Goal: Answer question/provide support: Share knowledge or assist other users

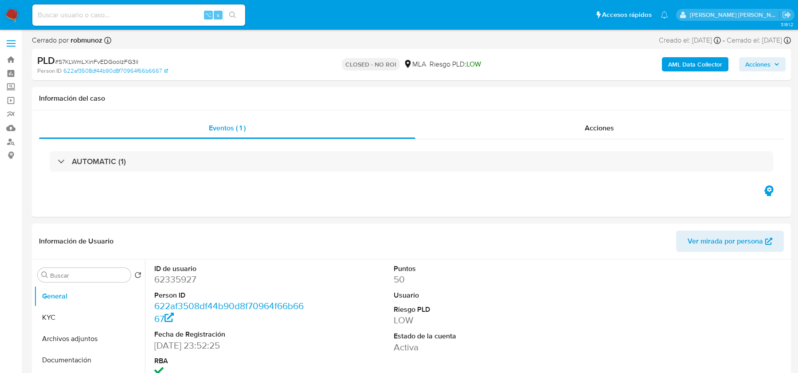
select select "10"
click at [10, 15] on img at bounding box center [11, 15] width 15 height 15
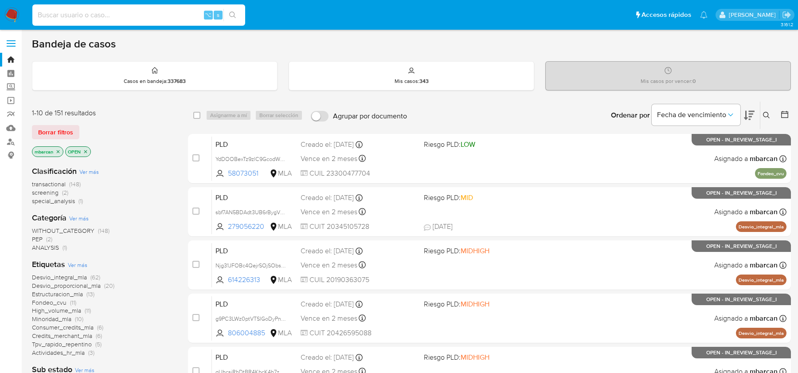
click at [95, 15] on input at bounding box center [138, 15] width 213 height 12
paste input "RPuPTuZl6YyZaIgKzm5VSbi8"
type input "RPuPTuZl6YyZaIgKzm5VSbi8"
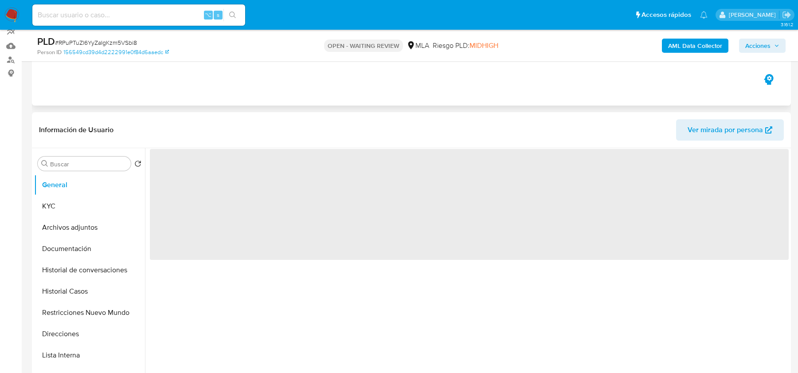
scroll to position [251, 0]
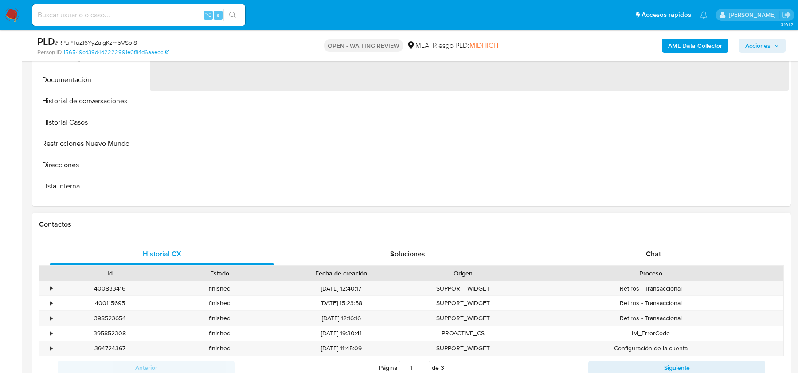
select select "10"
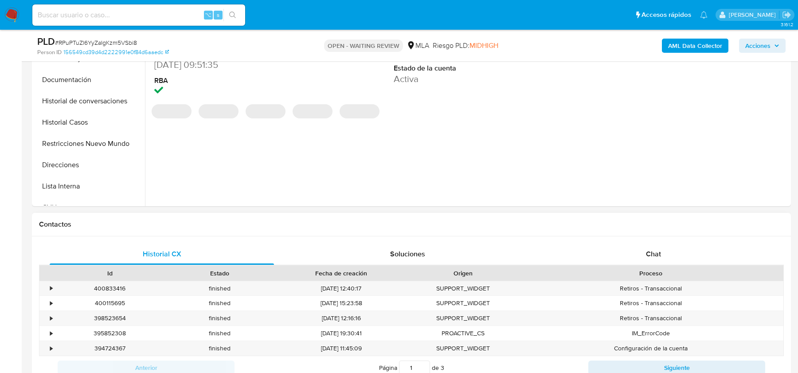
click at [631, 266] on div "Proceso" at bounding box center [650, 272] width 265 height 15
click at [631, 258] on div "Chat" at bounding box center [653, 253] width 224 height 21
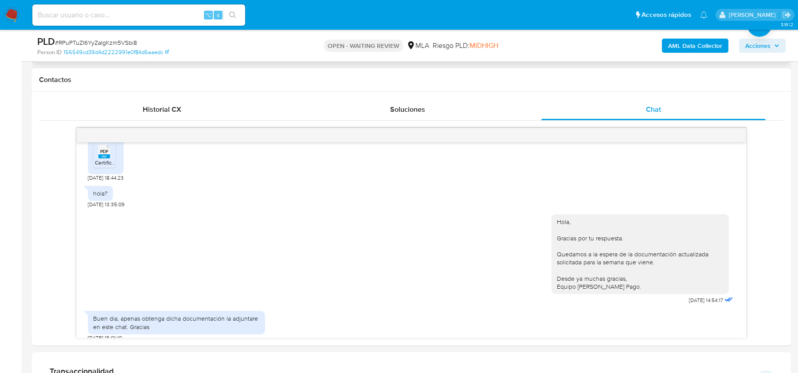
scroll to position [397, 0]
click at [117, 41] on span "# RPuPTuZl6YyZaIgKzm5VSbi8" at bounding box center [96, 42] width 82 height 9
copy span "RPuPTuZl6YyZaIgKzm5VSbi8"
click at [113, 44] on span "# RPuPTuZl6YyZaIgKzm5VSbi8" at bounding box center [96, 42] width 82 height 9
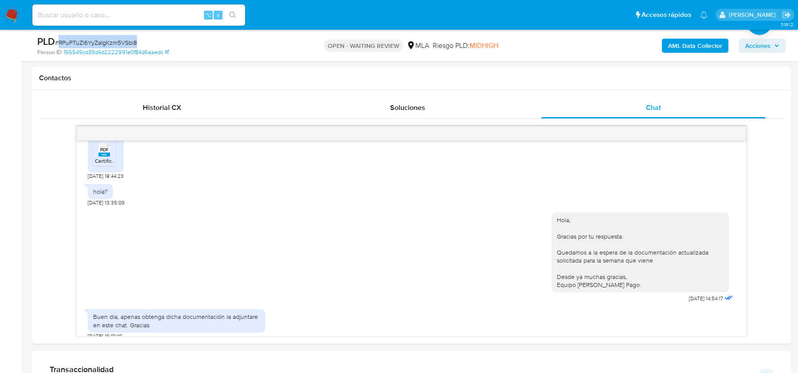
click at [113, 44] on span "# RPuPTuZl6YyZaIgKzm5VSbi8" at bounding box center [96, 42] width 82 height 9
click at [10, 13] on img at bounding box center [11, 15] width 15 height 15
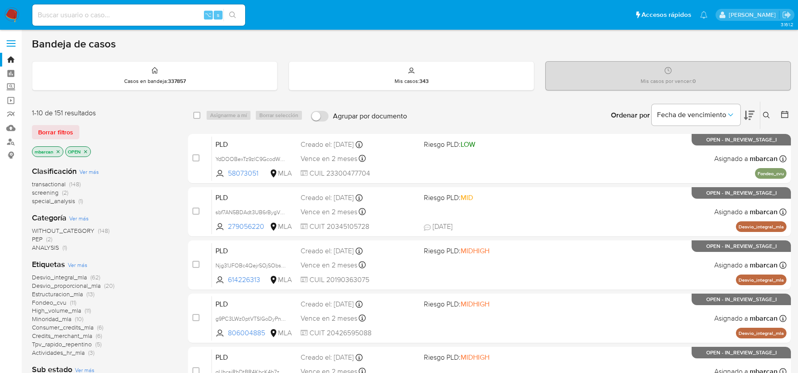
click at [768, 113] on icon at bounding box center [766, 115] width 7 height 7
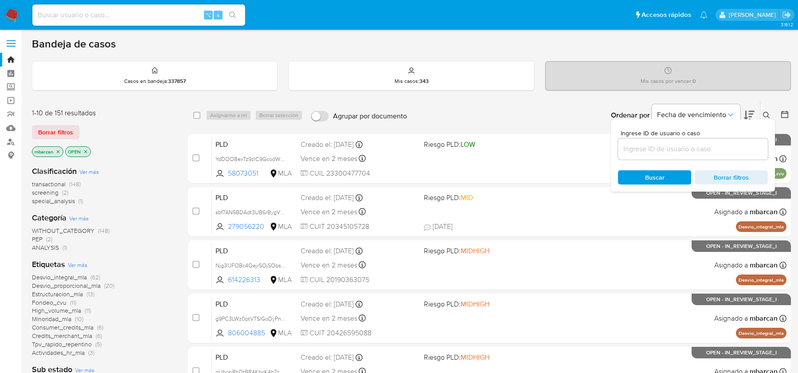
click at [714, 148] on input at bounding box center [693, 149] width 150 height 12
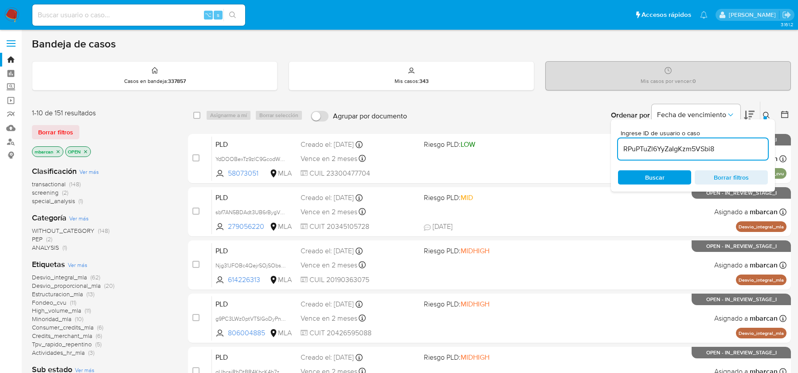
type input "RPuPTuZl6YyZaIgKzm5VSbi8"
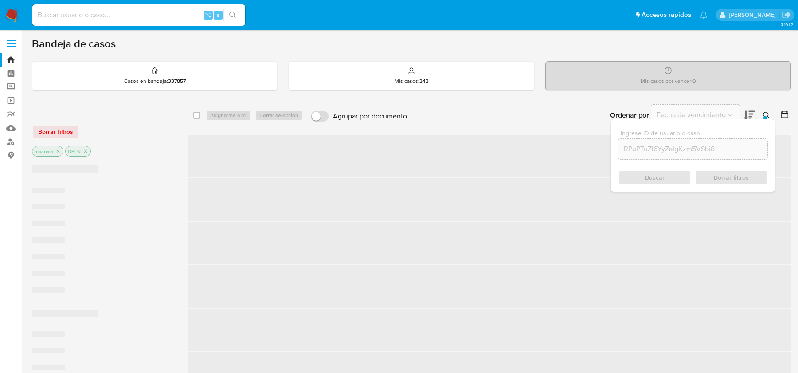
click at [767, 112] on icon at bounding box center [766, 115] width 7 height 7
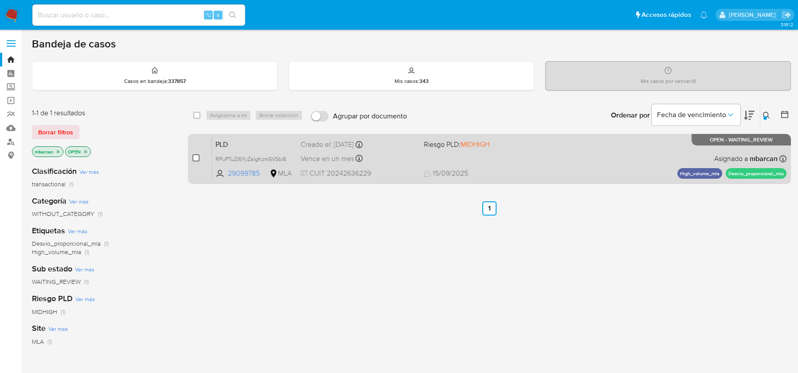
click at [196, 157] on input "checkbox" at bounding box center [195, 157] width 7 height 7
checkbox input "true"
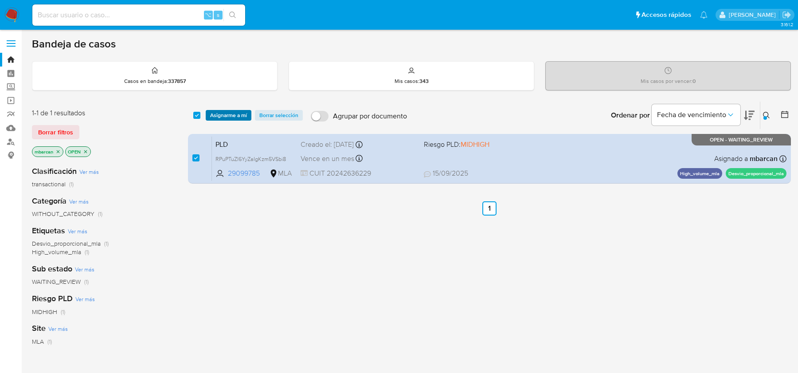
click at [232, 117] on span "Asignarme a mí" at bounding box center [228, 115] width 37 height 9
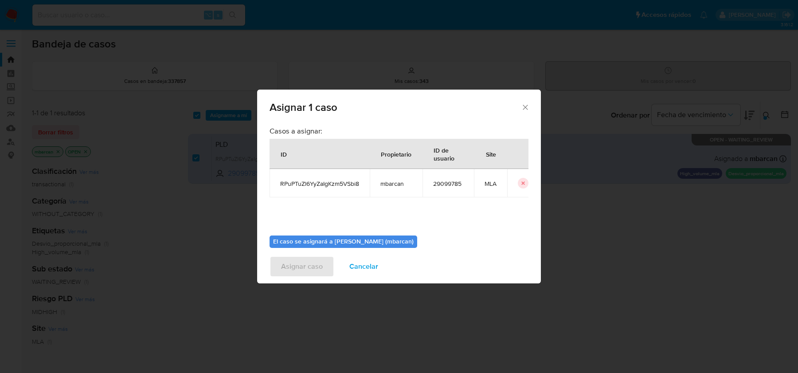
scroll to position [45, 0]
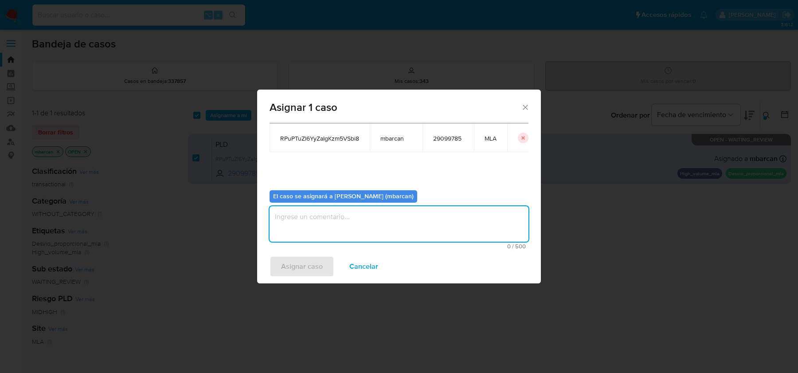
click at [312, 224] on textarea "assign-modal" at bounding box center [398, 223] width 259 height 35
type textarea "análisis"
click at [296, 259] on span "Asignar caso" at bounding box center [302, 267] width 42 height 20
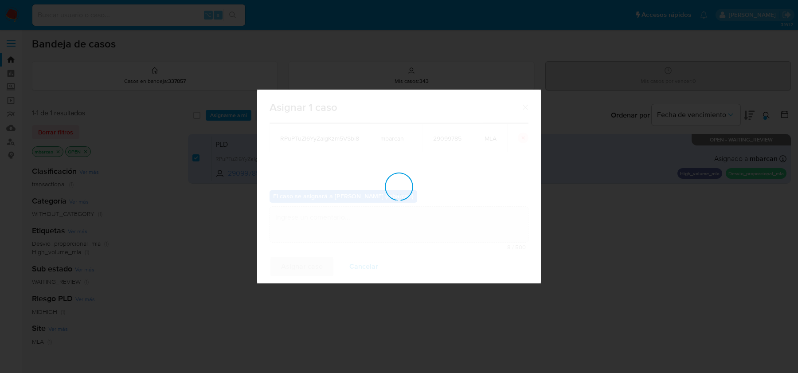
checkbox input "false"
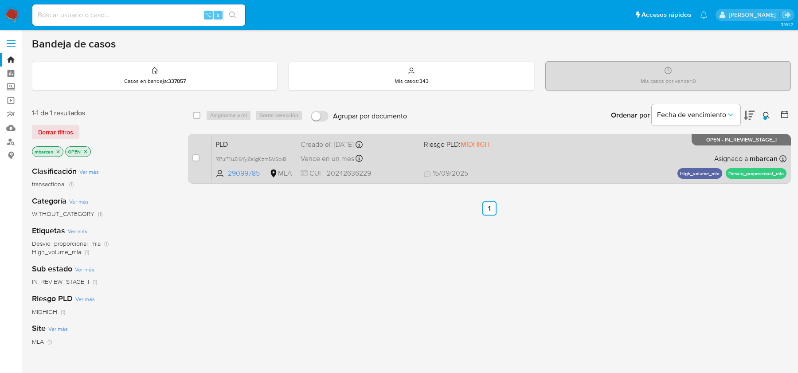
click at [245, 142] on span "PLD" at bounding box center [254, 144] width 78 height 12
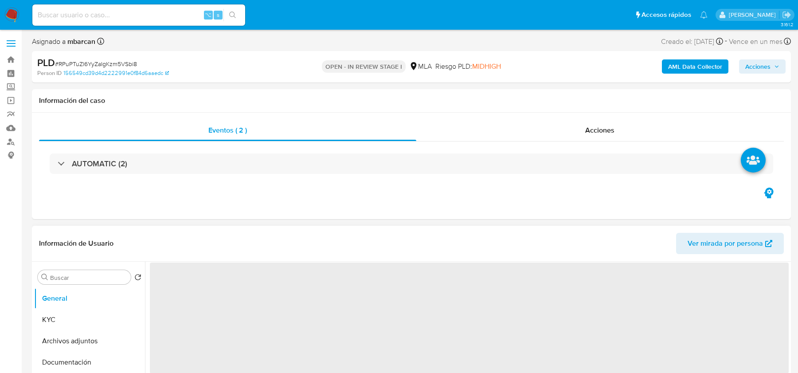
select select "10"
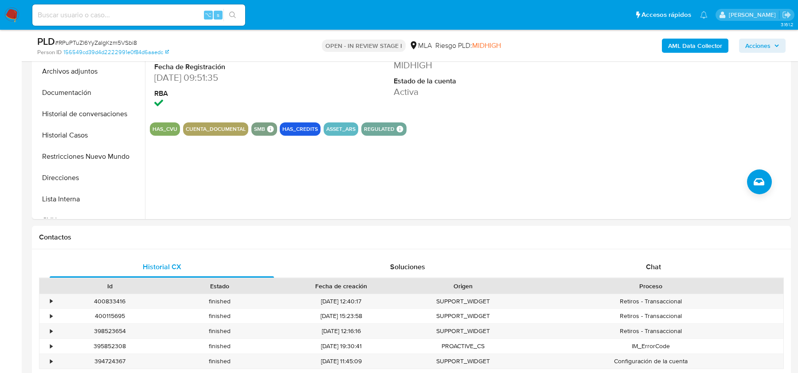
scroll to position [337, 0]
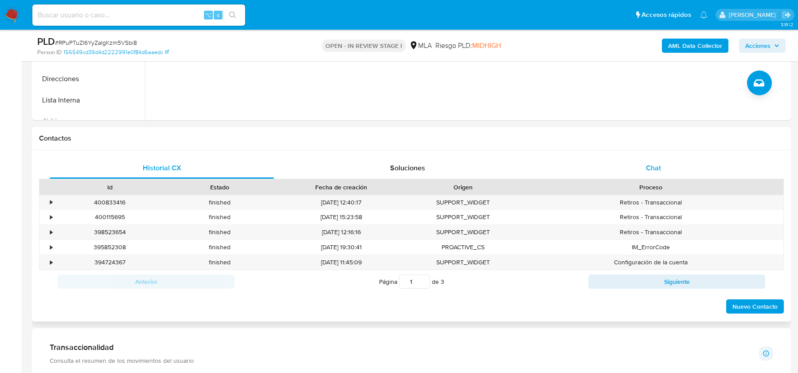
click at [659, 163] on span "Chat" at bounding box center [653, 168] width 15 height 10
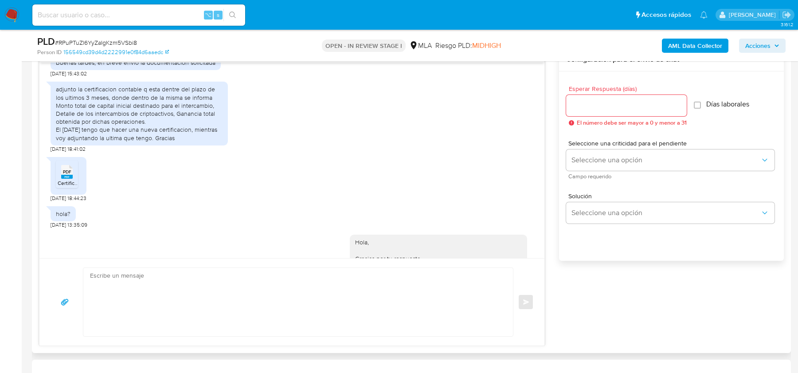
scroll to position [590, 0]
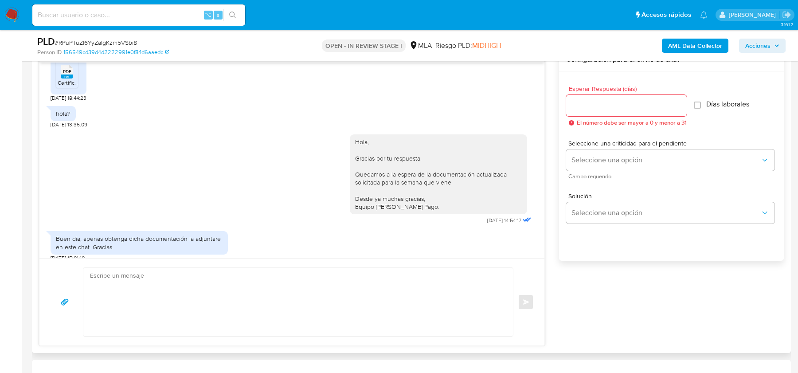
click at [138, 293] on textarea at bounding box center [296, 302] width 412 height 68
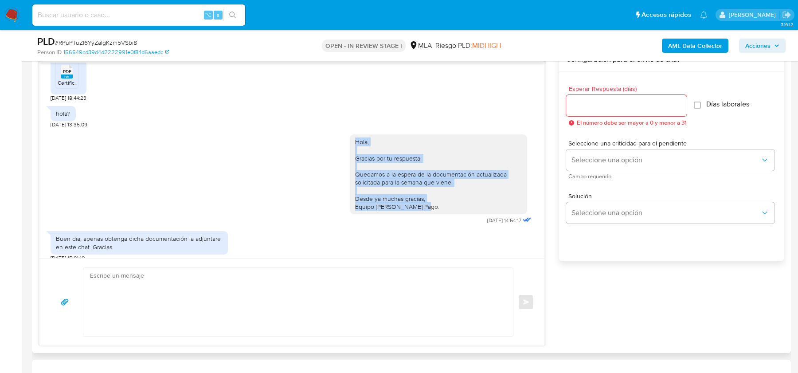
drag, startPoint x: 356, startPoint y: 131, endPoint x: 435, endPoint y: 197, distance: 103.2
click at [435, 197] on div "Hola, Gracias por tu respuesta. Quedamos a la espera de la documentación actual…" at bounding box center [438, 174] width 167 height 73
copy div "Hola, Gracias por tu respuesta. Quedamos a la espera de la documentación actual…"
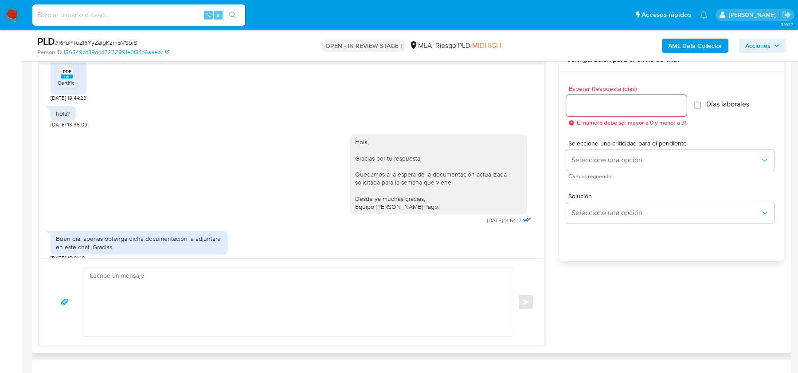
click at [200, 294] on textarea at bounding box center [296, 302] width 412 height 68
paste textarea "Hola, Gracias por tu respuesta. Quedamos a la espera de la documentación actual…"
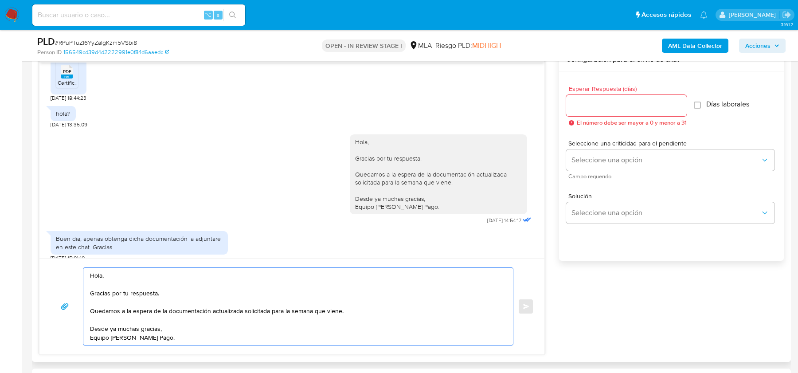
drag, startPoint x: 155, startPoint y: 293, endPoint x: 73, endPoint y: 293, distance: 82.0
click at [73, 293] on div "Hola, Gracias por tu respuesta. Quedamos a la espera de la documentación actual…" at bounding box center [292, 306] width 484 height 78
drag, startPoint x: 271, startPoint y: 308, endPoint x: 342, endPoint y: 308, distance: 70.9
click at [342, 308] on textarea "Hola, Esperamos que te encuentres bien. Quedamos a la espera de la documentació…" at bounding box center [296, 306] width 412 height 77
type textarea "Hola, Esperamos que te encuentres bien. Quedamos a la espera de la documentació…"
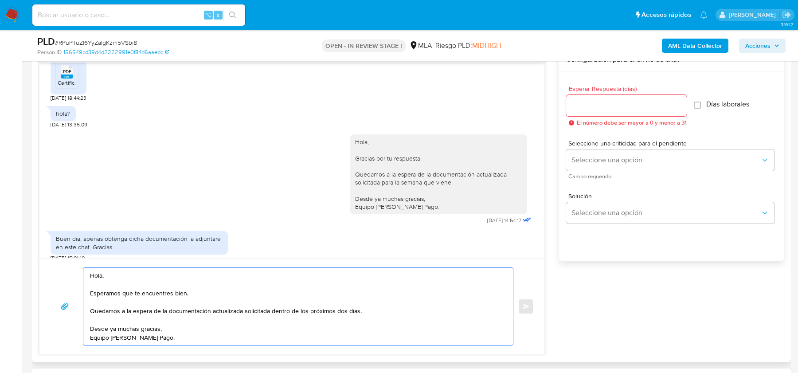
click at [599, 105] on input "Esperar Respuesta (días)" at bounding box center [626, 106] width 121 height 12
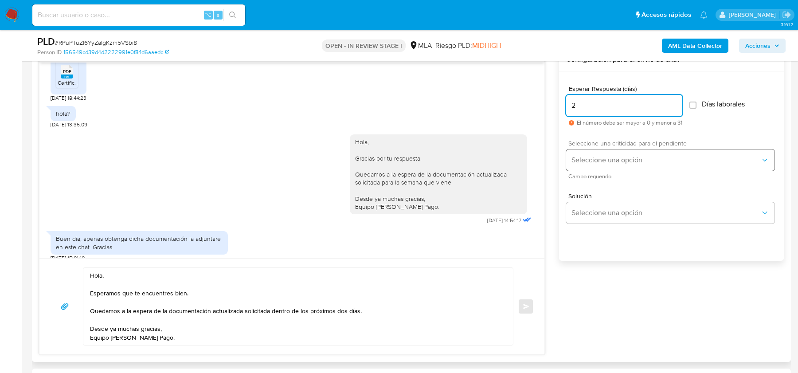
type input "2"
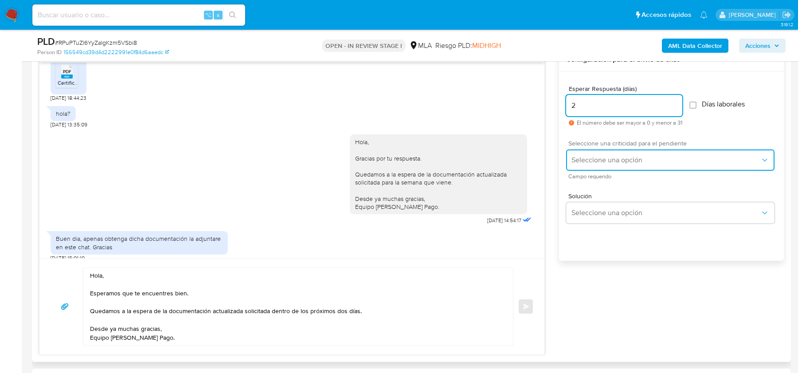
click at [591, 159] on span "Seleccione una opción" at bounding box center [665, 160] width 189 height 9
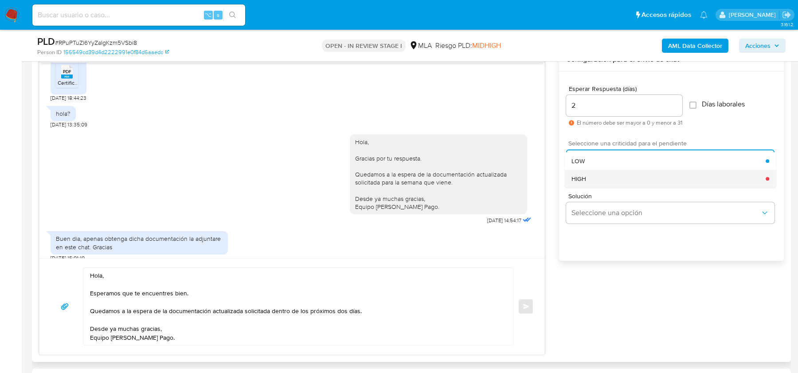
click at [587, 179] on div "HIGH" at bounding box center [668, 179] width 194 height 18
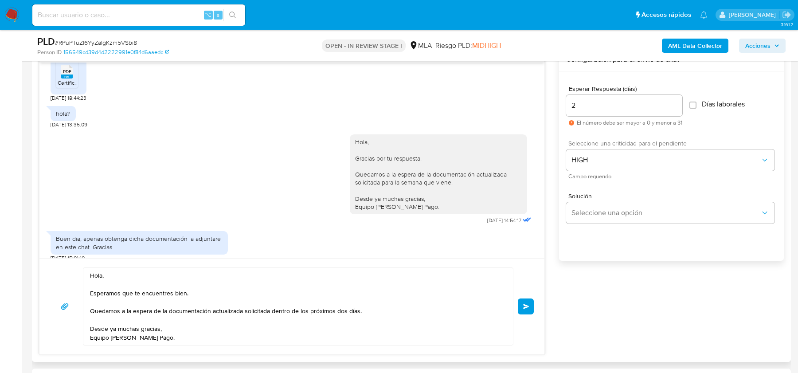
click at [526, 305] on span "Enviar" at bounding box center [526, 306] width 6 height 5
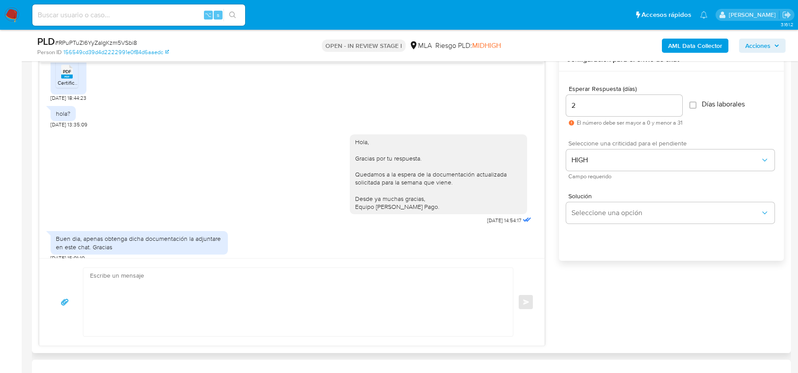
scroll to position [689, 0]
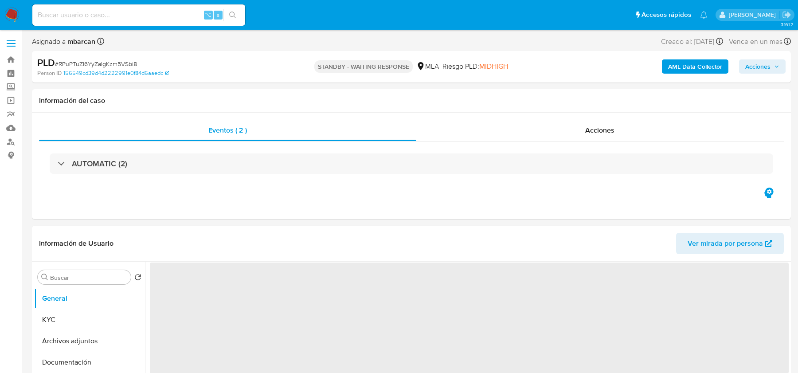
select select "10"
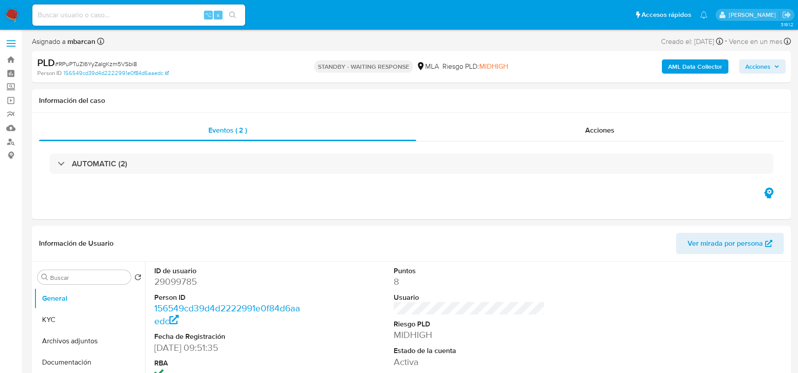
click at [96, 17] on input at bounding box center [138, 15] width 213 height 12
paste input "LoTNyJopXfI2dDu40aYMQozF"
type input "LoTNyJopXfI2dDu40aYMQozF"
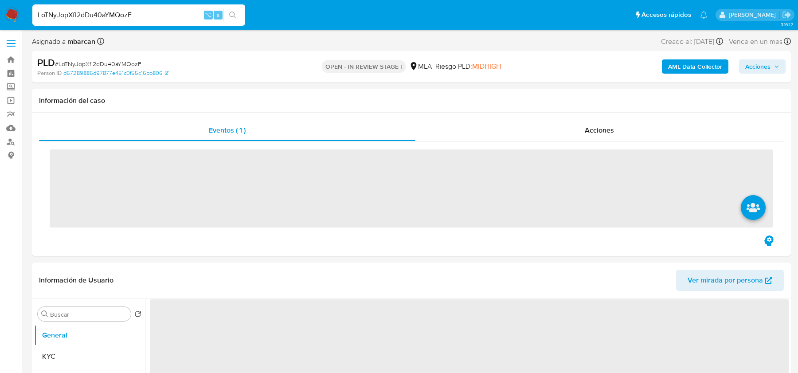
scroll to position [258, 0]
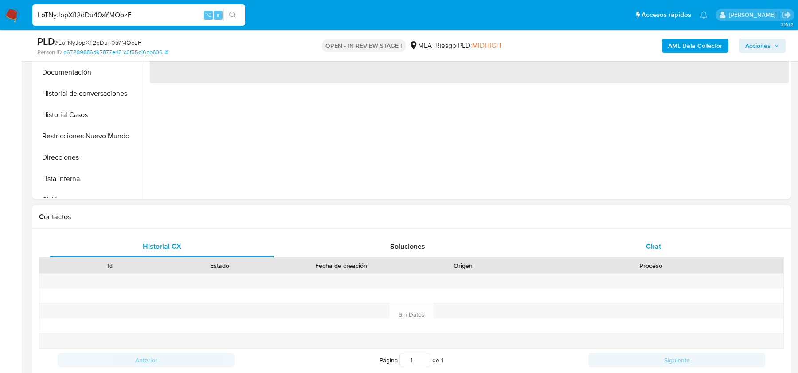
click at [638, 253] on div "Chat" at bounding box center [653, 246] width 224 height 21
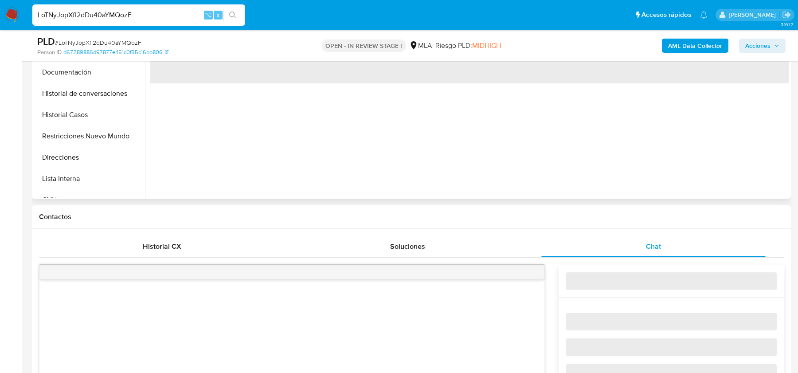
select select "10"
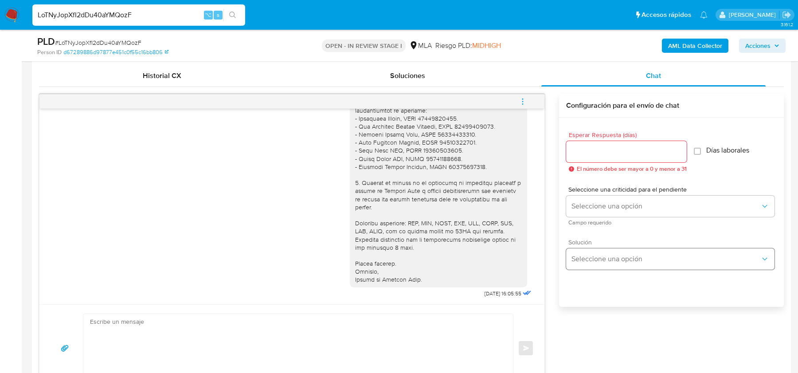
scroll to position [430, 0]
click at [187, 339] on textarea at bounding box center [296, 347] width 412 height 68
paste textarea "Hola, Esperamos que te encuentres muy bien. Te consultamos si tuviste oportunid…"
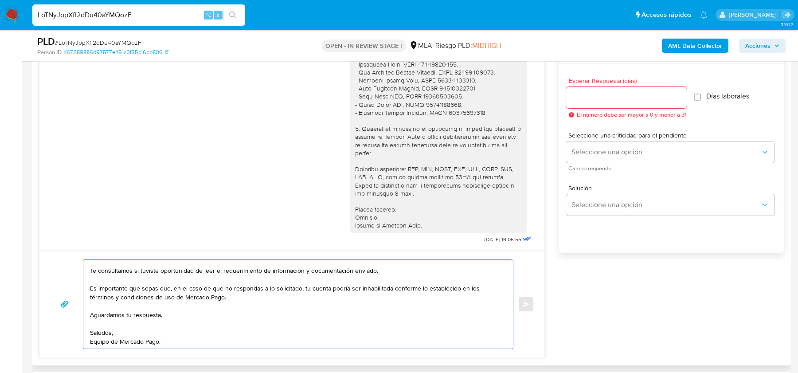
scroll to position [484, 0]
drag, startPoint x: 215, startPoint y: 293, endPoint x: 82, endPoint y: 285, distance: 132.7
click at [82, 285] on div "Hola, Esperamos que te encuentres muy bien. Te consultamos si tuviste oportunid…" at bounding box center [292, 303] width 484 height 90
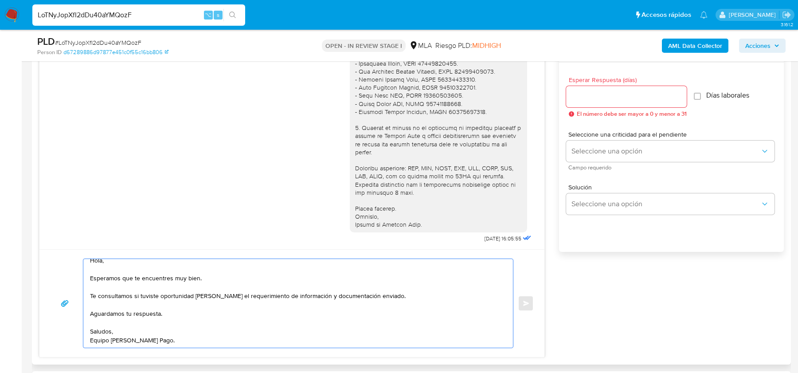
scroll to position [6, 0]
click at [163, 310] on textarea "Hola, Esperamos que te encuentres muy bien. Te consultamos si tuviste oportunid…" at bounding box center [296, 303] width 412 height 89
type textarea "Hola, Esperamos que te encuentres muy bien. Te consultamos si tuviste oportunid…"
click at [628, 103] on div at bounding box center [626, 96] width 121 height 21
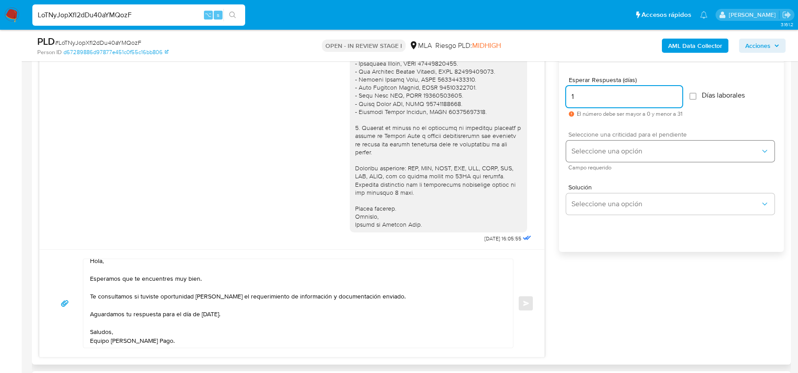
type input "1"
click at [600, 154] on span "Seleccione una opción" at bounding box center [665, 151] width 189 height 9
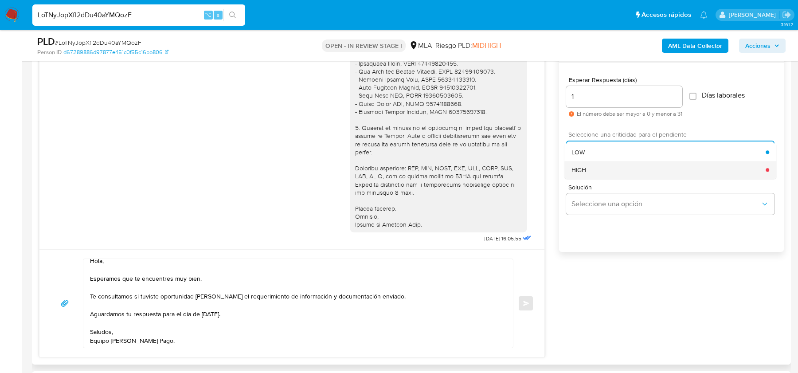
click at [597, 170] on div "HIGH" at bounding box center [668, 170] width 194 height 18
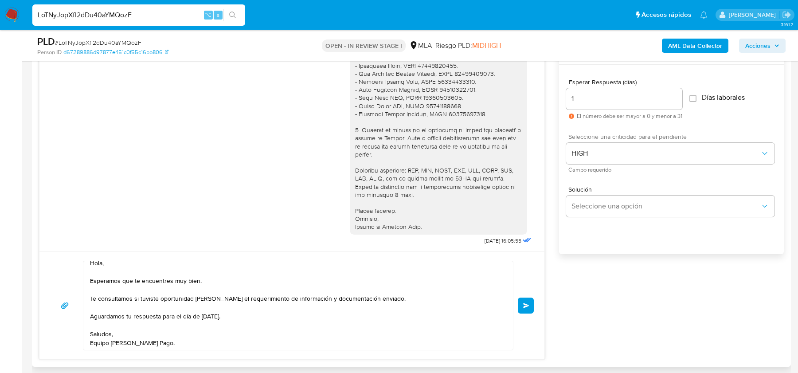
click at [529, 303] on span "Enviar" at bounding box center [526, 305] width 6 height 5
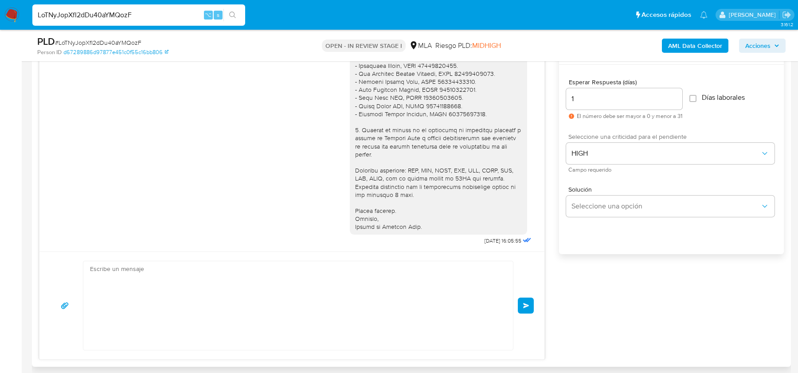
scroll to position [854, 0]
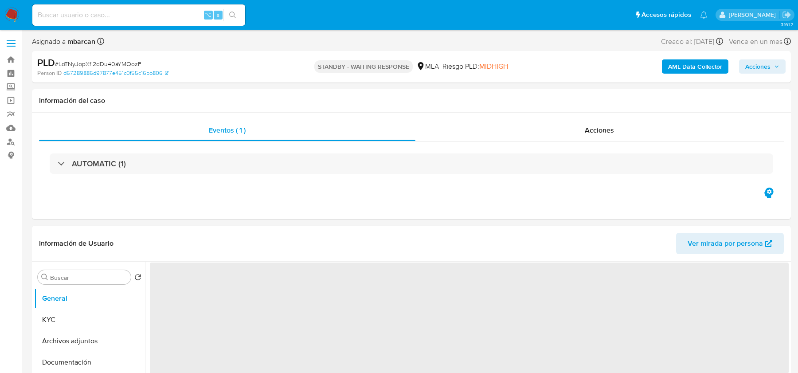
select select "10"
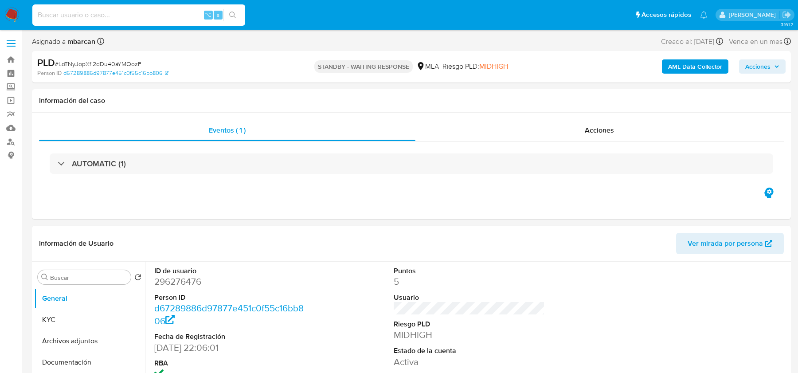
click at [72, 16] on input at bounding box center [138, 15] width 213 height 12
paste input "3OGJwDM89AGsvxePo6oqFU0L"
type input "3OGJwDM89AGsvxePo6oqFU0L"
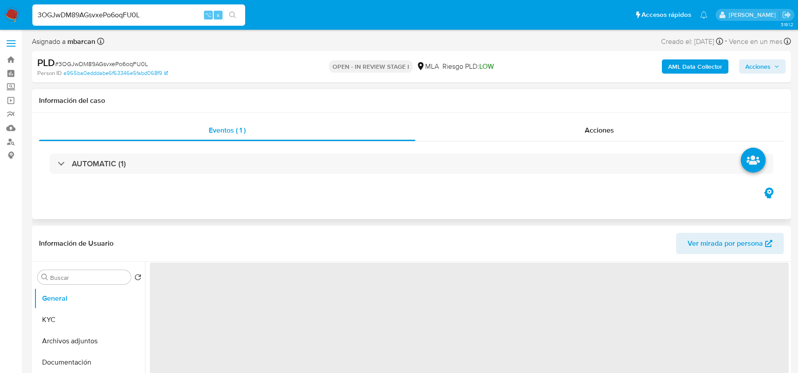
select select "10"
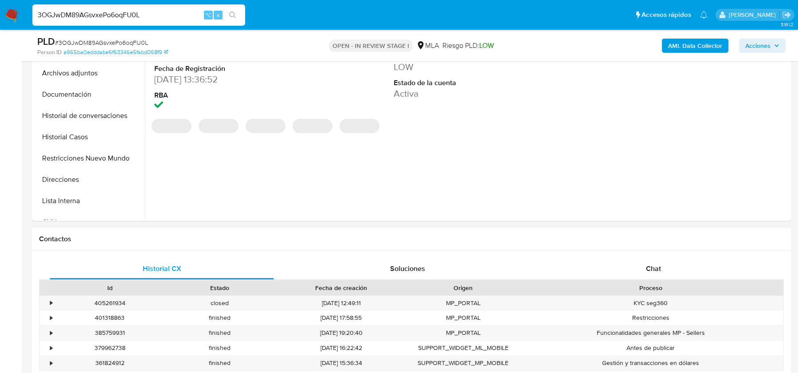
scroll to position [384, 0]
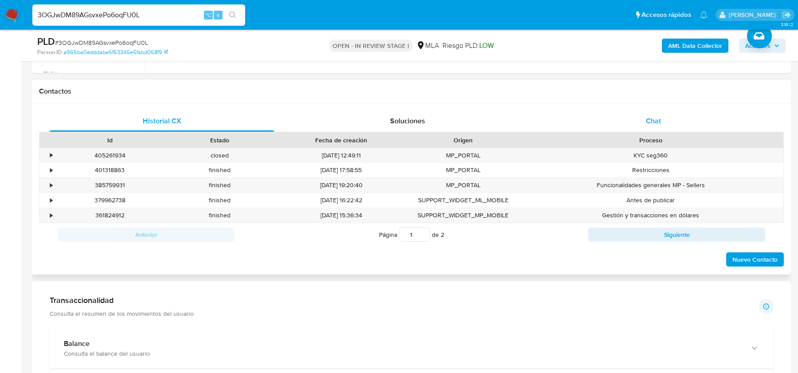
click at [667, 115] on div "Chat" at bounding box center [653, 120] width 224 height 21
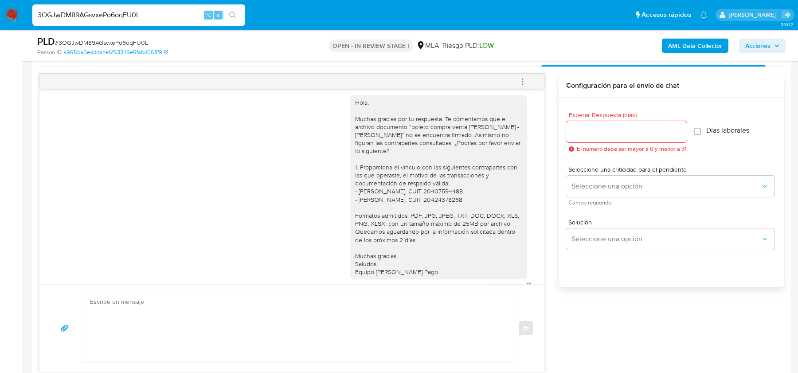
scroll to position [952, 0]
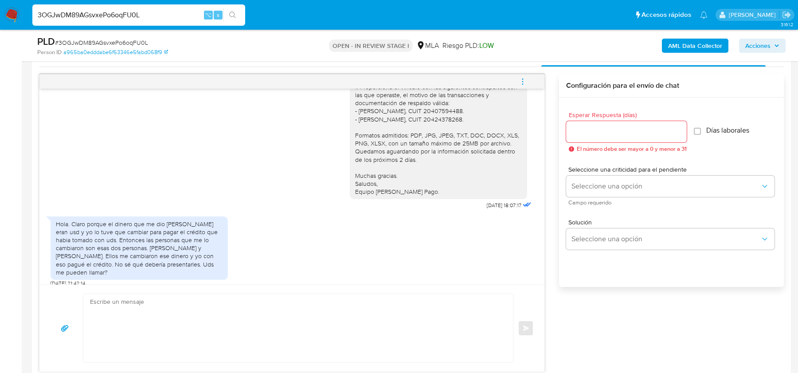
click at [76, 38] on div "PLD # 3OGJwDM89AGsvxePo6oqFU0L" at bounding box center [160, 41] width 246 height 13
copy span "3OGJwDM89AGsvxePo6oqFU0L"
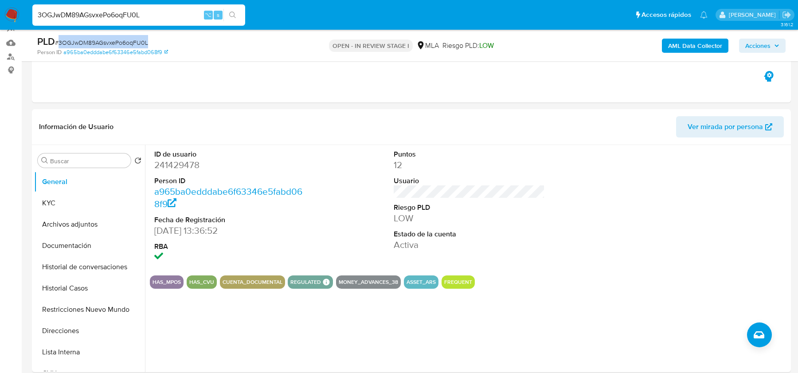
scroll to position [78, 0]
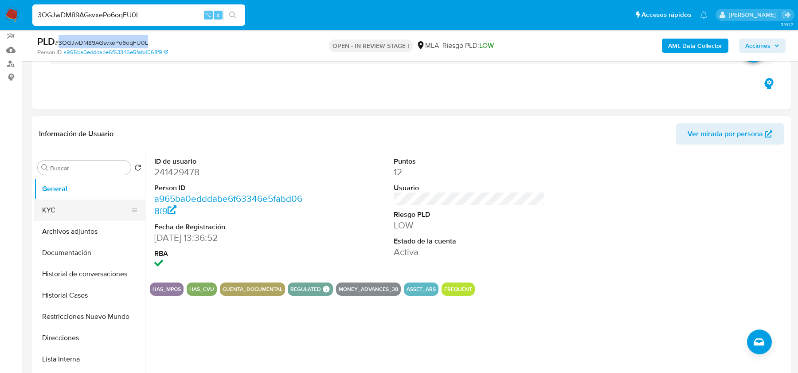
click at [89, 212] on button "KYC" at bounding box center [86, 209] width 104 height 21
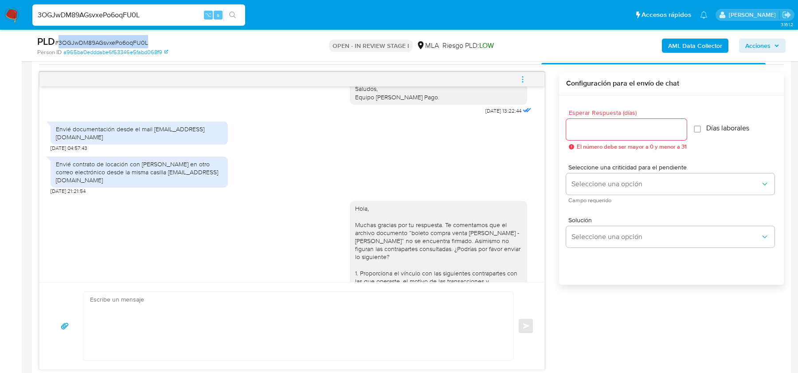
scroll to position [738, 0]
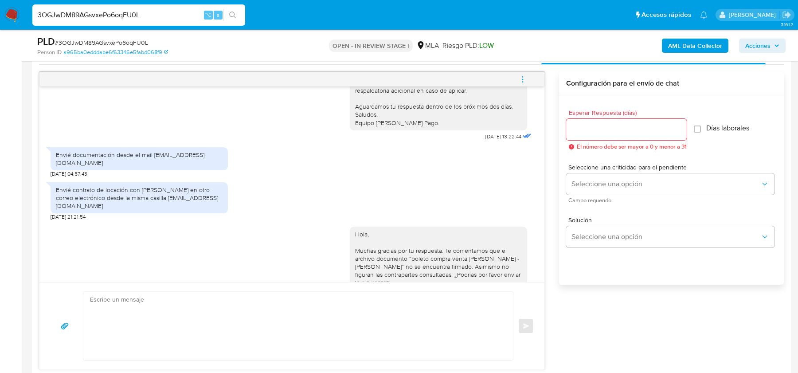
click at [104, 167] on div "Envié documentación desde el mail [EMAIL_ADDRESS][DOMAIN_NAME]" at bounding box center [139, 159] width 167 height 16
click at [104, 167] on div "Envié documentación desde el mail CATALINACALZADOS@OUTLOOK.COM.AR" at bounding box center [139, 159] width 167 height 16
click at [98, 167] on div "Envié documentación desde el mail CATALINACALZADOS@OUTLOOK.COM.AR" at bounding box center [139, 159] width 167 height 16
drag, startPoint x: 55, startPoint y: 169, endPoint x: 197, endPoint y: 168, distance: 141.8
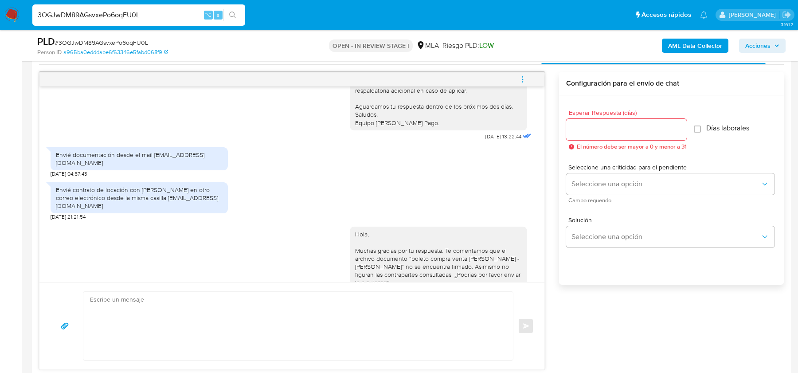
click at [197, 167] on div "Envié documentación desde el mail CATALINACALZADOS@OUTLOOK.COM.AR" at bounding box center [139, 159] width 167 height 16
copy div "CATALINACALZADOS@OUTLOOK.COM.AR"
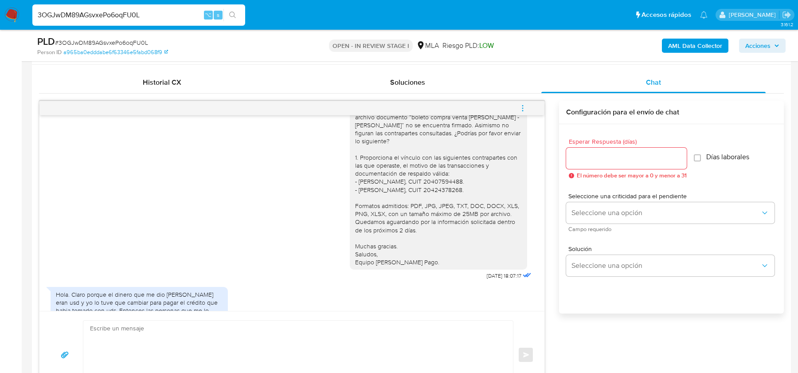
scroll to position [952, 0]
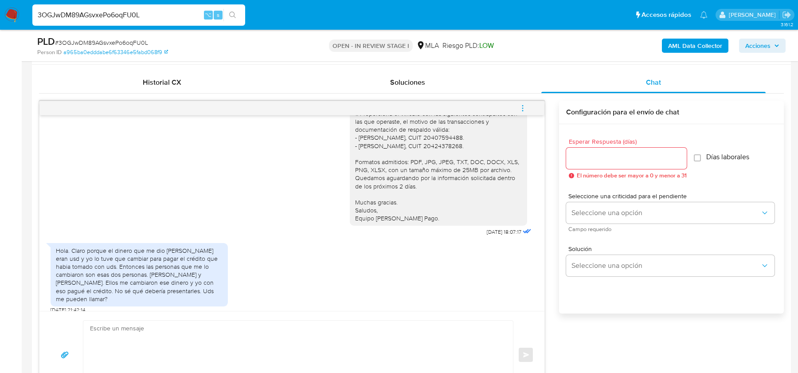
click at [74, 250] on div "Hola. Claro porque el dinero que me dio Mariana eran usd y yo lo tuve que cambi…" at bounding box center [139, 274] width 167 height 56
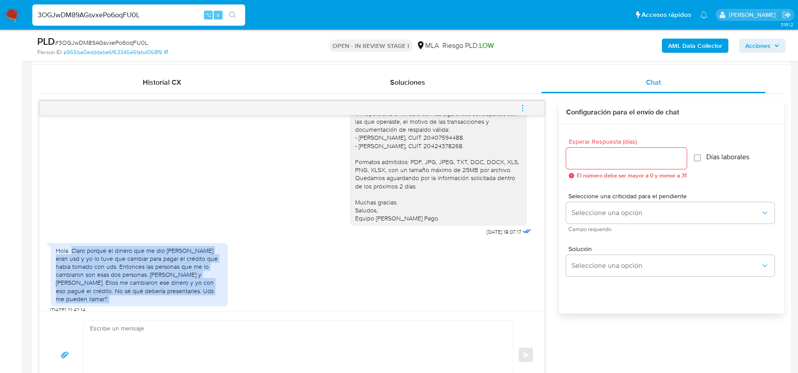
drag, startPoint x: 74, startPoint y: 250, endPoint x: 188, endPoint y: 289, distance: 121.0
click at [188, 289] on div "Hola. Claro porque el dinero que me dio Mariana eran usd y yo lo tuve que cambi…" at bounding box center [139, 274] width 167 height 56
copy div "Claro porque el dinero que me dio Mariana eran usd y yo lo tuve que cambiar par…"
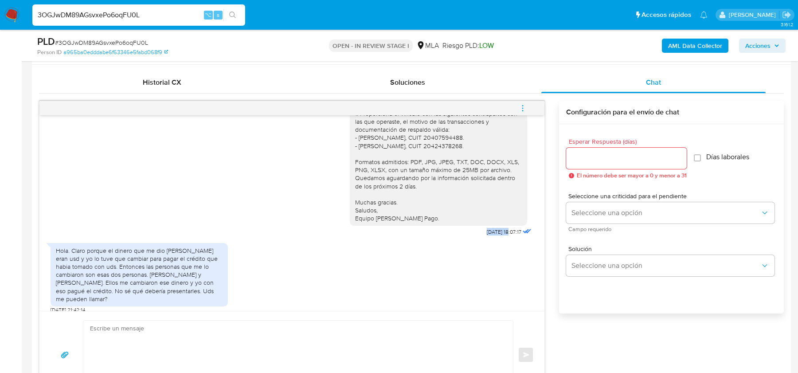
drag, startPoint x: 471, startPoint y: 230, endPoint x: 500, endPoint y: 232, distance: 29.3
click at [500, 232] on div "Hola, Muchas gracias por tu respuesta. Te comentamos que el archivo documento “…" at bounding box center [441, 136] width 183 height 203
copy span "22/09/2025"
click at [88, 250] on div "Hola. Claro porque el dinero que me dio Mariana eran usd y yo lo tuve que cambi…" at bounding box center [139, 274] width 167 height 56
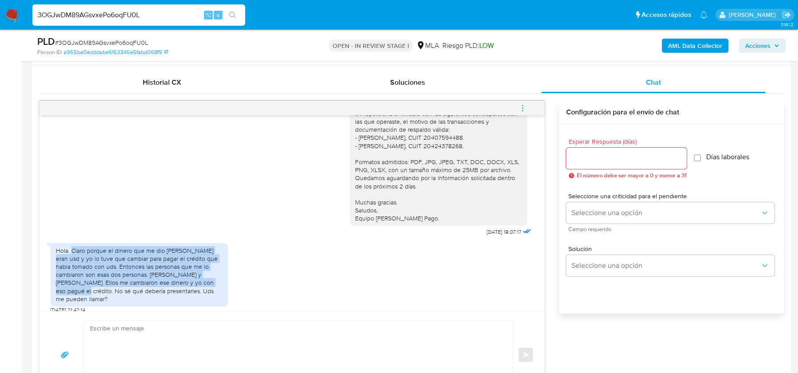
drag, startPoint x: 71, startPoint y: 250, endPoint x: 197, endPoint y: 281, distance: 129.6
click at [197, 281] on div "Hola. Claro porque el dinero que me dio Mariana eran usd y yo lo tuve que cambi…" at bounding box center [139, 274] width 167 height 56
copy div "Claro porque el dinero que me dio Mariana eran usd y yo lo tuve que cambiar par…"
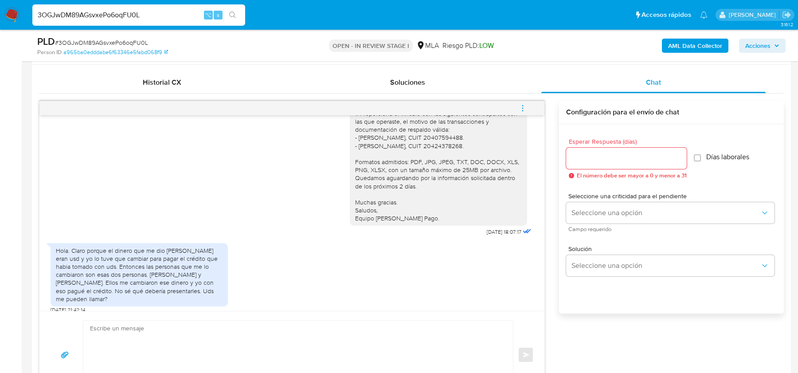
click at [108, 15] on input "3OGJwDM89AGsvxePo6oqFU0L" at bounding box center [138, 15] width 213 height 12
paste input "ZE2PxkZ1vev6Xox4iNwCt7Fi"
type input "ZE2PxkZ1vev6Xox4iNwCt7Fi"
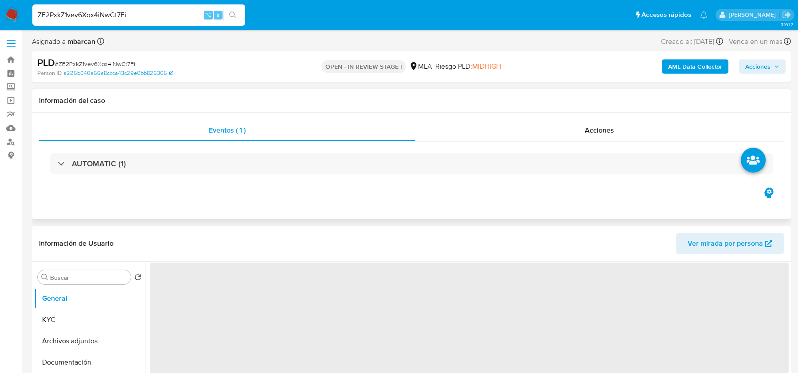
select select "10"
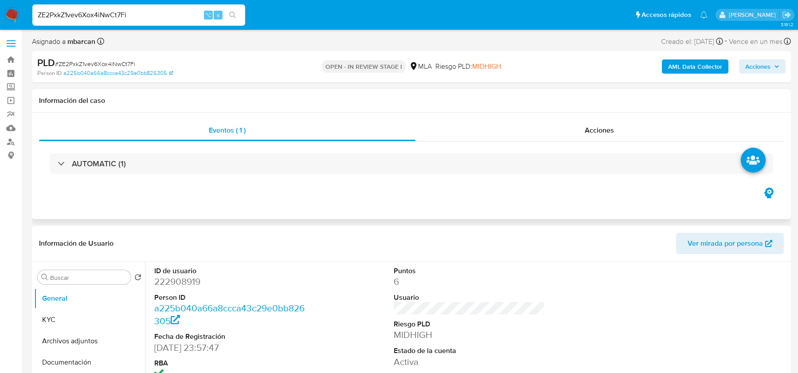
scroll to position [227, 0]
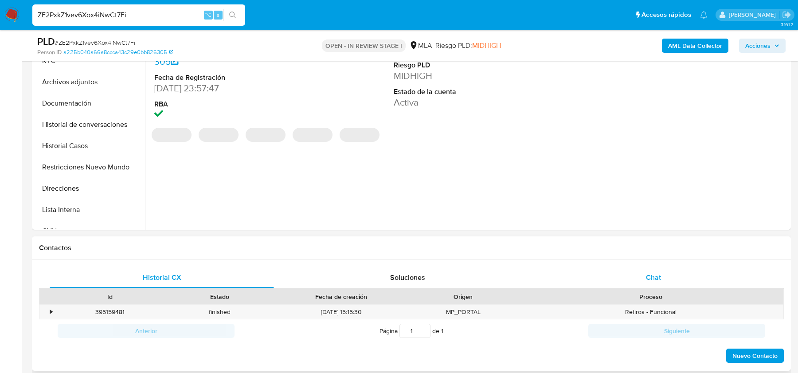
click at [643, 279] on div "Chat" at bounding box center [653, 277] width 224 height 21
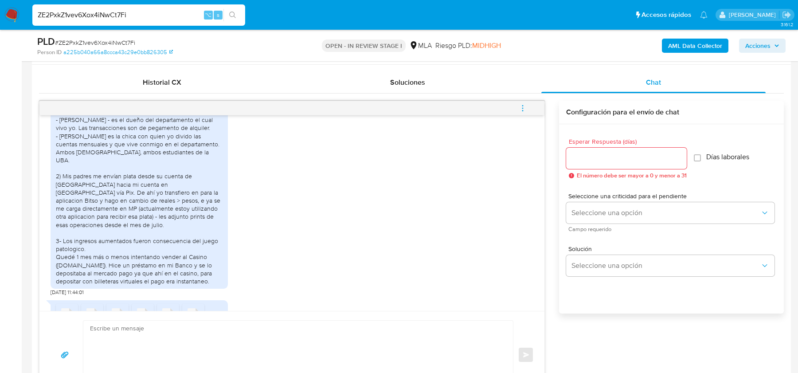
scroll to position [1016, 0]
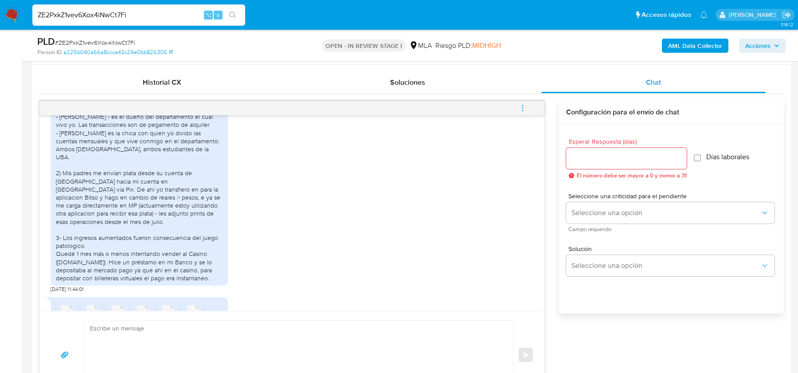
click at [94, 42] on span "# ZE2PxkZ1vev6Xox4iNwCt7Fi" at bounding box center [95, 42] width 80 height 9
click at [77, 41] on span "# ZE2PxkZ1vev6Xox4iNwCt7Fi" at bounding box center [95, 42] width 80 height 9
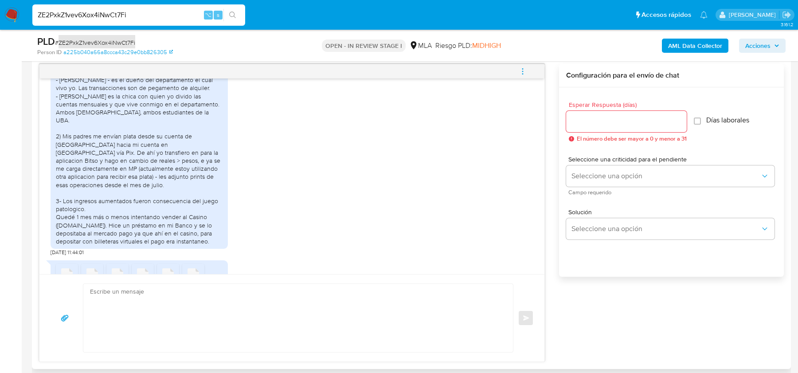
scroll to position [460, 0]
click at [125, 16] on input "ZE2PxkZ1vev6Xox4iNwCt7Fi" at bounding box center [138, 15] width 213 height 12
paste input "3OGJwDM89AGsvxePo6oqFU0L"
type input "3OGJwDM89AGsvxePo6oqFU0L"
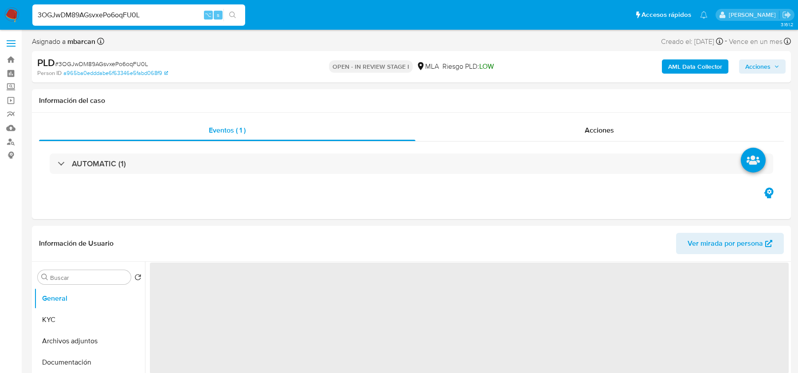
select select "10"
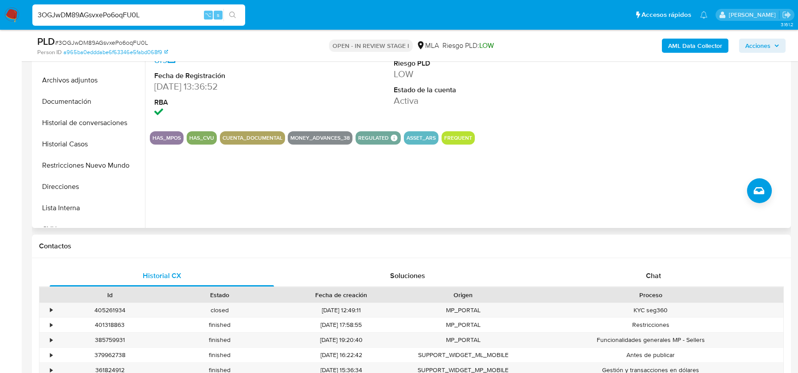
scroll to position [256, 0]
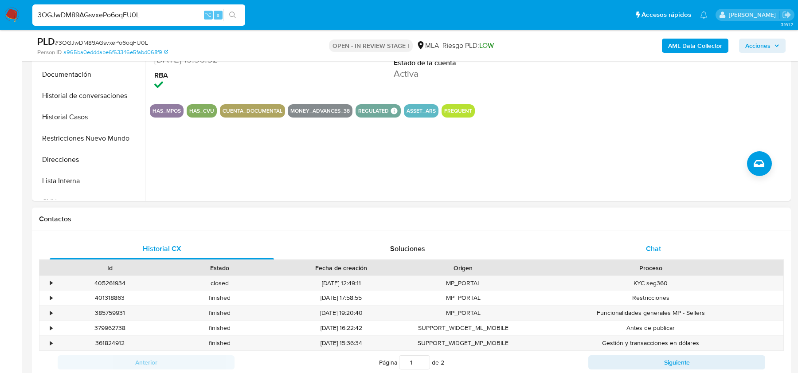
click at [646, 250] on span "Chat" at bounding box center [653, 248] width 15 height 10
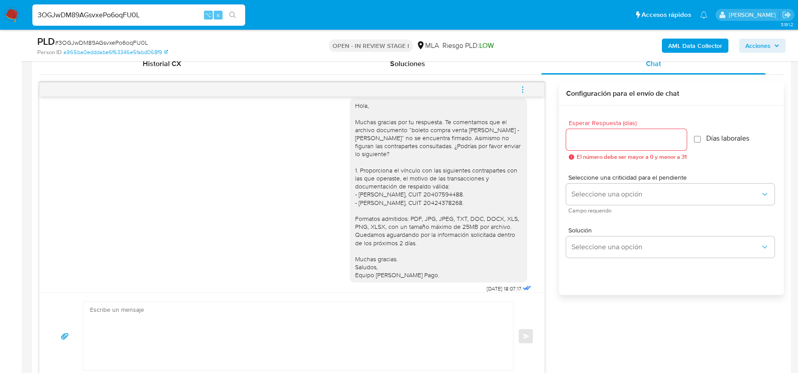
scroll to position [873, 0]
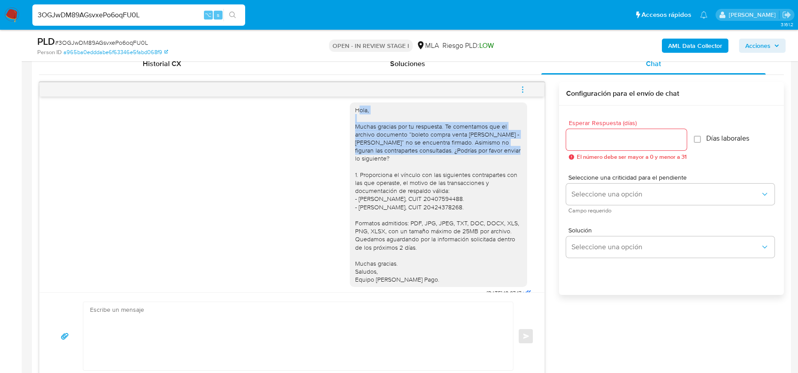
drag, startPoint x: 494, startPoint y: 158, endPoint x: 358, endPoint y: 119, distance: 141.5
click at [358, 119] on div "Hola, Muchas gracias por tu respuesta. Te comentamos que el archivo documento “…" at bounding box center [438, 194] width 167 height 177
drag, startPoint x: 355, startPoint y: 119, endPoint x: 496, endPoint y: 160, distance: 147.4
click at [496, 160] on div "Hola, Muchas gracias por tu respuesta. Te comentamos que el archivo documento “…" at bounding box center [438, 194] width 177 height 184
copy div "Hola, Muchas gracias por tu respuesta. Te comentamos que el archivo documento “…"
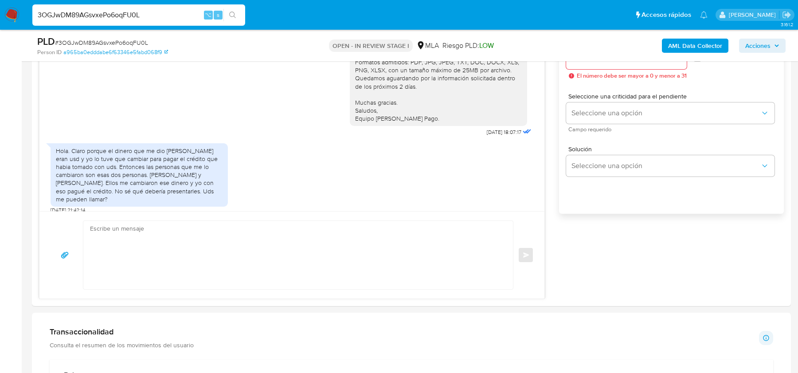
scroll to position [522, 0]
click at [150, 257] on textarea at bounding box center [296, 255] width 412 height 68
paste textarea "Hola, Muchas gracias por tu respuesta. Por favor, ¿podrías enviar el boleto de …"
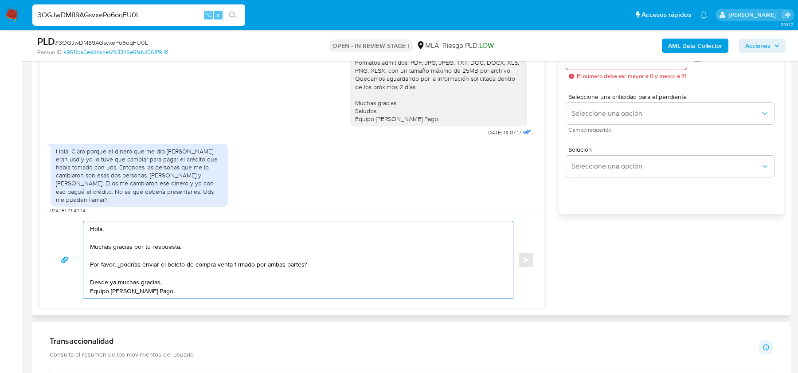
scroll to position [468, 0]
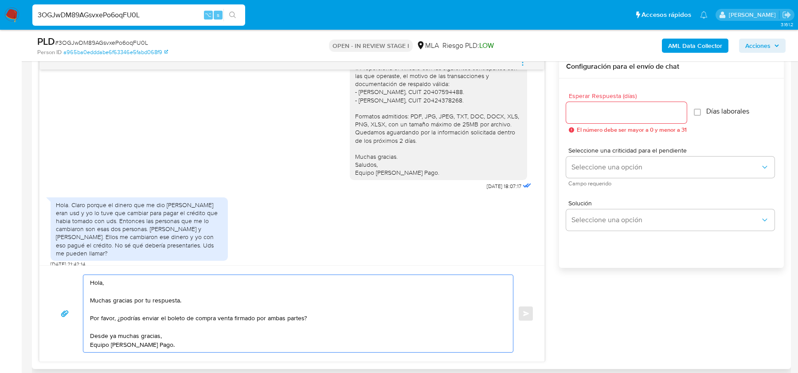
type textarea "Hola, Muchas gracias por tu respuesta. Por favor, ¿podrías enviar el boleto de …"
click at [616, 113] on input "Esperar Respuesta (días)" at bounding box center [626, 113] width 121 height 12
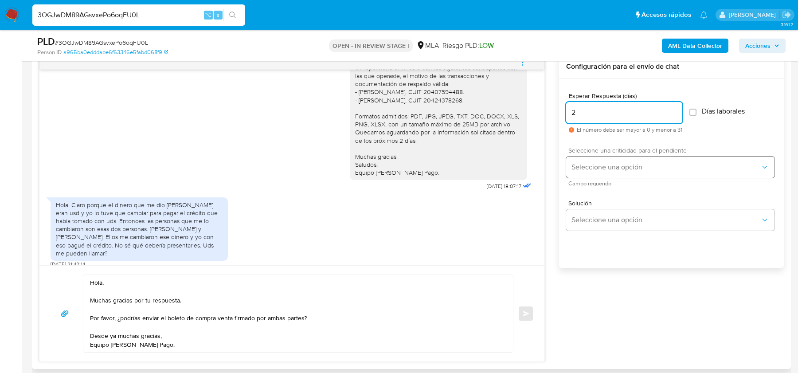
type input "2"
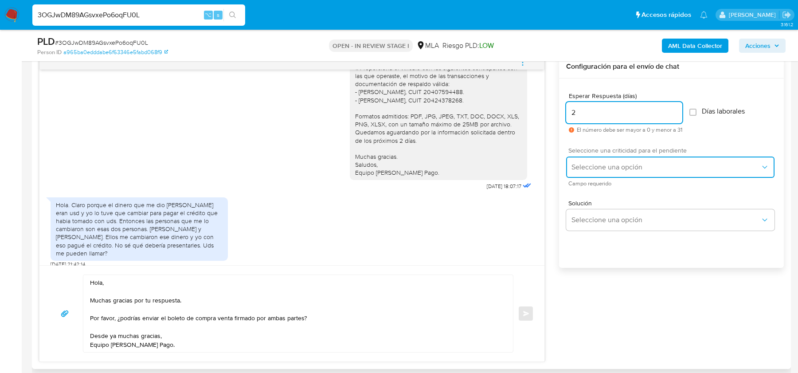
click at [602, 172] on button "Seleccione una opción" at bounding box center [670, 166] width 208 height 21
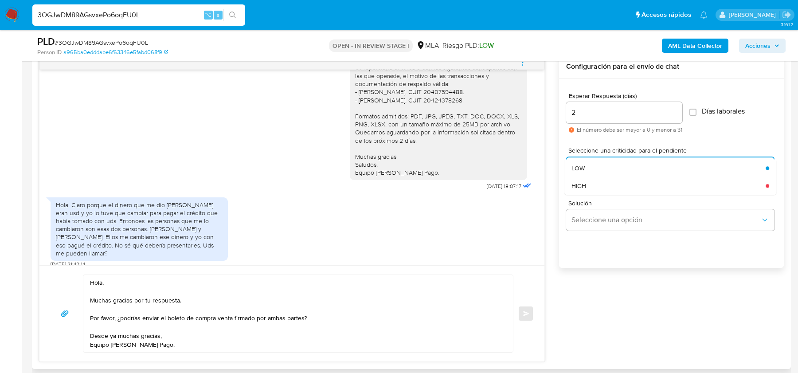
click at [602, 198] on div "Solución Seleccione una opción" at bounding box center [671, 217] width 211 height 48
click at [594, 164] on span "Seleccione una opción" at bounding box center [665, 167] width 189 height 9
click at [593, 188] on div "HIGH" at bounding box center [668, 186] width 194 height 18
click at [230, 315] on textarea "Hola, Muchas gracias por tu respuesta. Por favor, ¿podrías enviar el boleto de …" at bounding box center [296, 313] width 412 height 77
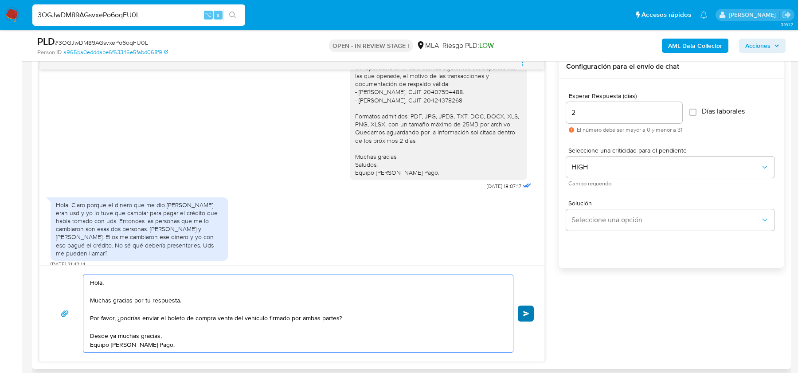
type textarea "Hola, Muchas gracias por tu respuesta. Por favor, ¿podrías enviar el boleto de …"
click at [526, 317] on button "Enviar" at bounding box center [526, 313] width 16 height 16
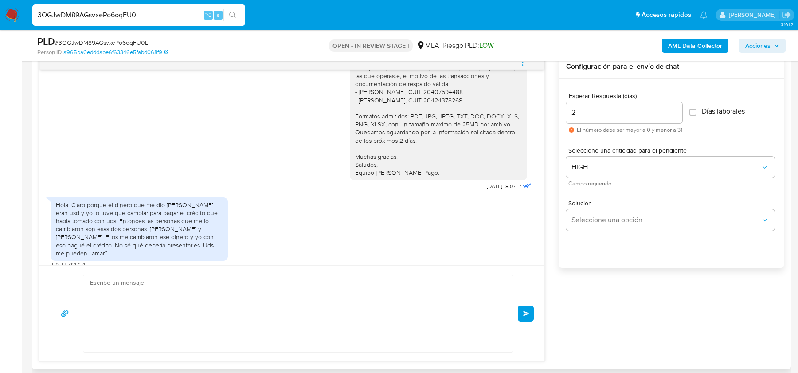
scroll to position [1051, 0]
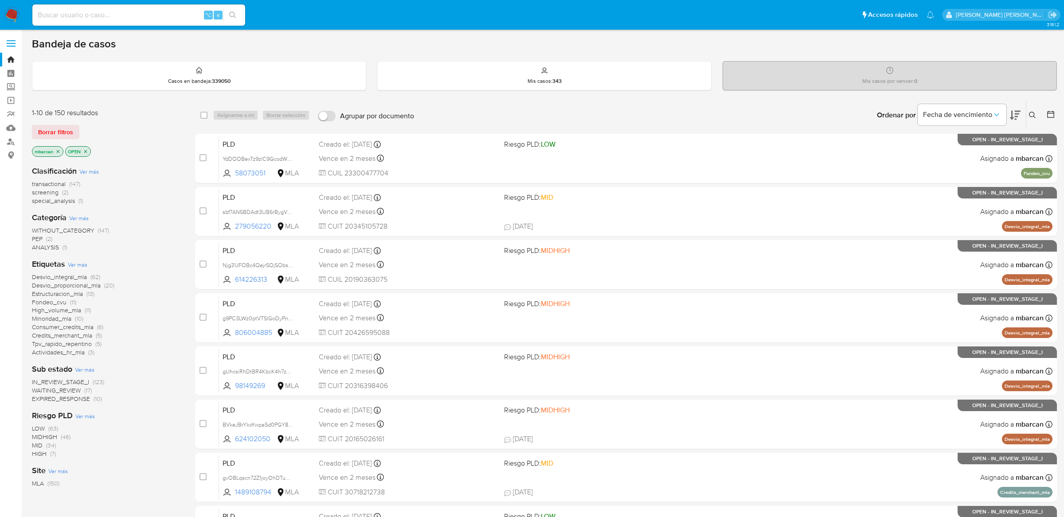
click at [81, 20] on input at bounding box center [138, 15] width 213 height 12
paste input "W79Tq9CMavYP9LYkWL4wCjUL"
type input "W79Tq9CMavYP9LYkWL4wCjUL"
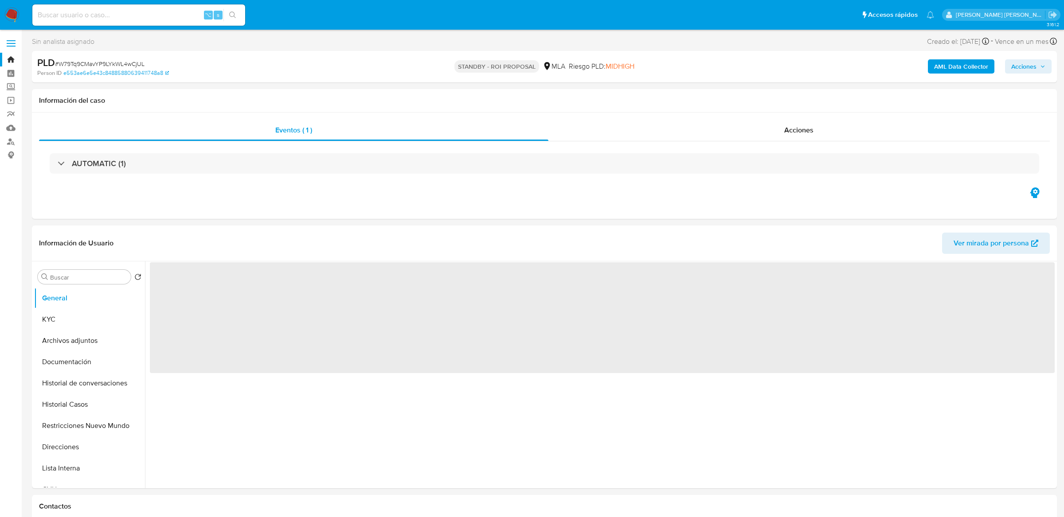
select select "10"
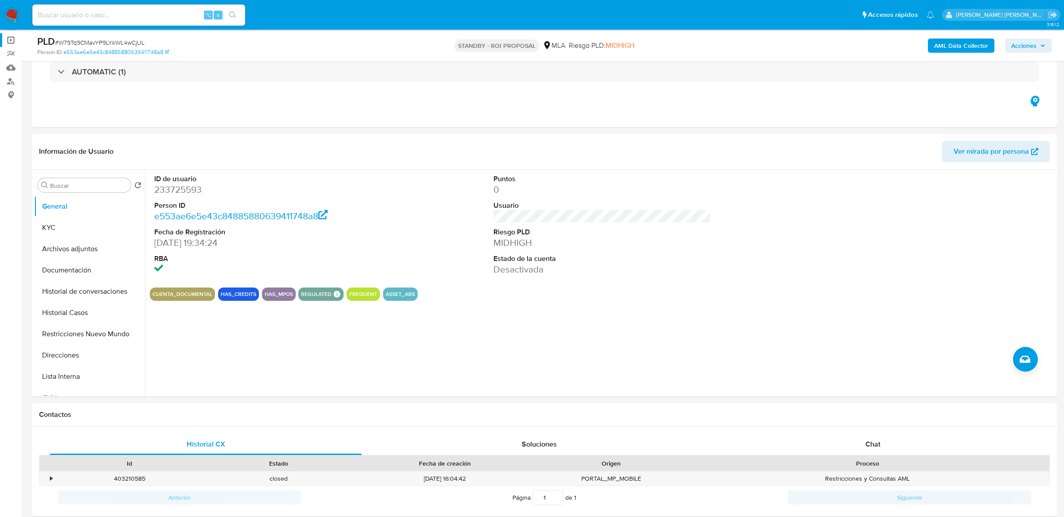
scroll to position [65, 0]
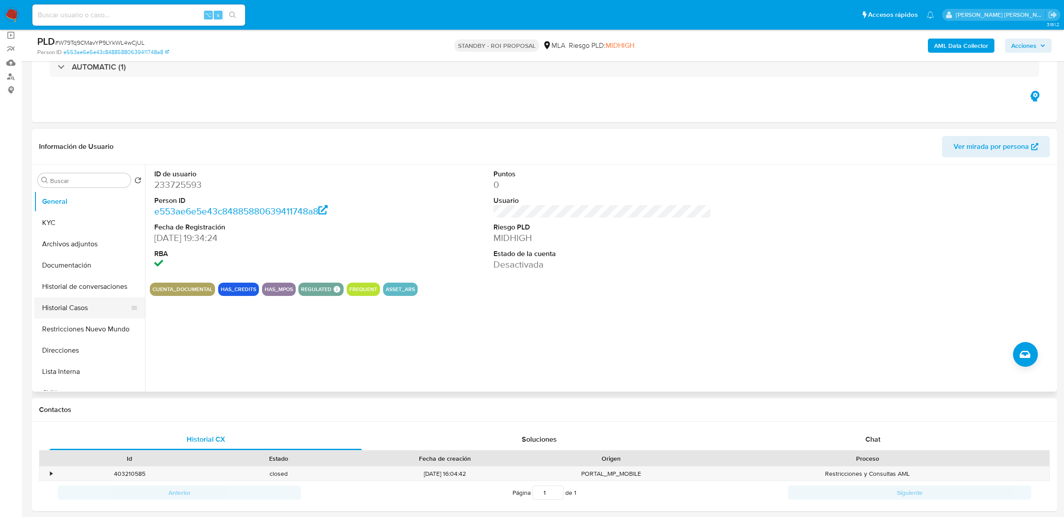
click at [67, 310] on button "Historial Casos" at bounding box center [86, 307] width 104 height 21
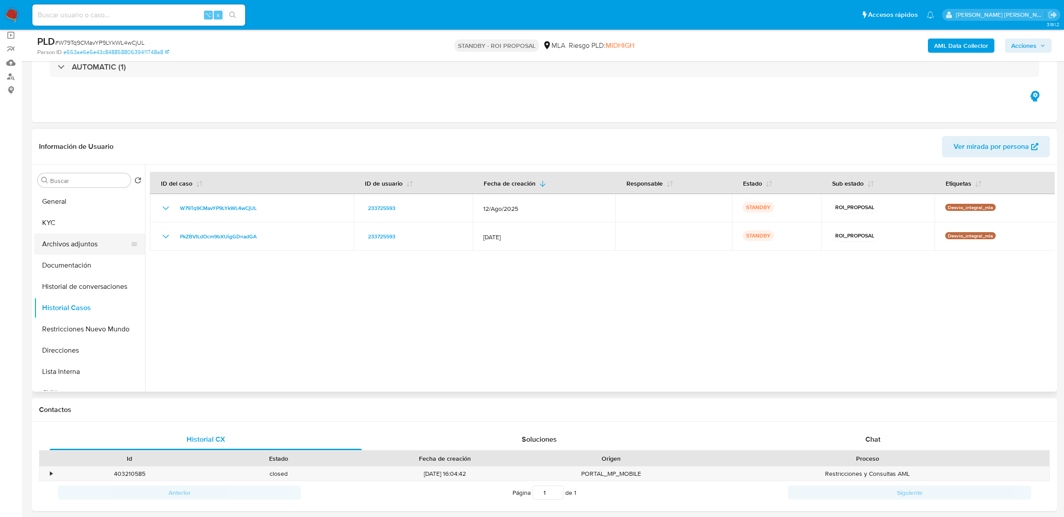
click at [70, 240] on button "Archivos adjuntos" at bounding box center [86, 244] width 104 height 21
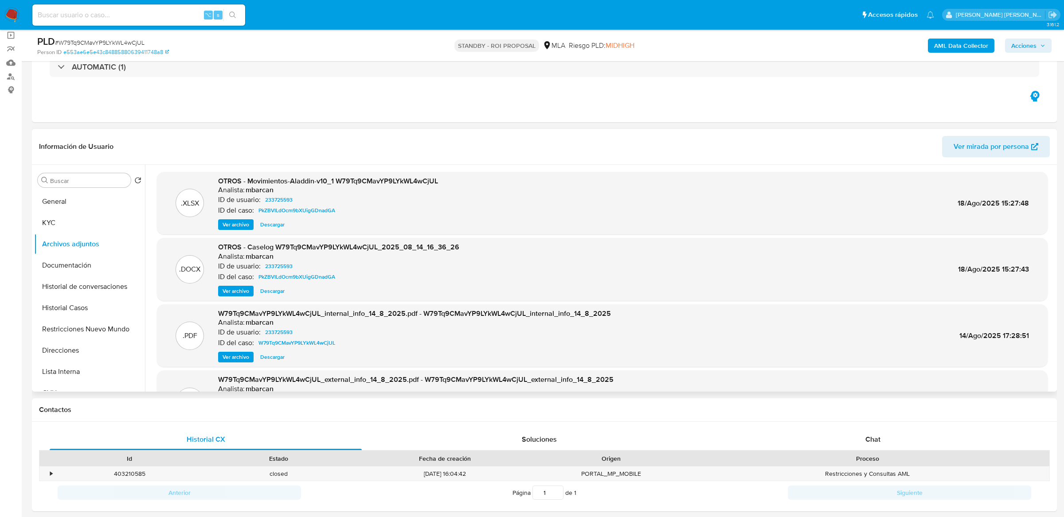
click at [231, 287] on span "Ver archivo" at bounding box center [235, 291] width 27 height 9
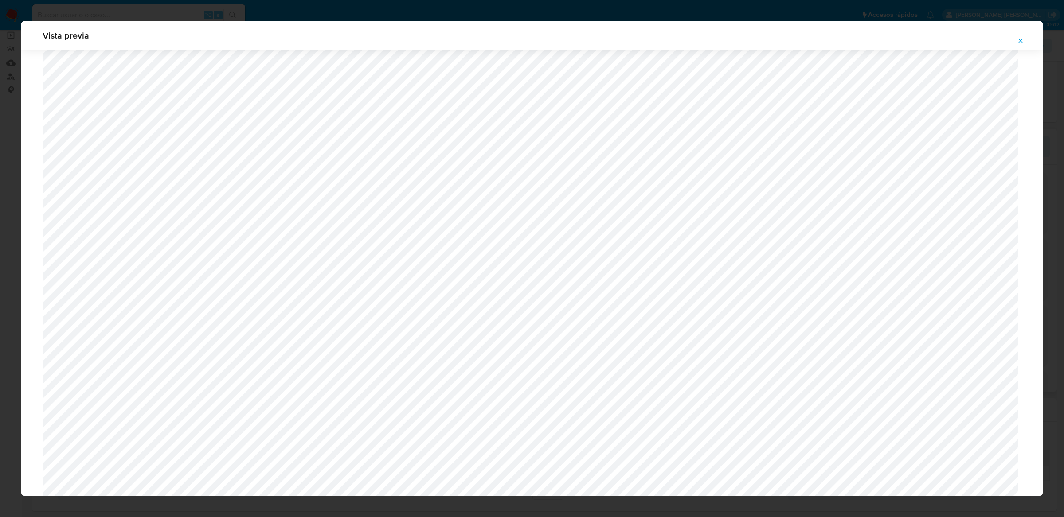
scroll to position [645, 0]
click at [1025, 42] on button "Attachment preview" at bounding box center [1020, 41] width 20 height 14
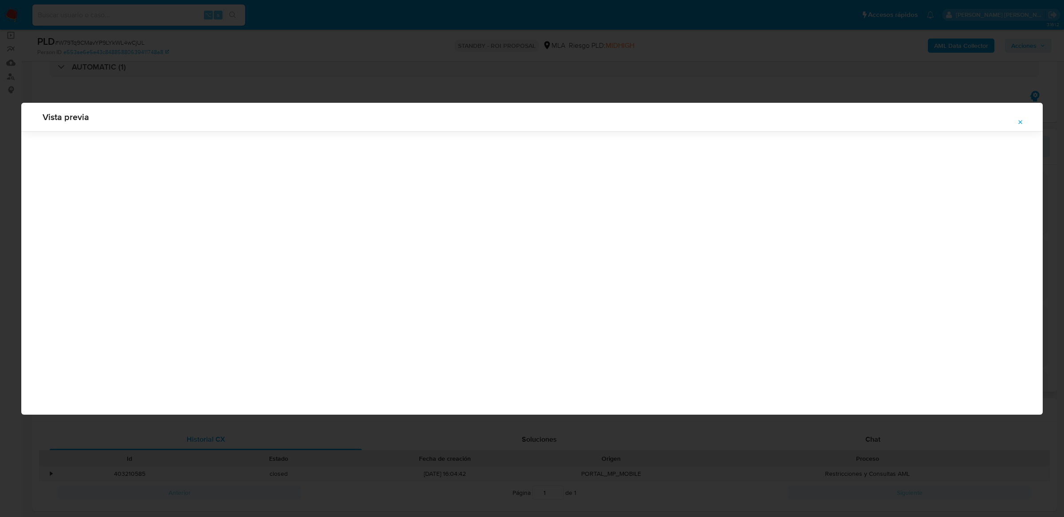
scroll to position [0, 0]
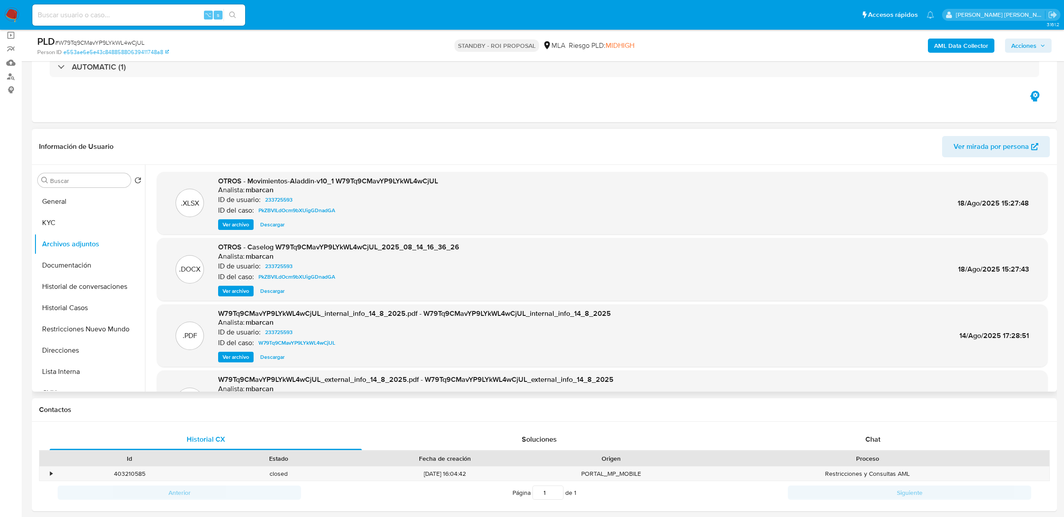
click at [175, 15] on input at bounding box center [138, 15] width 213 height 12
paste input "0TJVzG0mZj983IRHqfTgMjQc"
type input "0TJVzG0mZj983IRHqfTgMjQc"
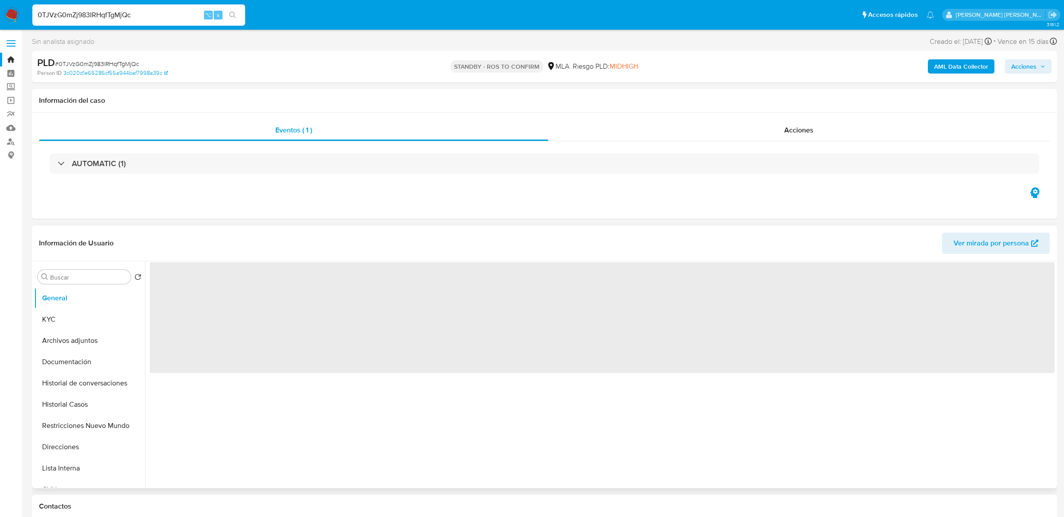
select select "10"
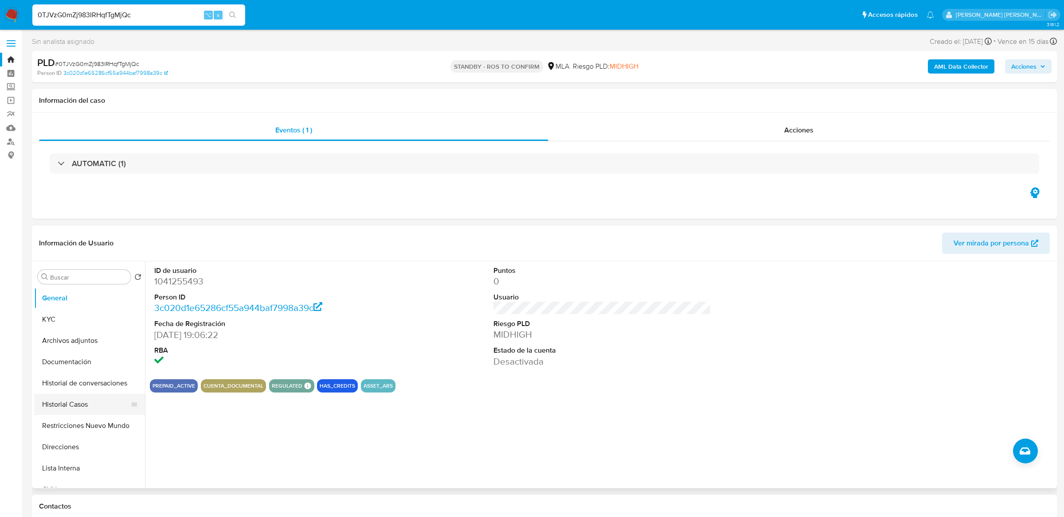
click at [52, 407] on button "Historial Casos" at bounding box center [86, 404] width 104 height 21
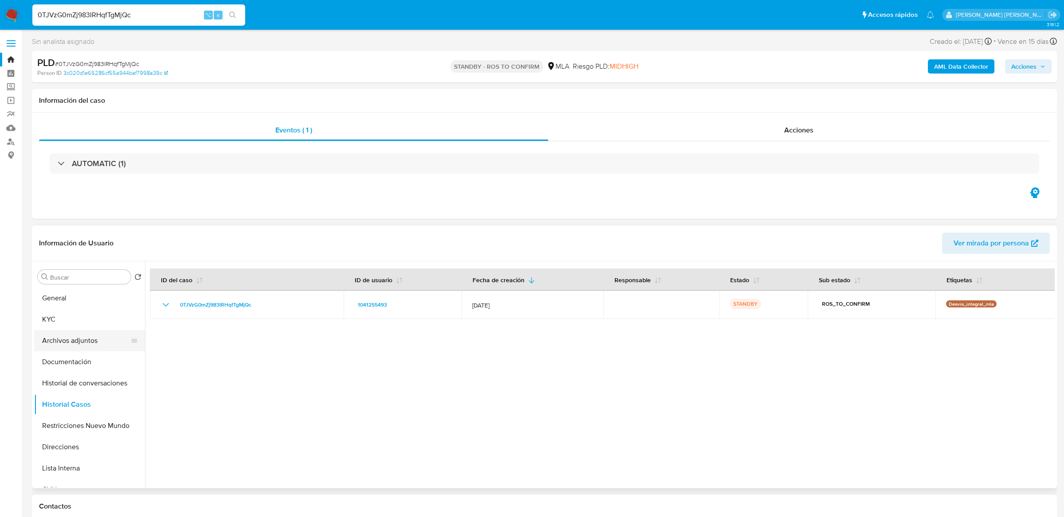
click at [70, 337] on button "Archivos adjuntos" at bounding box center [86, 340] width 104 height 21
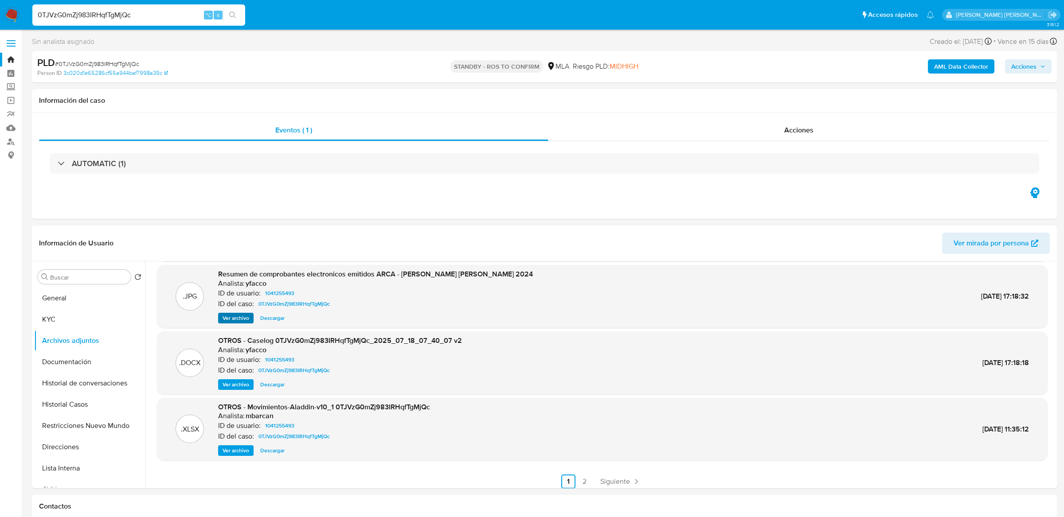
scroll to position [71, 0]
click at [239, 380] on span "Ver archivo" at bounding box center [235, 383] width 27 height 9
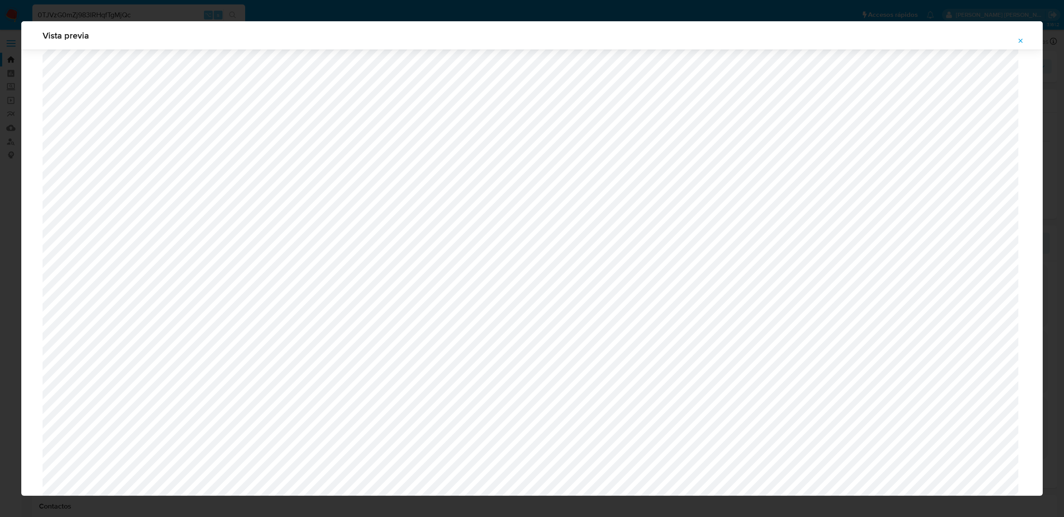
scroll to position [524, 0]
click at [1023, 42] on icon "Attachment preview" at bounding box center [1020, 40] width 7 height 7
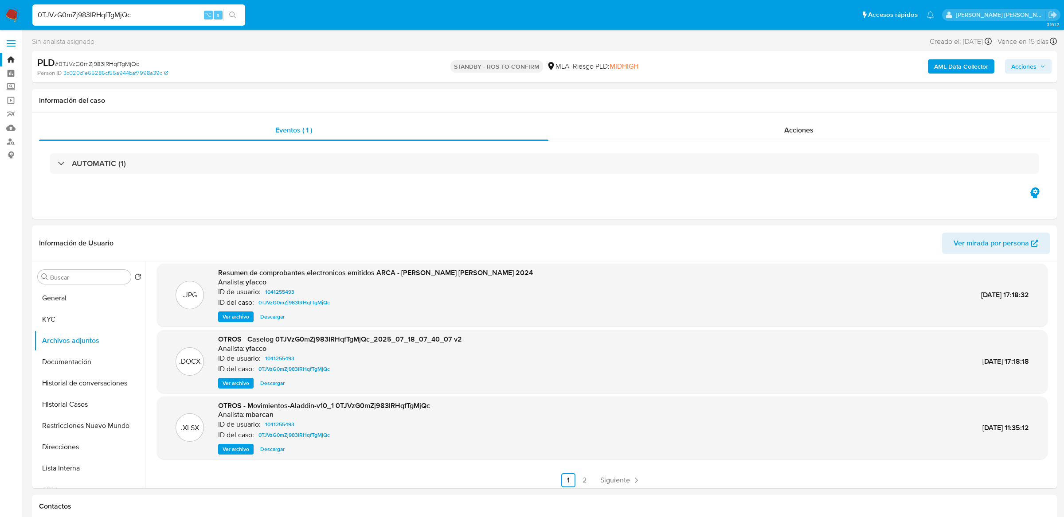
click at [173, 15] on input "0TJVzG0mZj983IRHqfTgMjQc" at bounding box center [138, 15] width 213 height 12
paste input "bdekVKCqFyuu4RyV5X3HbWDa"
type input "bdekVKCqFyuu4RyV5X3HbWDa"
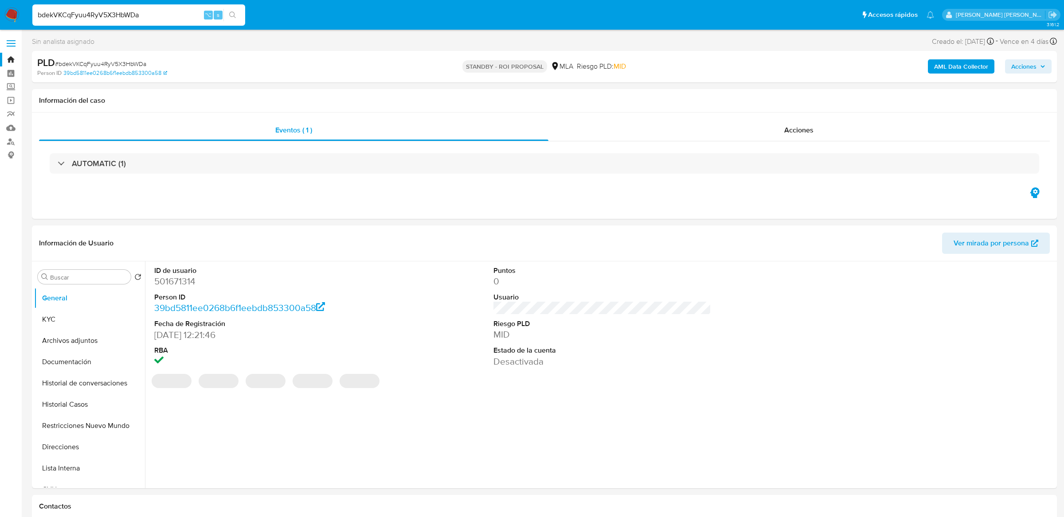
select select "10"
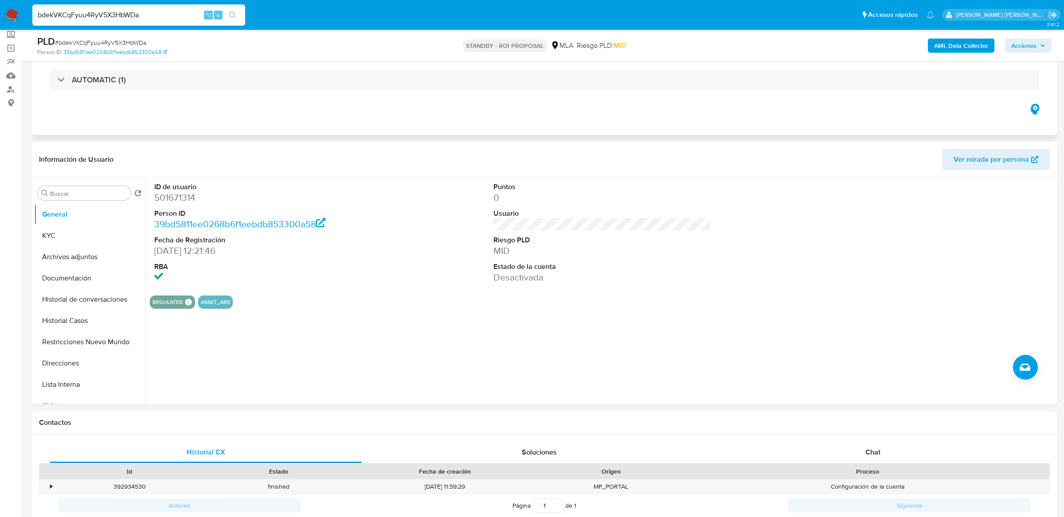
scroll to position [72, 0]
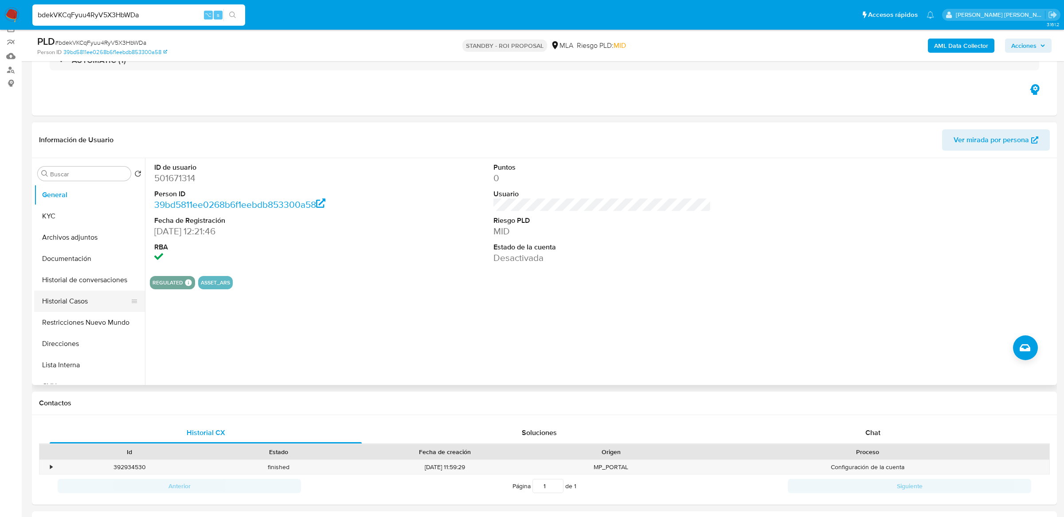
click at [77, 296] on button "Historial Casos" at bounding box center [86, 301] width 104 height 21
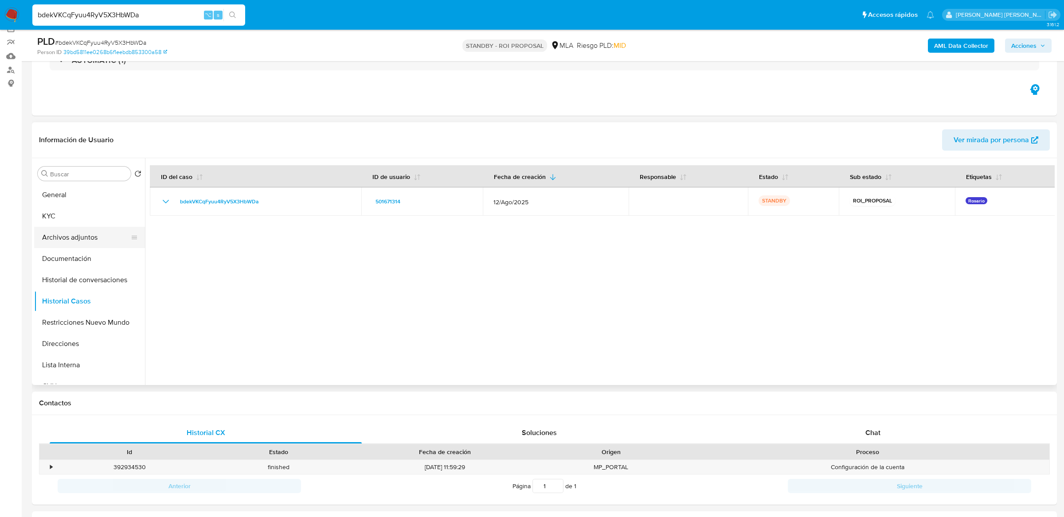
click at [79, 242] on button "Archivos adjuntos" at bounding box center [86, 237] width 104 height 21
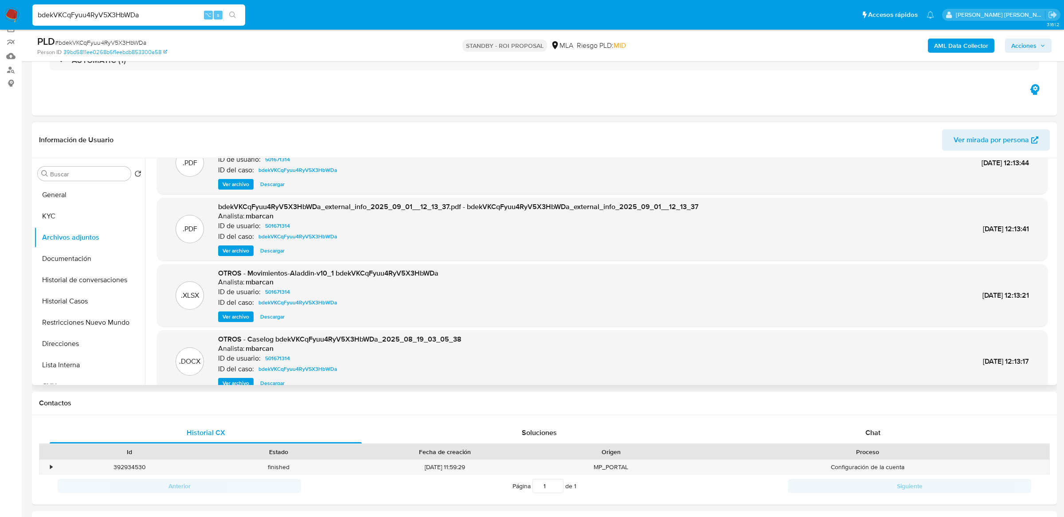
scroll to position [37, 0]
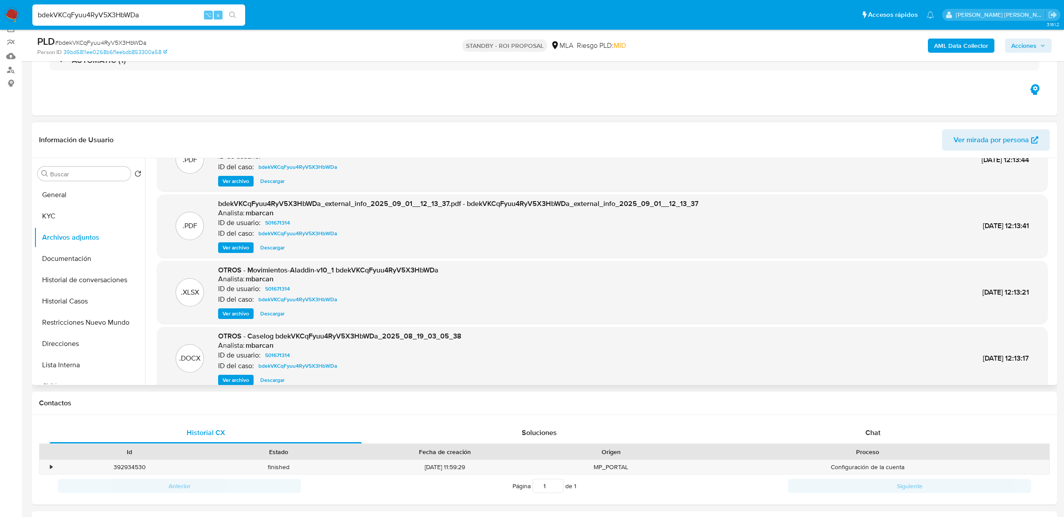
click at [231, 377] on span "Ver archivo" at bounding box center [235, 380] width 27 height 9
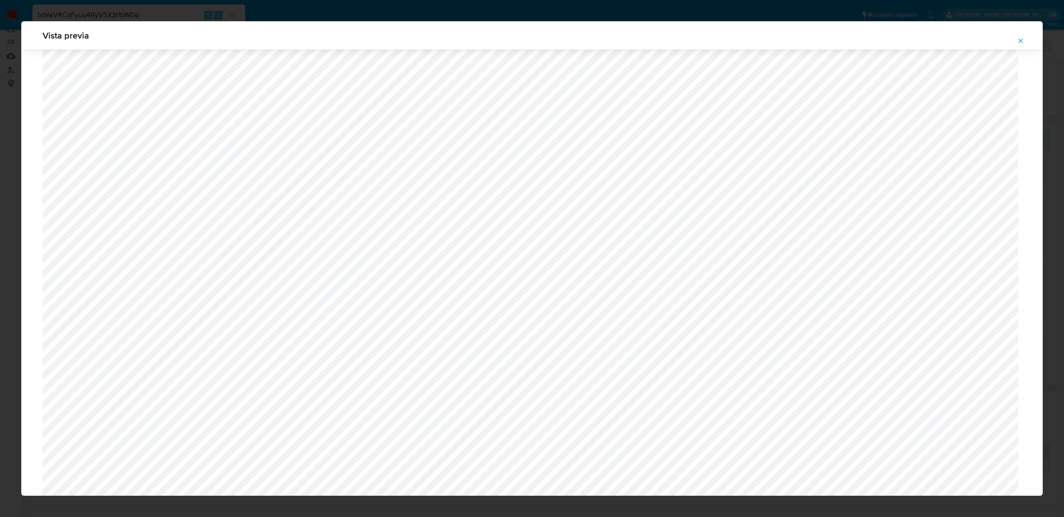
scroll to position [551, 0]
click at [1015, 44] on button "Attachment preview" at bounding box center [1020, 41] width 20 height 14
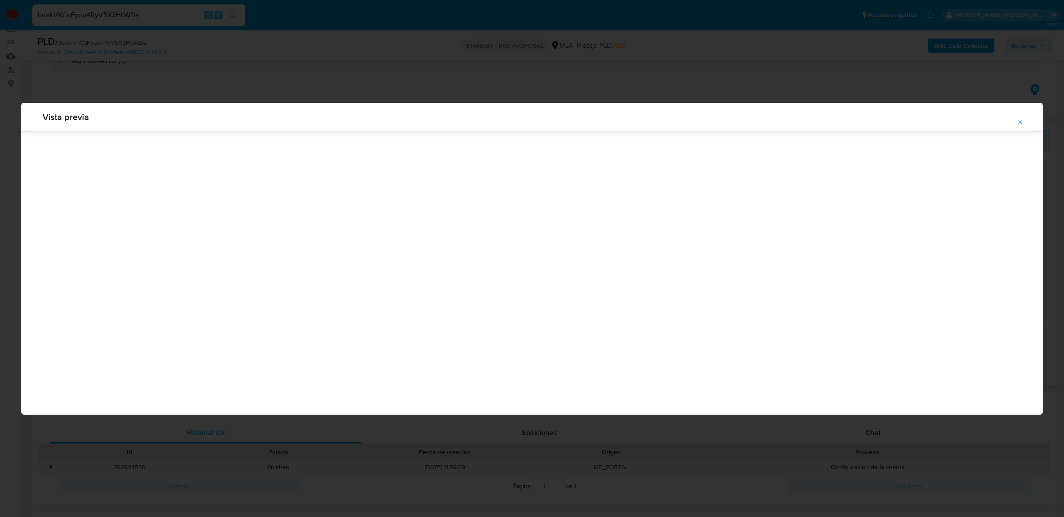
scroll to position [0, 0]
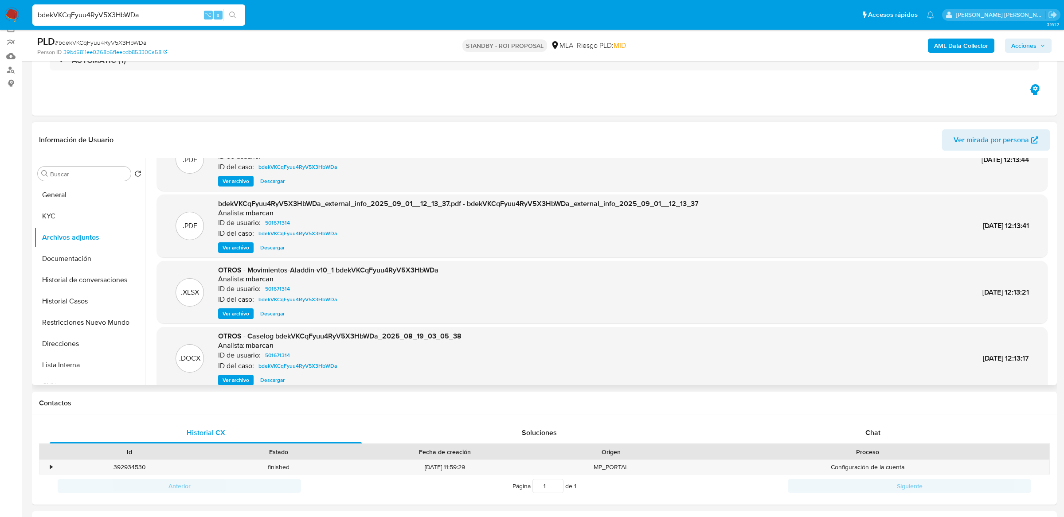
click at [153, 16] on input "bdekVKCqFyuu4RyV5X3HbWDa" at bounding box center [138, 15] width 213 height 12
paste input "nBOF5g2DoOEj2IALzHiCOxLb"
type input "nBOF5g2DoOEj2IALzHiCOxLb"
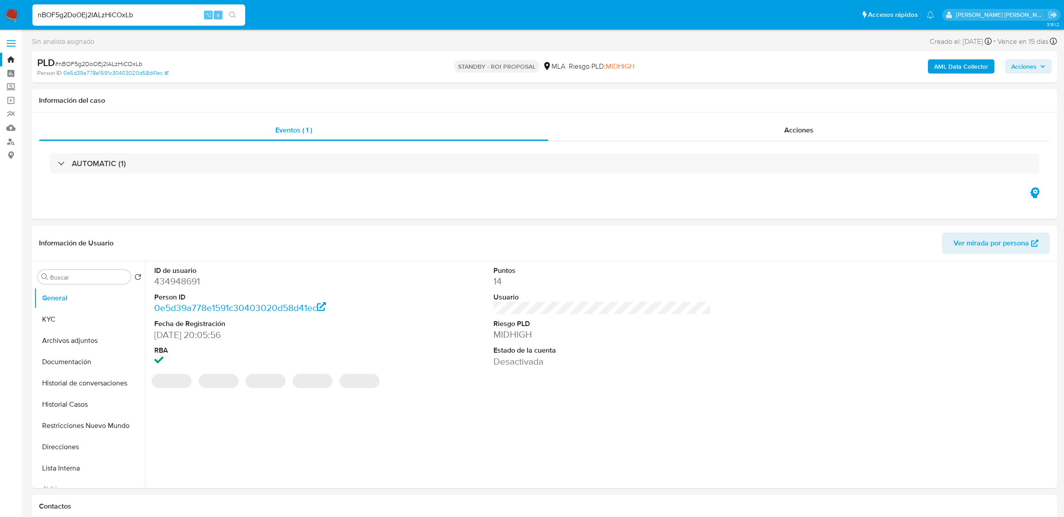
select select "10"
click at [83, 402] on button "Historial Casos" at bounding box center [86, 404] width 104 height 21
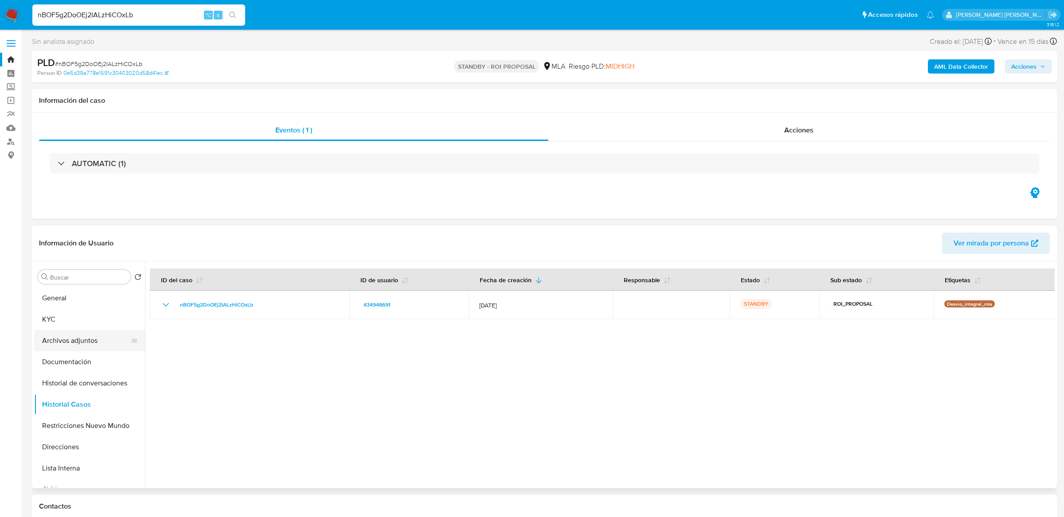
click at [68, 337] on button "Archivos adjuntos" at bounding box center [86, 340] width 104 height 21
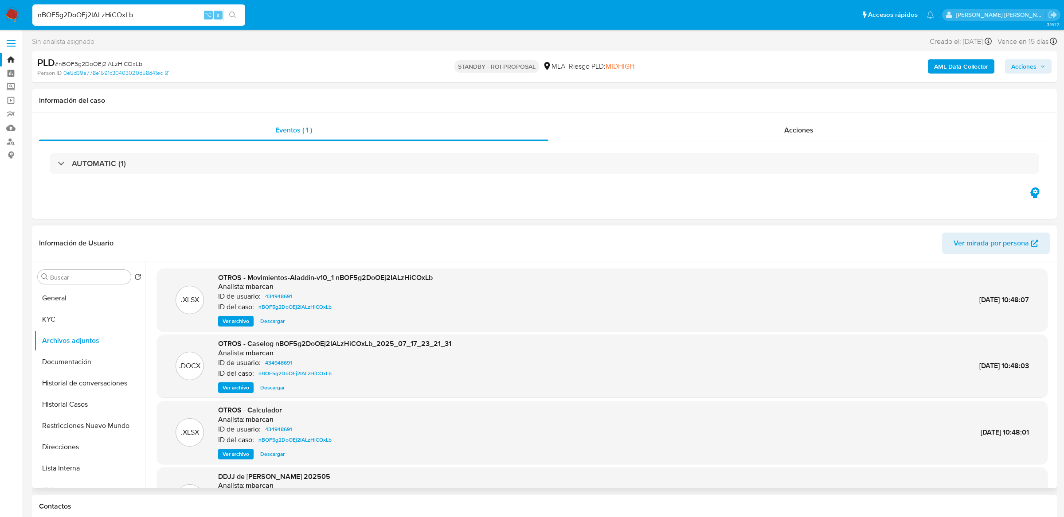
click at [243, 385] on span "Ver archivo" at bounding box center [235, 387] width 27 height 9
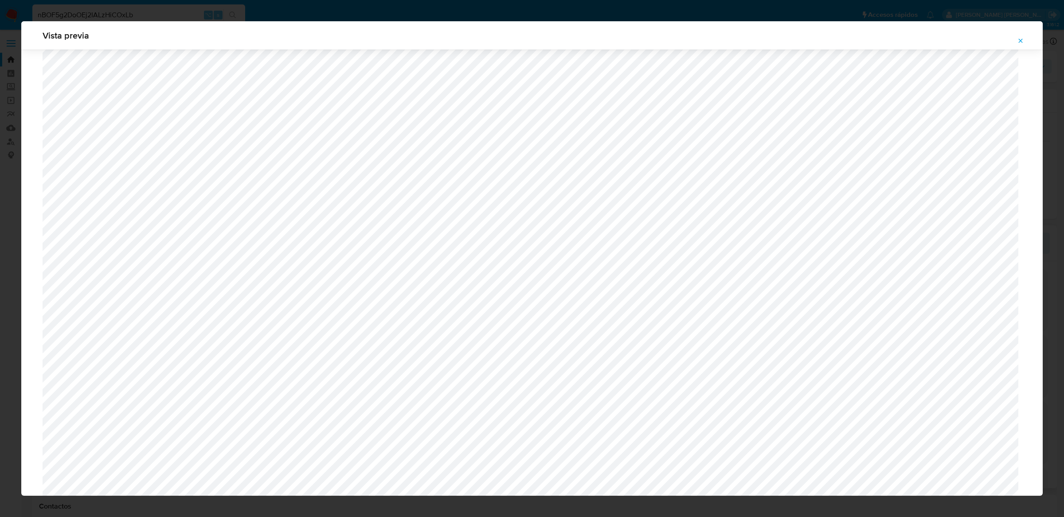
scroll to position [596, 0]
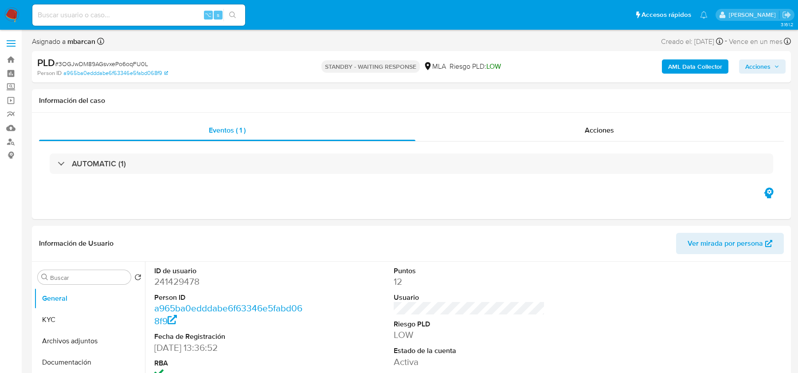
select select "10"
click at [65, 16] on input at bounding box center [138, 15] width 213 height 12
paste input "ZE2PxkZ1vev6Xox4iNwCt7Fi"
type input "ZE2PxkZ1vev6Xox4iNwCt7Fi"
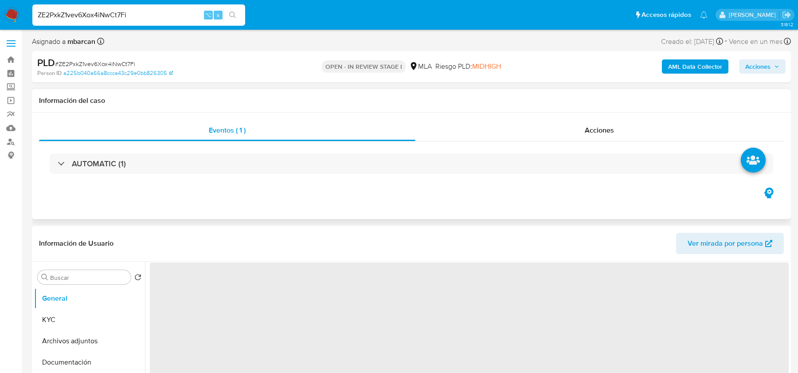
select select "10"
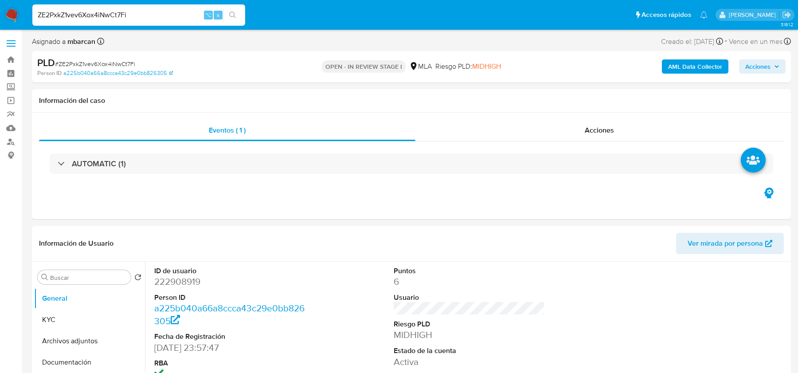
click at [74, 64] on span "# ZE2PxkZ1vev6Xox4iNwCt7Fi" at bounding box center [95, 63] width 80 height 9
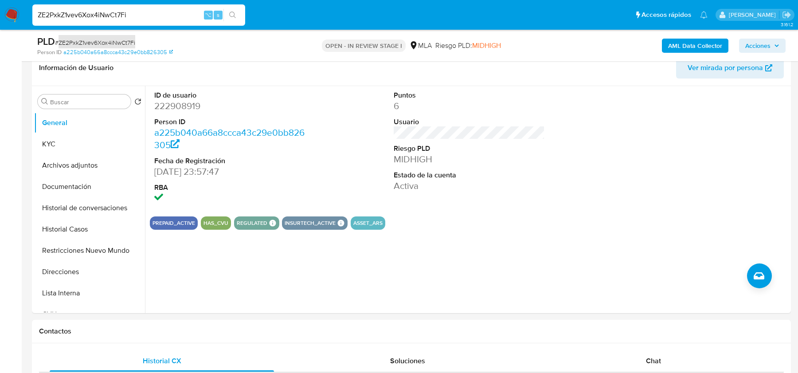
scroll to position [155, 0]
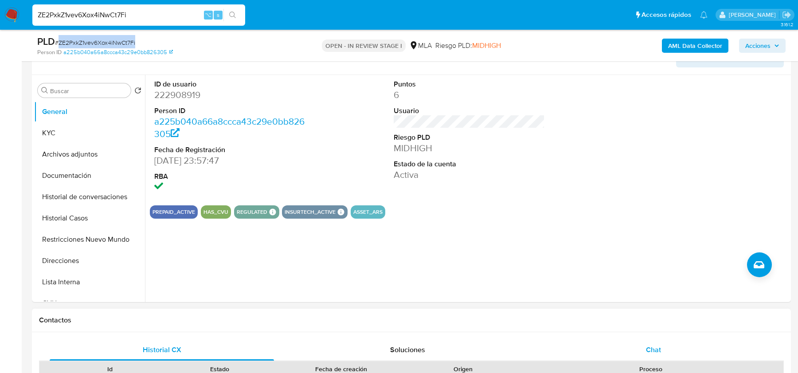
click at [647, 348] on span "Chat" at bounding box center [653, 349] width 15 height 10
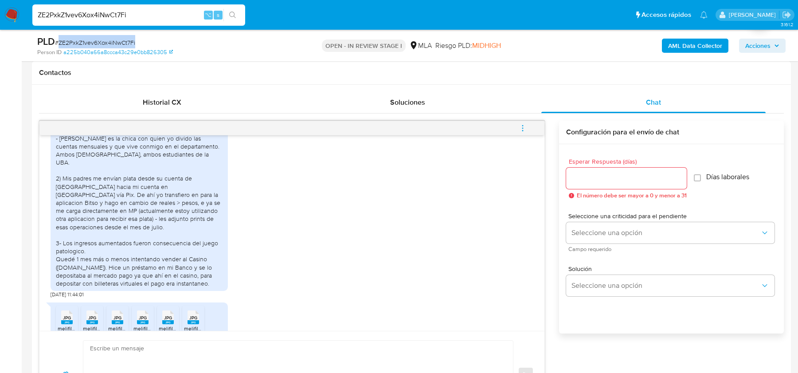
scroll to position [1012, 0]
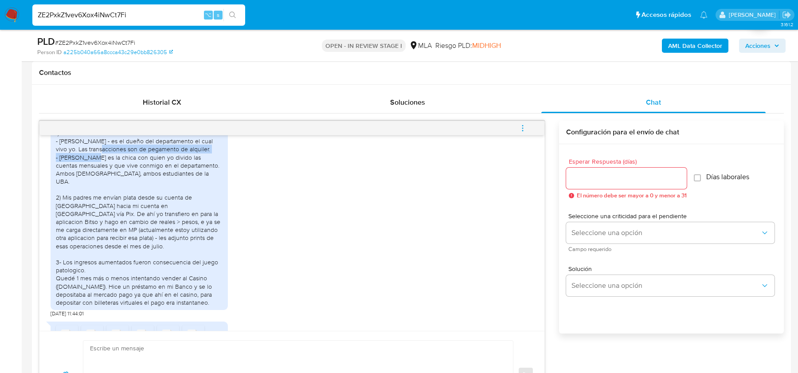
drag, startPoint x: 92, startPoint y: 172, endPoint x: 92, endPoint y: 184, distance: 11.5
click at [92, 184] on div "Buenos días. 1) - [PERSON_NAME] - es el dueño del departamento el cual vivo yo.…" at bounding box center [139, 213] width 167 height 185
drag, startPoint x: 148, startPoint y: 179, endPoint x: 148, endPoint y: 183, distance: 4.5
click at [148, 183] on div "Buenos días. 1) - [PERSON_NAME] - es el dueño del departamento el cual vivo yo.…" at bounding box center [139, 213] width 167 height 185
drag, startPoint x: 124, startPoint y: 179, endPoint x: 126, endPoint y: 189, distance: 10.0
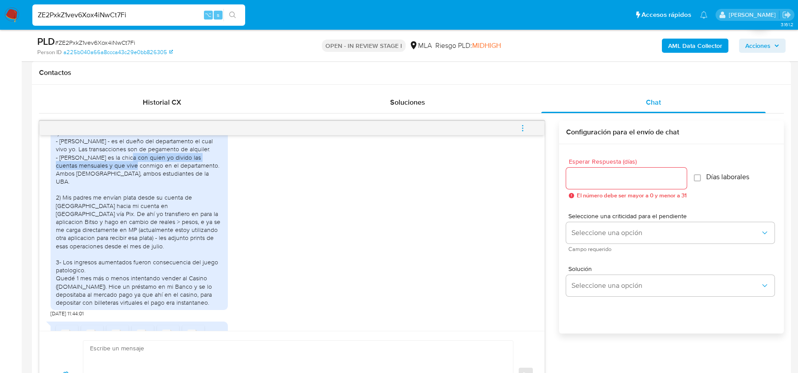
click at [126, 189] on div "Buenos días. 1) - [PERSON_NAME] - es el dueño del departamento el cual vivo yo.…" at bounding box center [139, 213] width 167 height 185
drag, startPoint x: 152, startPoint y: 188, endPoint x: 152, endPoint y: 195, distance: 7.1
click at [152, 195] on div "Buenos días. 1) - [PERSON_NAME] - es el dueño del departamento el cual vivo yo.…" at bounding box center [139, 213] width 167 height 185
click at [187, 192] on div "Buenos días. 1) - [PERSON_NAME] - es el dueño del departamento el cual vivo yo.…" at bounding box center [139, 213] width 167 height 185
drag, startPoint x: 153, startPoint y: 168, endPoint x: 153, endPoint y: 192, distance: 23.5
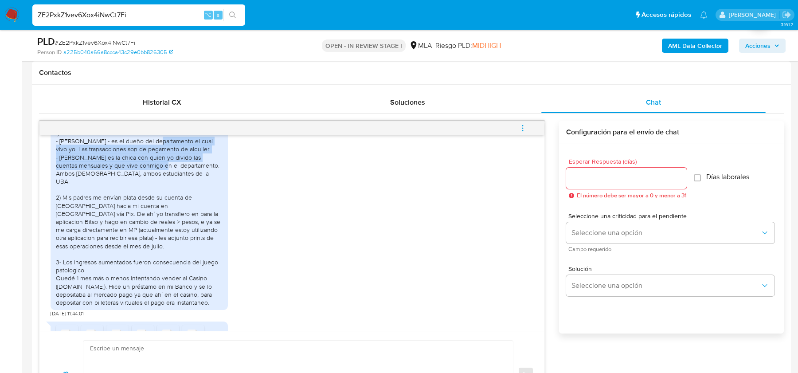
click at [153, 192] on div "Buenos días. 1) - [PERSON_NAME] - es el dueño del departamento el cual vivo yo.…" at bounding box center [139, 213] width 167 height 185
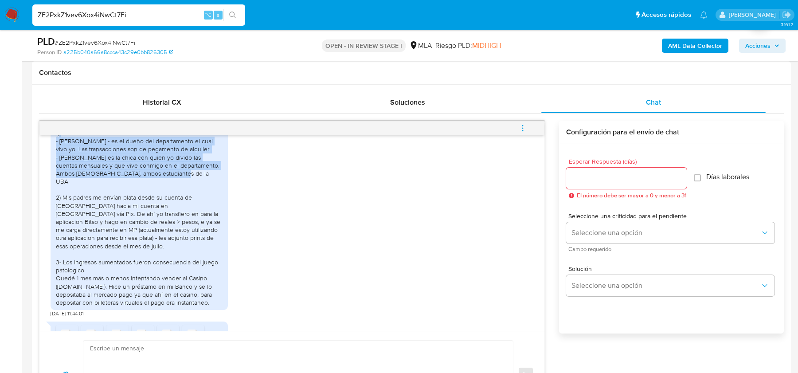
drag, startPoint x: 170, startPoint y: 196, endPoint x: 118, endPoint y: 157, distance: 64.8
click at [118, 157] on div "Buenos días. 1) - [PERSON_NAME] - es el dueño del departamento el cual vivo yo.…" at bounding box center [139, 213] width 167 height 185
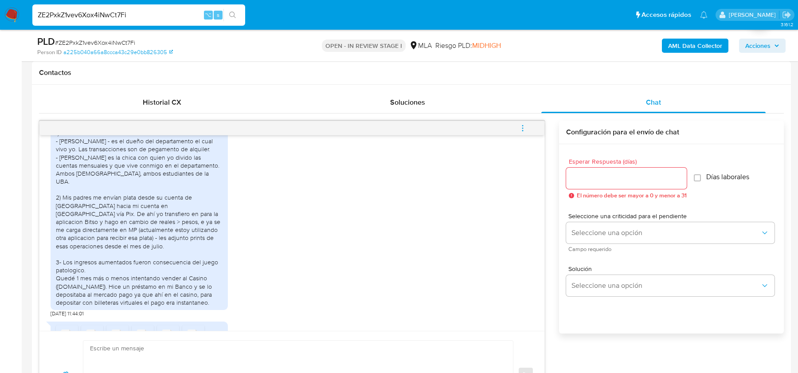
click at [126, 173] on div "Buenos días. 1) - [PERSON_NAME] - es el dueño del departamento el cual vivo yo.…" at bounding box center [139, 213] width 167 height 185
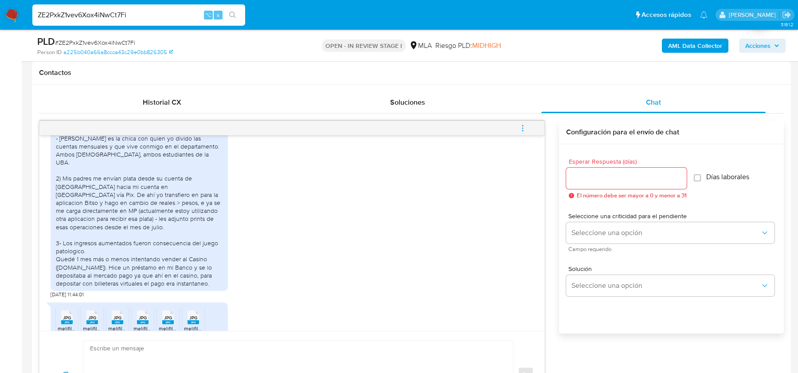
scroll to position [1042, 0]
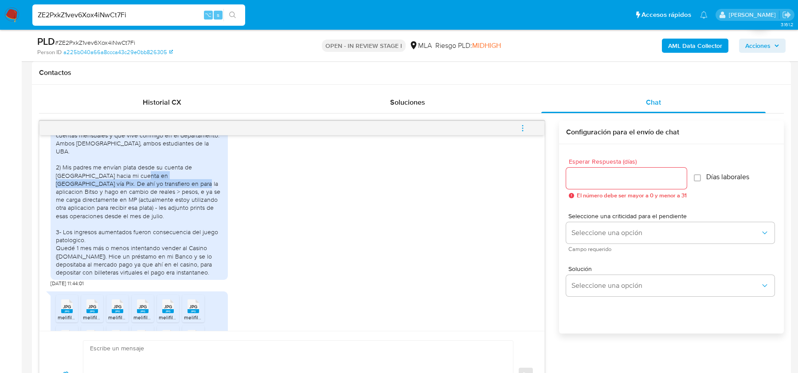
drag, startPoint x: 144, startPoint y: 190, endPoint x: 145, endPoint y: 200, distance: 10.3
click at [145, 200] on div "Buenos días. 1) - [PERSON_NAME] - es el dueño del departamento el cual vivo yo.…" at bounding box center [139, 183] width 167 height 185
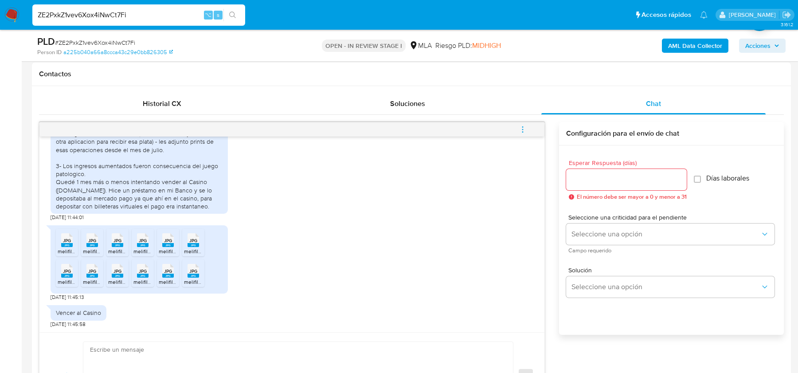
scroll to position [398, 0]
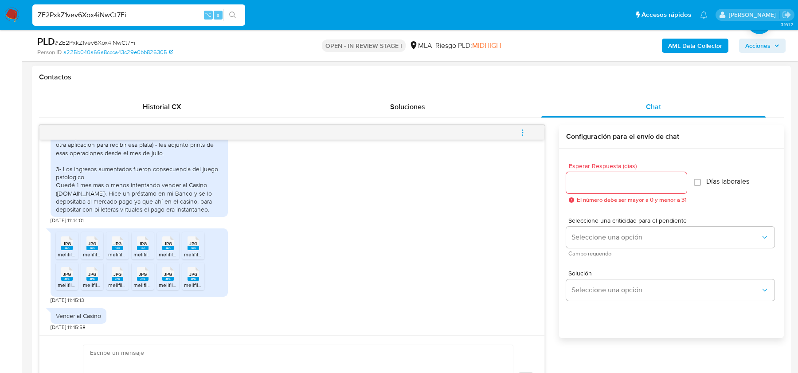
click at [65, 246] on rect at bounding box center [67, 248] width 12 height 4
click at [94, 241] on span "JPG" at bounding box center [92, 244] width 8 height 6
click at [118, 242] on span "JPG" at bounding box center [117, 244] width 8 height 6
click at [140, 246] on rect at bounding box center [143, 248] width 12 height 4
click at [170, 244] on span "JPG" at bounding box center [168, 244] width 8 height 6
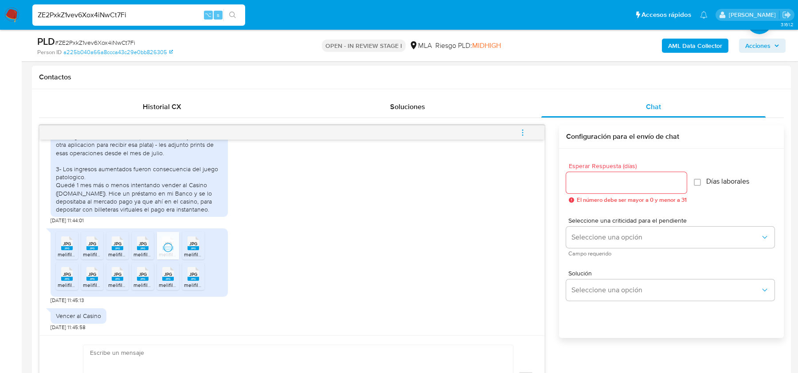
click at [197, 244] on icon at bounding box center [193, 243] width 12 height 14
click at [66, 274] on span "JPG" at bounding box center [67, 274] width 8 height 6
click at [97, 274] on icon at bounding box center [92, 274] width 12 height 14
click at [126, 274] on div "JPG JPG" at bounding box center [117, 272] width 19 height 17
click at [148, 275] on icon at bounding box center [143, 274] width 12 height 14
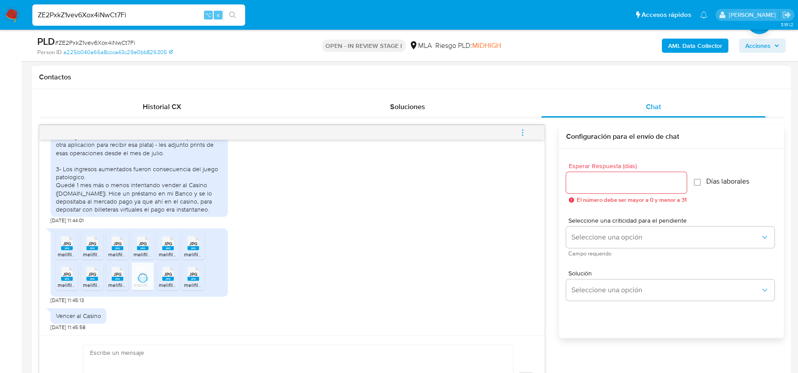
click at [161, 275] on div "JPG JPG" at bounding box center [168, 272] width 19 height 17
click at [184, 275] on div "JPG JPG" at bounding box center [193, 272] width 19 height 17
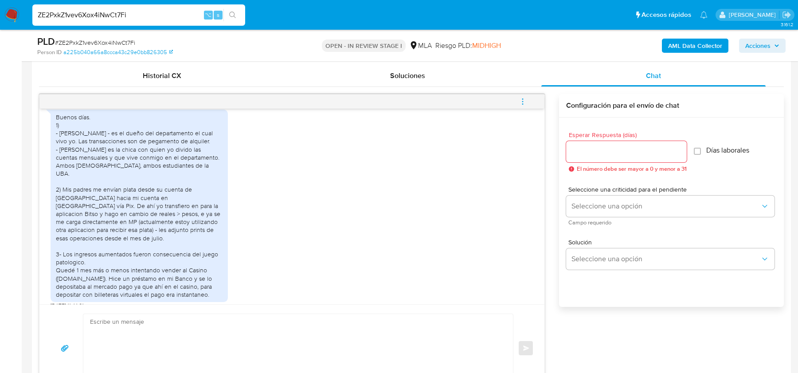
scroll to position [1013, 0]
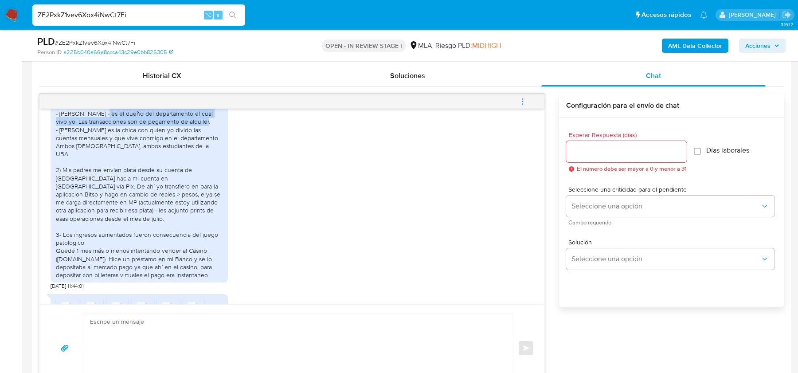
drag, startPoint x: 101, startPoint y: 137, endPoint x: 227, endPoint y: 146, distance: 127.1
click at [227, 146] on div "Buenos días. 1) - Caputo Jorge - es el dueño del departamento el cual vivo yo. …" at bounding box center [292, 188] width 483 height 204
copy div "es el dueño del departamento el cual vivo yo. Las transacciones son de pegament…"
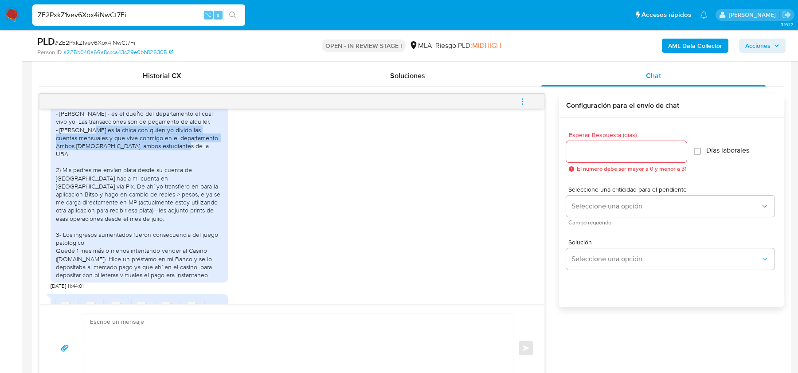
drag, startPoint x: 89, startPoint y: 153, endPoint x: 195, endPoint y: 168, distance: 107.0
click at [195, 168] on div "Buenos días. 1) - Caputo Jorge - es el dueño del departamento el cual vivo yo. …" at bounding box center [139, 186] width 167 height 185
copy div "es la chica con quien yo divido las cuentas mensuales y que vive conmigo en el …"
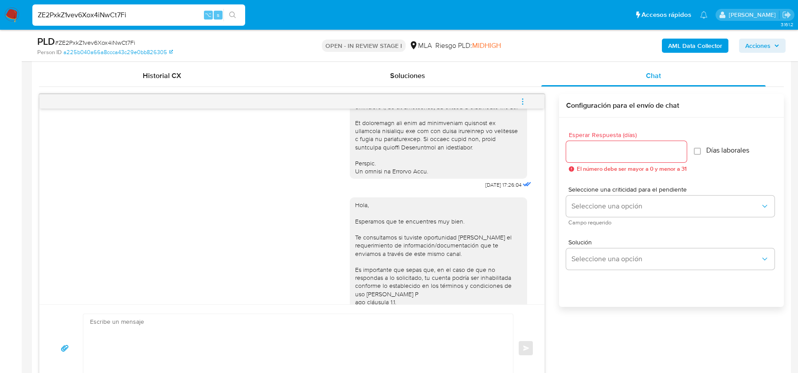
scroll to position [426, 0]
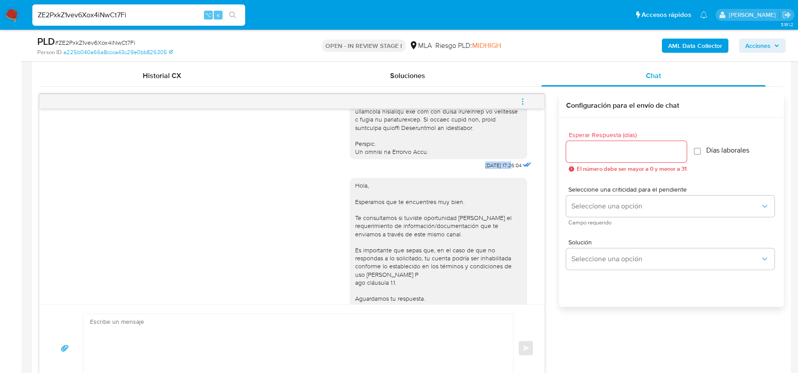
drag, startPoint x: 502, startPoint y: 179, endPoint x: 461, endPoint y: 179, distance: 40.8
copy div "18/08/2025"
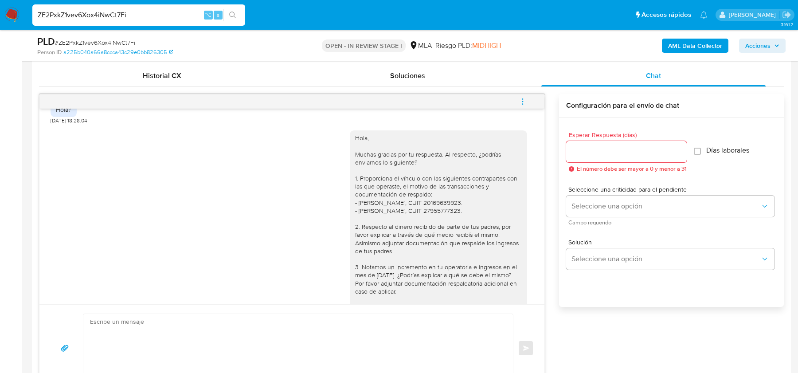
scroll to position [656, 0]
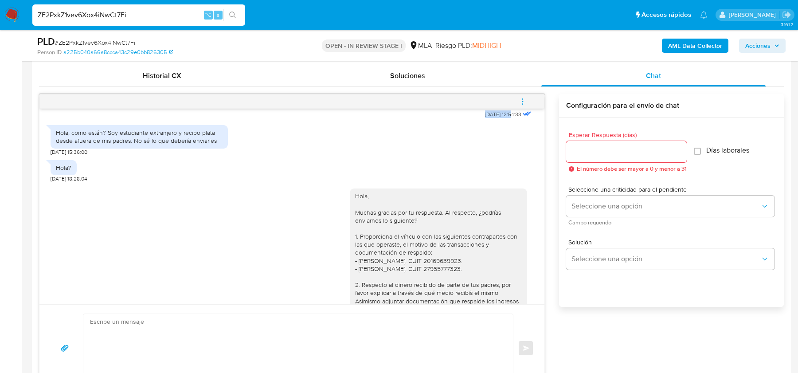
drag, startPoint x: 503, startPoint y: 136, endPoint x: 433, endPoint y: 136, distance: 70.0
click at [433, 121] on div "Hola, Esperamos que te encuentres muy bien. Te consultamos si tuviste oportunid…" at bounding box center [441, 30] width 183 height 179
copy div "22/08/2025"
drag, startPoint x: 107, startPoint y: 156, endPoint x: 132, endPoint y: 164, distance: 25.6
click at [132, 144] on div "Hola, como están? Soy estudiante extranjero y recibo plata desde afuera de mis …" at bounding box center [139, 137] width 167 height 16
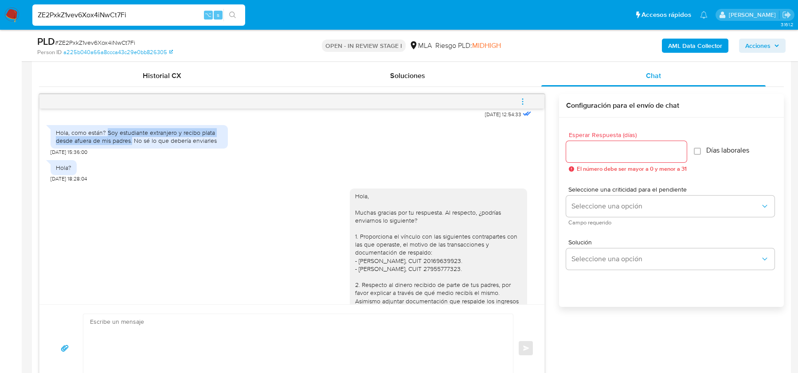
copy div "Soy estudiante extranjero y recibo plata desde afuera de mis padres."
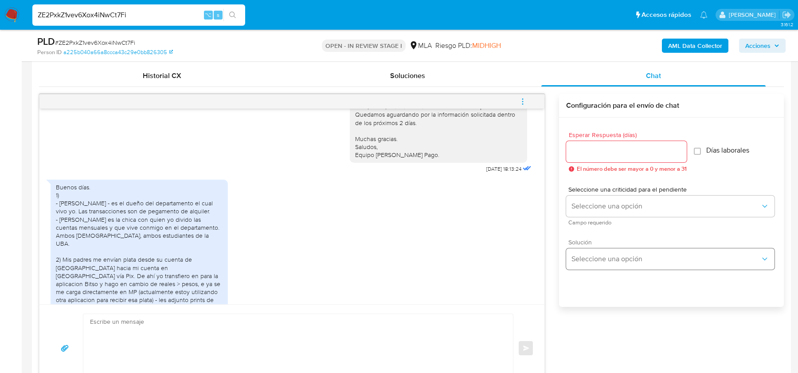
scroll to position [926, 0]
drag, startPoint x: 503, startPoint y: 189, endPoint x: 440, endPoint y: 190, distance: 62.5
click at [440, 172] on div "Hola, Muchas gracias por tu respuesta. Al respecto, ¿podrías enviarnos lo sigui…" at bounding box center [441, 42] width 183 height 260
copy div "Hola, Muchas gracias por tu respuesta. Al respecto, ¿podrías enviarnos lo sigui…"
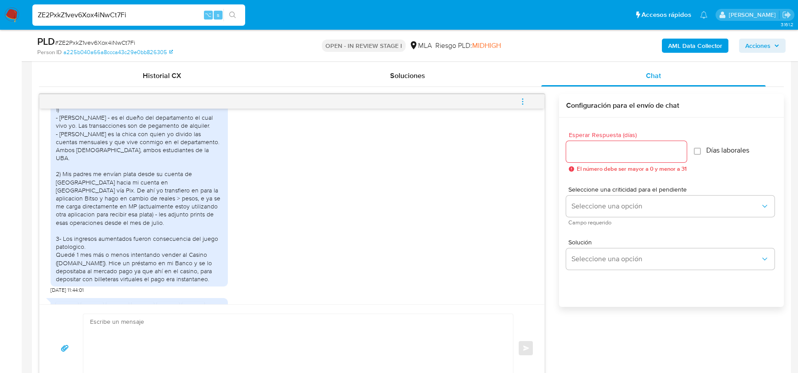
scroll to position [1040, 0]
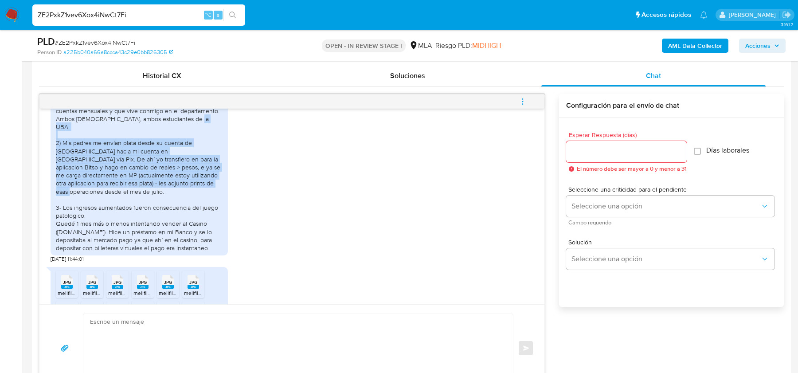
drag, startPoint x: 62, startPoint y: 159, endPoint x: 206, endPoint y: 198, distance: 148.7
click at [206, 198] on div "Buenos días. 1) - Caputo Jorge - es el dueño del departamento el cual vivo yo. …" at bounding box center [139, 158] width 167 height 185
copy div "Mis padres me envían plata desde su cuenta de Brasil hacia mi cuenta en Brasil …"
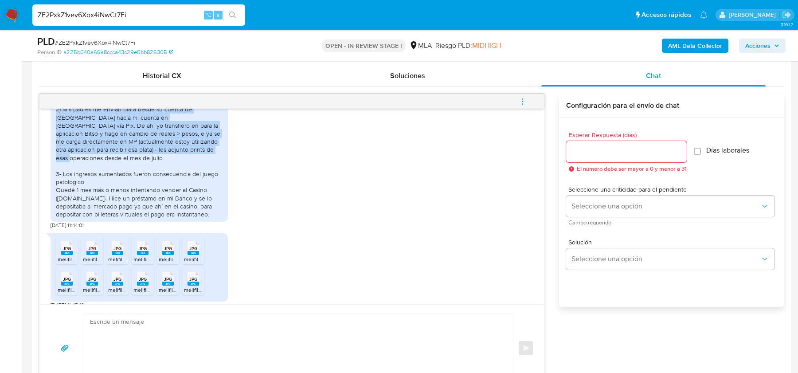
scroll to position [1081, 0]
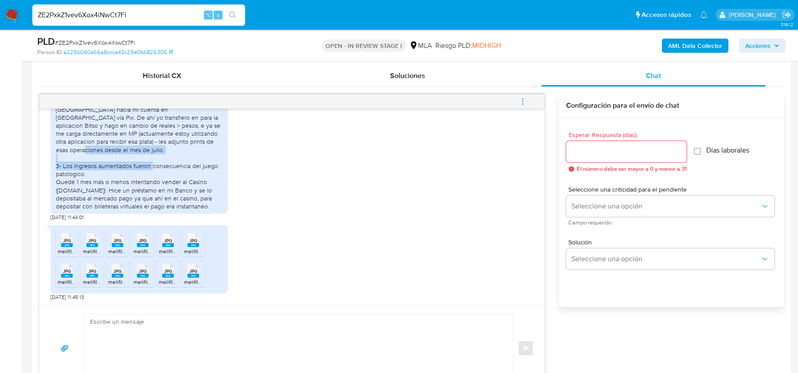
drag, startPoint x: 62, startPoint y: 174, endPoint x: 97, endPoint y: 184, distance: 35.5
click at [97, 184] on div "Buenos días. 1) - Caputo Jorge - es el dueño del departamento el cual vivo yo. …" at bounding box center [139, 117] width 167 height 185
copy div "Los ingresos aumentados fueron consecuencia del juego patologico."
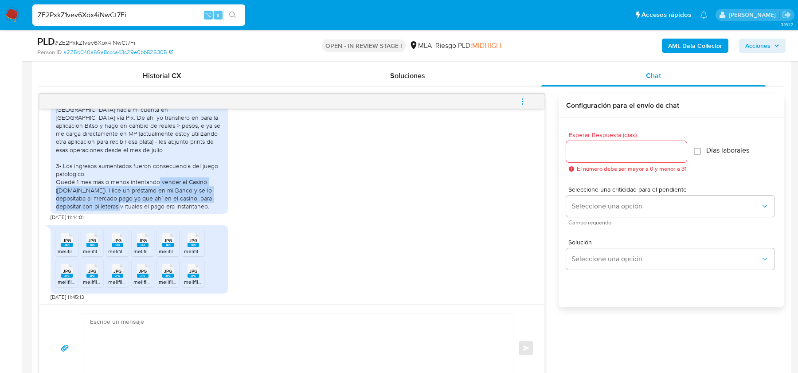
drag, startPoint x: 95, startPoint y: 196, endPoint x: 222, endPoint y: 215, distance: 128.1
click at [222, 210] on div "Buenos días. 1) - Caputo Jorge - es el dueño del departamento el cual vivo yo. …" at bounding box center [139, 117] width 167 height 185
copy div "Hice un préstamo en mi Banco y se lo depositaba al mercado pago ya que ahí en e…"
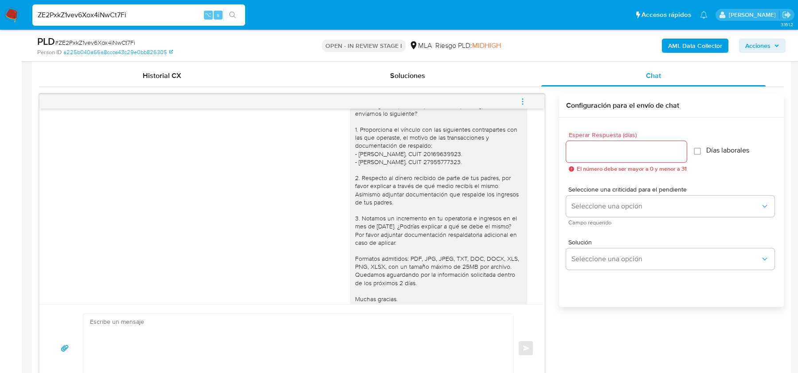
scroll to position [768, 0]
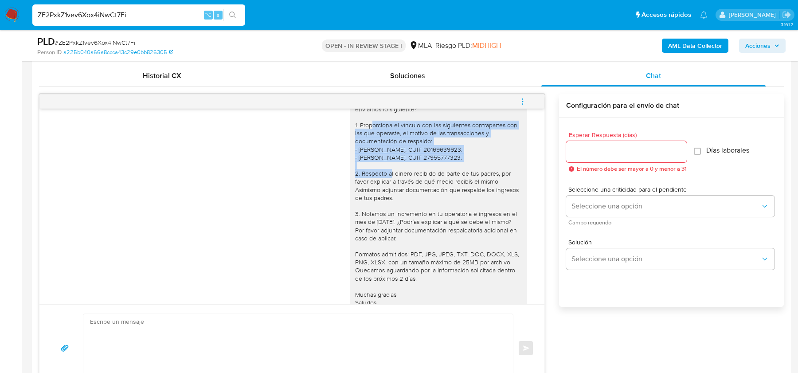
drag, startPoint x: 373, startPoint y: 148, endPoint x: 373, endPoint y: 191, distance: 43.4
click at [373, 191] on div "Hola, Muchas gracias por tu respuesta. Al respecto, ¿podrías enviarnos lo sigui…" at bounding box center [438, 198] width 167 height 234
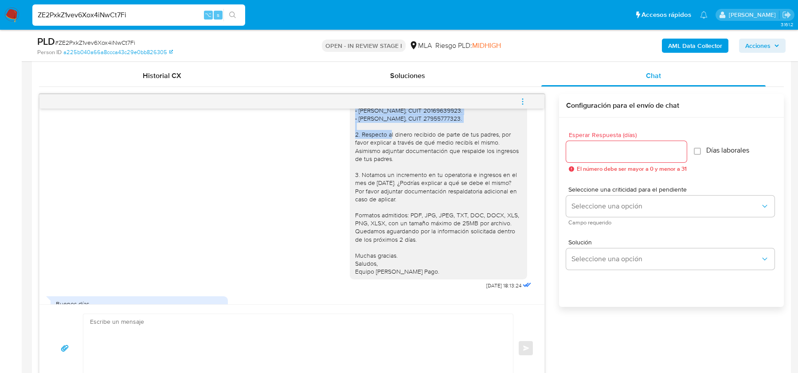
scroll to position [811, 0]
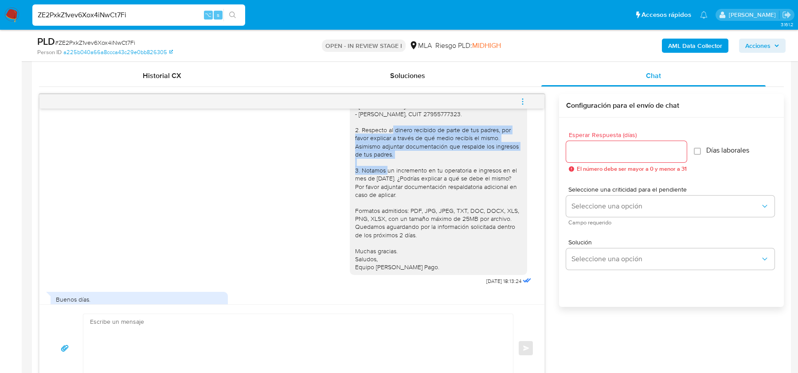
drag, startPoint x: 355, startPoint y: 154, endPoint x: 437, endPoint y: 175, distance: 84.5
click at [437, 175] on div "Hola, Muchas gracias por tu respuesta. Al respecto, ¿podrías enviarnos lo sigui…" at bounding box center [438, 154] width 167 height 234
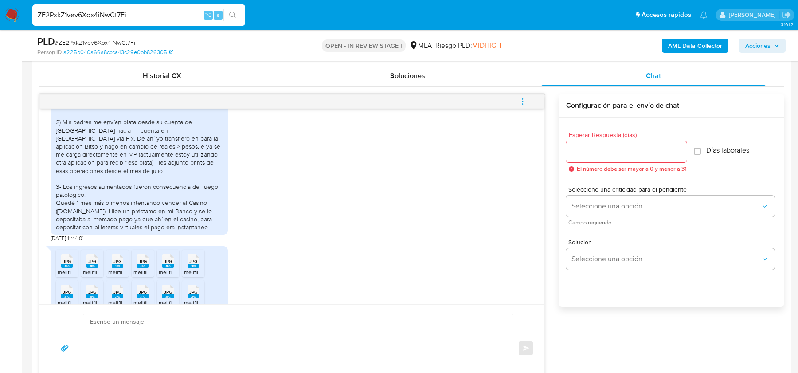
scroll to position [1118, 0]
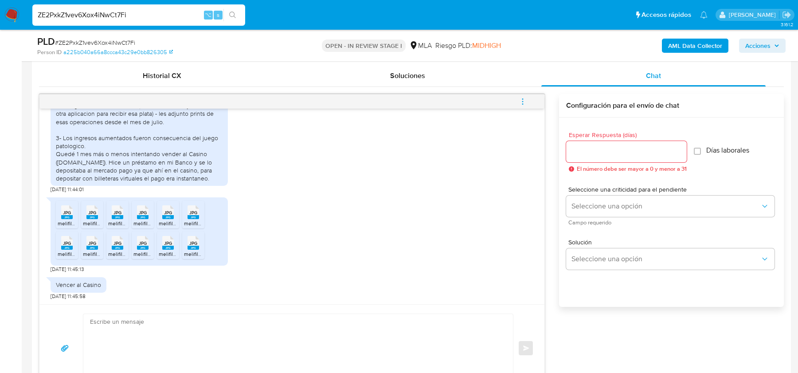
click at [216, 342] on textarea at bounding box center [296, 348] width 412 height 68
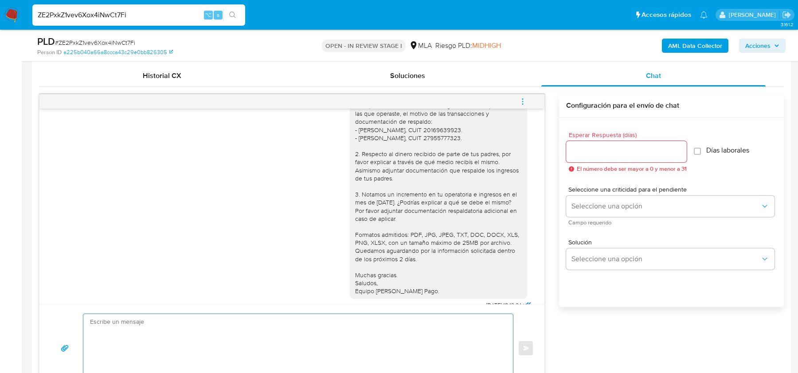
scroll to position [787, 0]
drag, startPoint x: 408, startPoint y: 195, endPoint x: 408, endPoint y: 201, distance: 5.8
click at [408, 201] on div "Hola, Muchas gracias por tu respuesta. Al respecto, ¿podrías enviarnos lo sigui…" at bounding box center [438, 179] width 167 height 234
copy div "ocumentación que respalde los ingresos de tus padres."
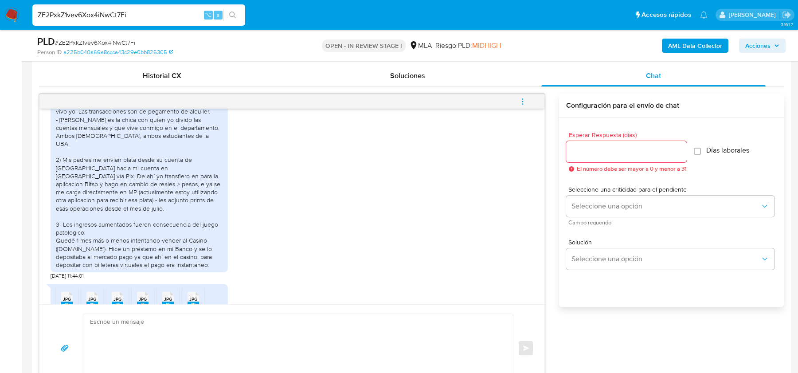
scroll to position [1118, 0]
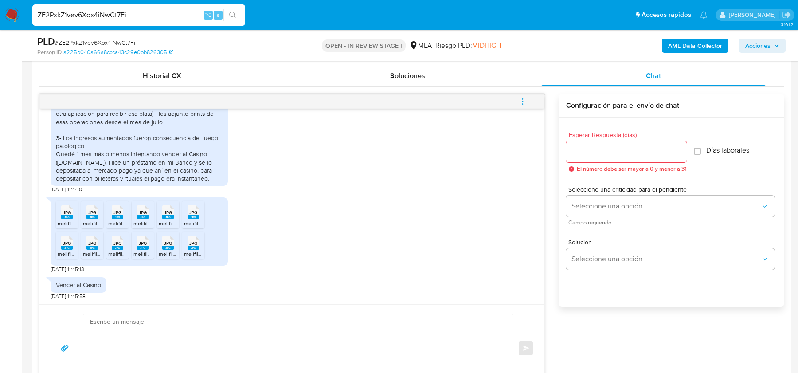
click at [247, 323] on textarea at bounding box center [296, 348] width 412 height 68
paste textarea "Hola, Muchas gracias por tu respuesta. Te confirmamos la recepción de la docume…"
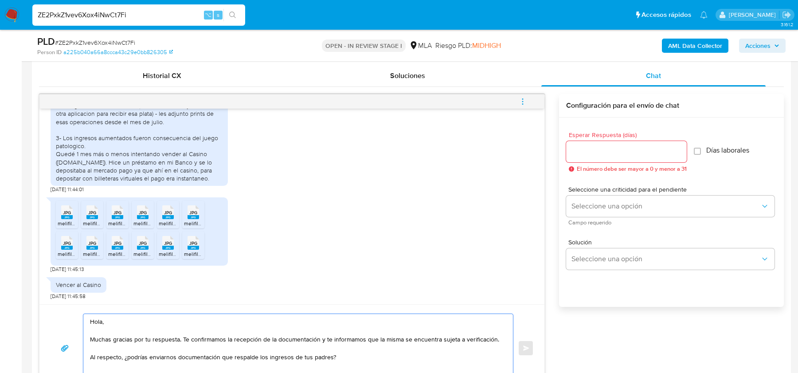
scroll to position [451, 0]
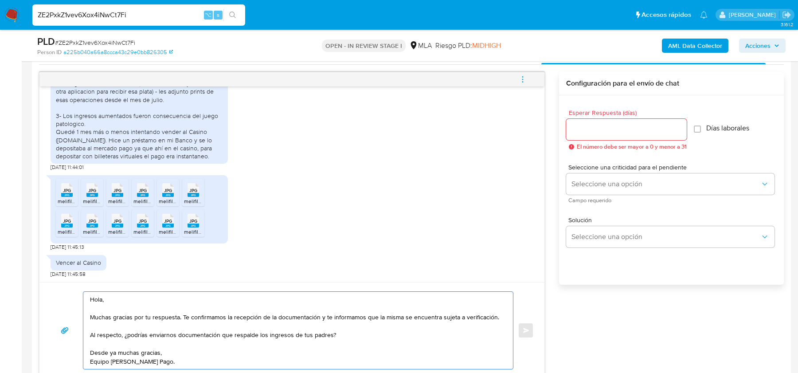
type textarea "Hola, Muchas gracias por tu respuesta. Te confirmamos la recepción de la docume…"
click at [632, 124] on input "Esperar Respuesta (días)" at bounding box center [626, 130] width 121 height 12
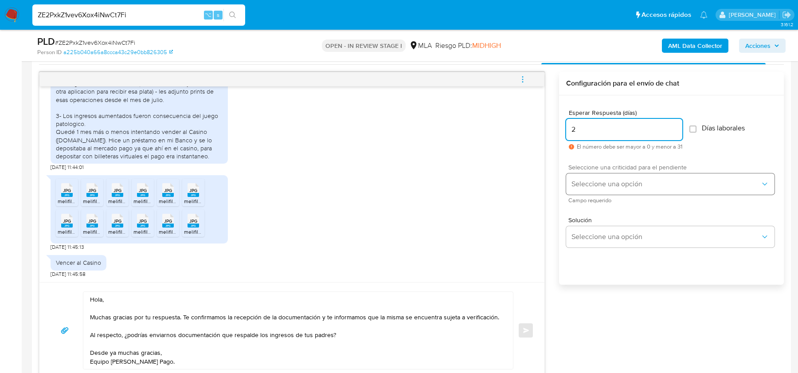
type input "2"
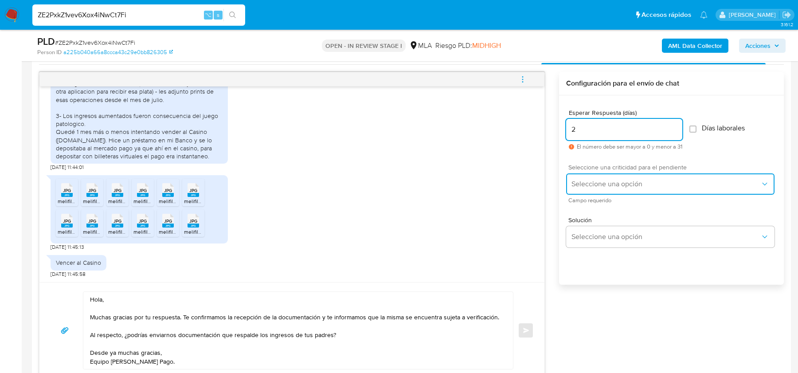
click at [607, 174] on button "Seleccione una opción" at bounding box center [670, 183] width 208 height 21
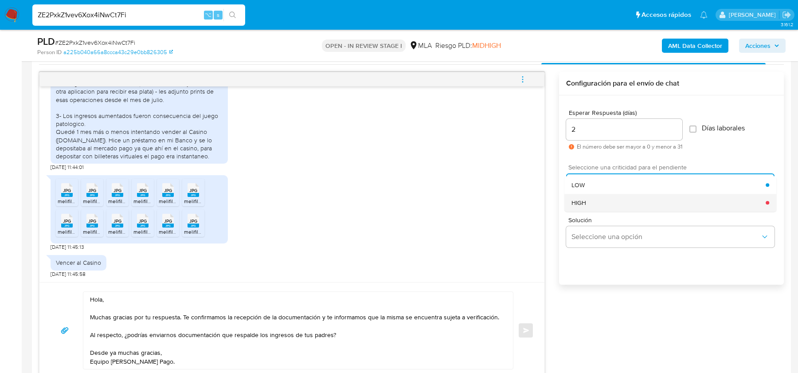
click at [579, 199] on span "HIGH" at bounding box center [578, 203] width 15 height 8
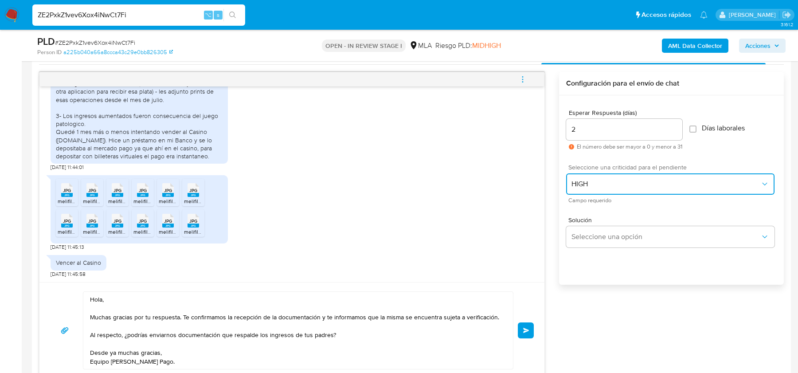
scroll to position [470, 0]
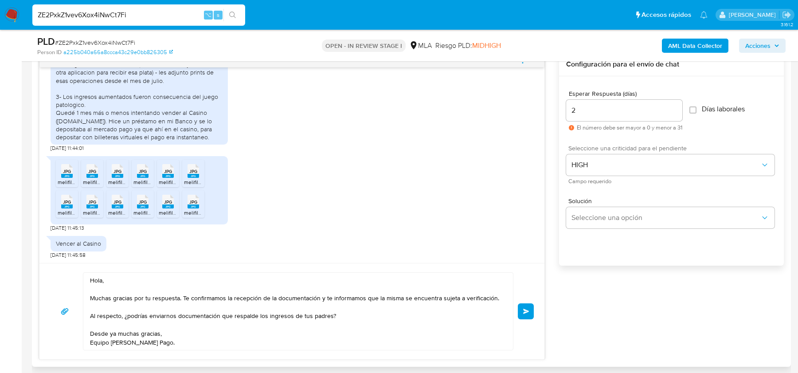
click at [521, 309] on button "Enviar" at bounding box center [526, 311] width 16 height 16
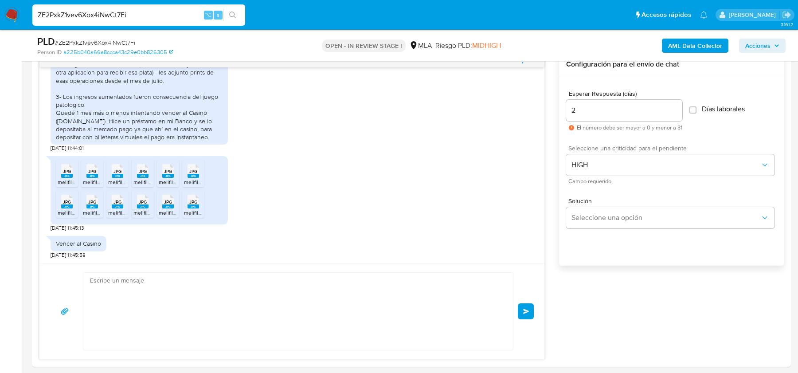
scroll to position [1233, 0]
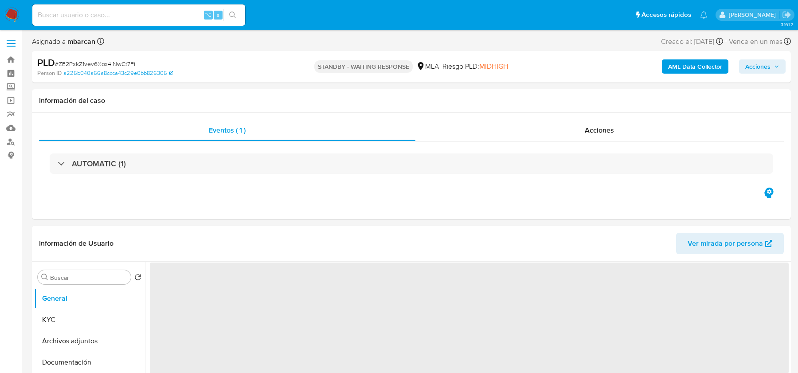
select select "10"
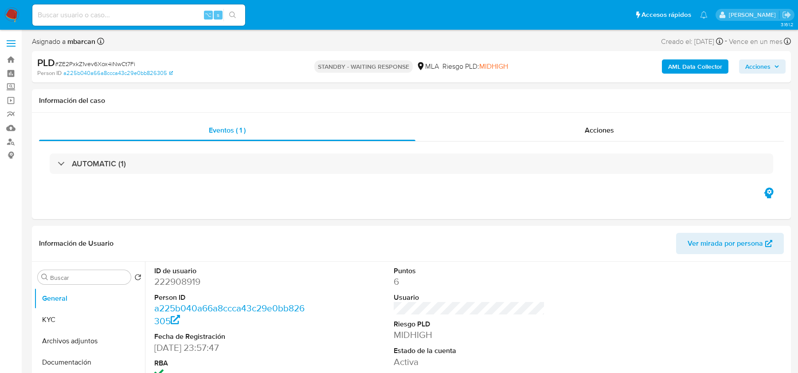
click at [101, 15] on input at bounding box center [138, 15] width 213 height 12
paste input "NvgxTmphLtA8IjTNxQZIk7ak"
type input "NvgxTmphLtA8IjTNxQZIk7ak"
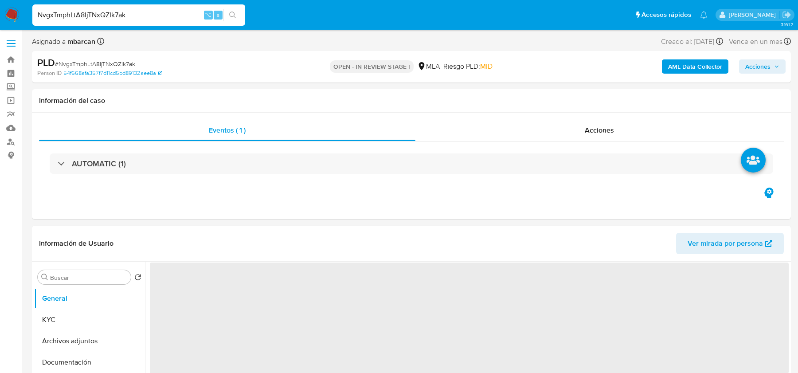
select select "10"
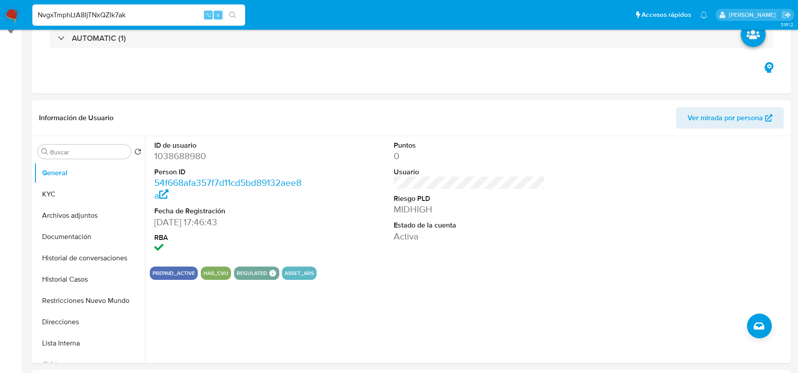
scroll to position [261, 0]
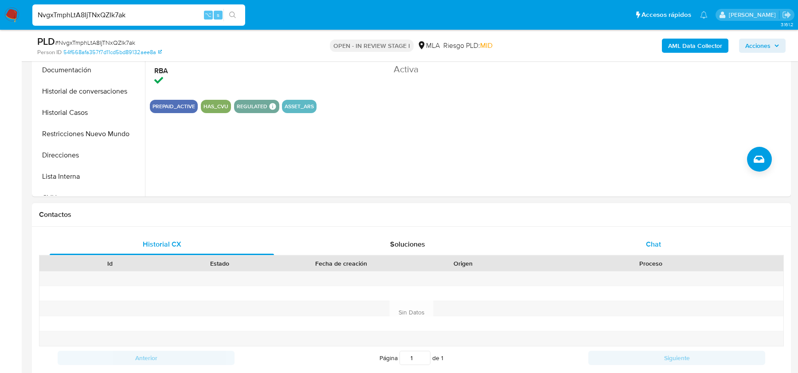
click at [643, 243] on div "Chat" at bounding box center [653, 244] width 224 height 21
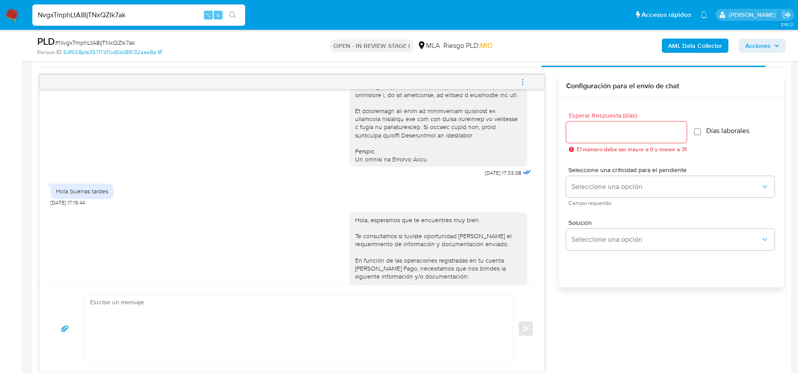
scroll to position [795, 0]
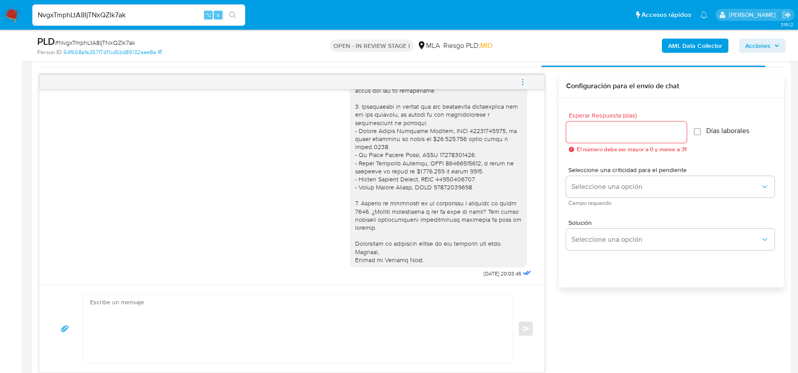
click at [94, 44] on span "# NvgxTmphLtA8IjTNxQZIk7ak" at bounding box center [95, 42] width 80 height 9
copy span "NvgxTmphLtA8IjTNxQZIk7ak"
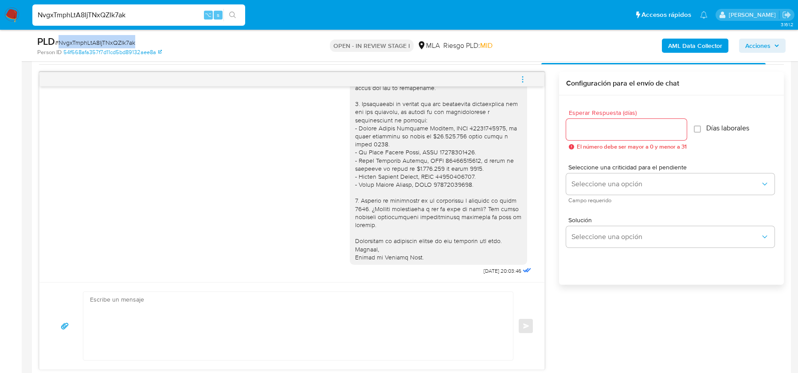
click at [523, 76] on icon "menu-action" at bounding box center [523, 79] width 8 height 8
click at [458, 56] on li "Cerrar conversación" at bounding box center [462, 61] width 91 height 16
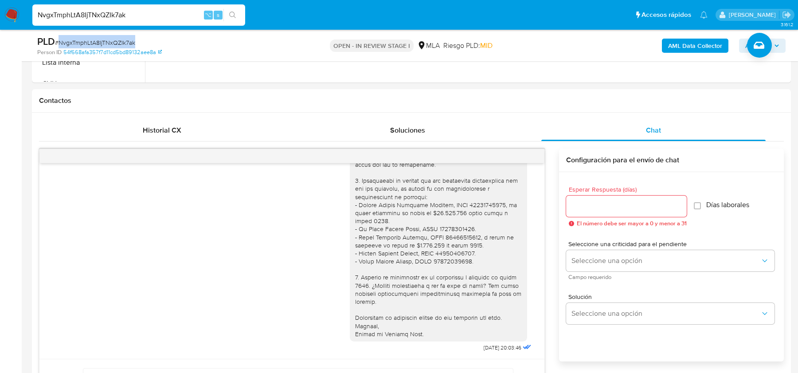
scroll to position [0, 0]
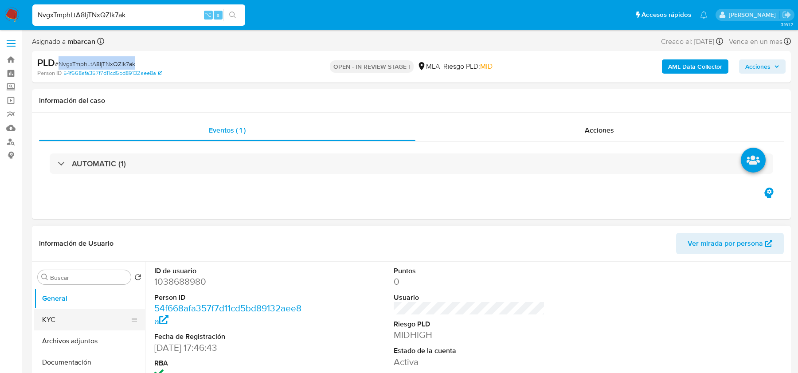
click at [59, 316] on button "KYC" at bounding box center [86, 319] width 104 height 21
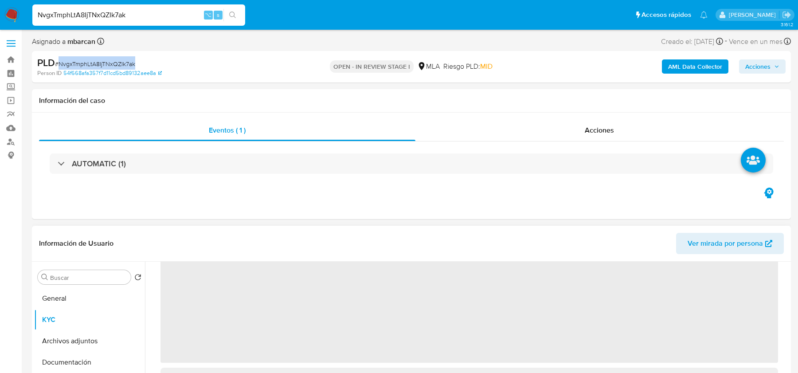
scroll to position [72, 0]
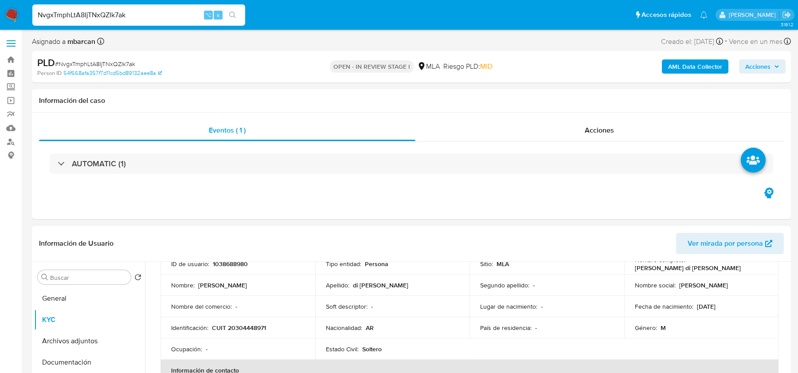
click at [244, 329] on p "CUIT 20304448971" at bounding box center [239, 328] width 54 height 8
copy p "20304448971"
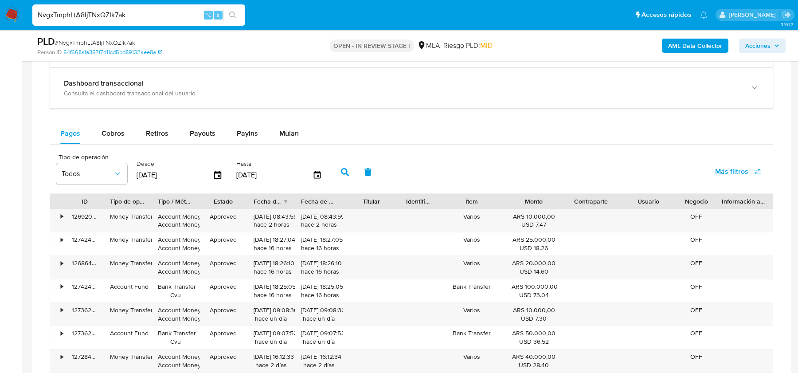
scroll to position [1379, 0]
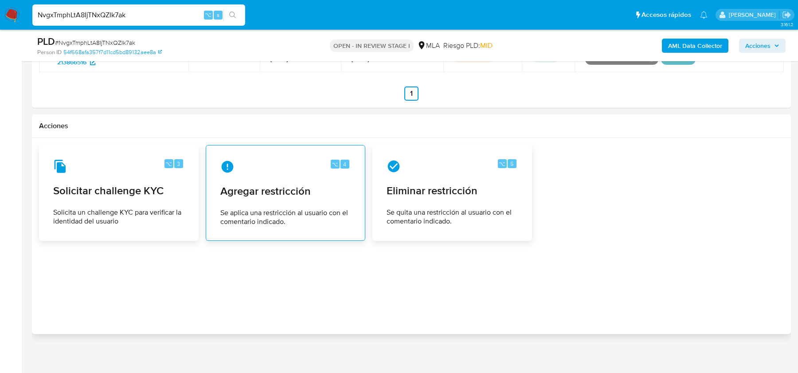
click at [296, 184] on span "Agregar restricción" at bounding box center [285, 190] width 130 height 13
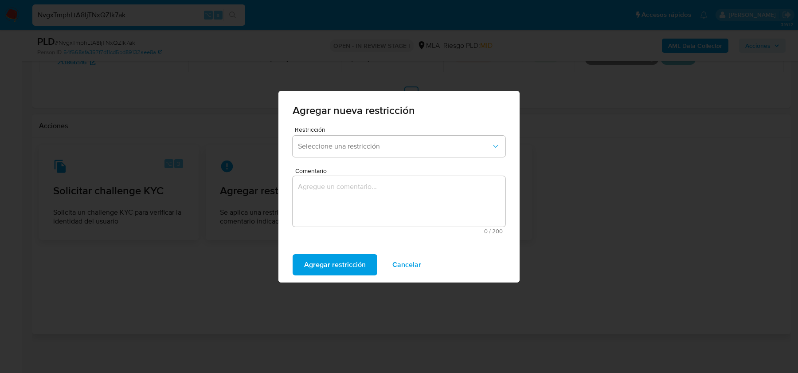
click at [325, 159] on div "Restricción Seleccione una restricción" at bounding box center [399, 143] width 213 height 34
click at [327, 148] on span "Seleccione una restricción" at bounding box center [394, 146] width 193 height 9
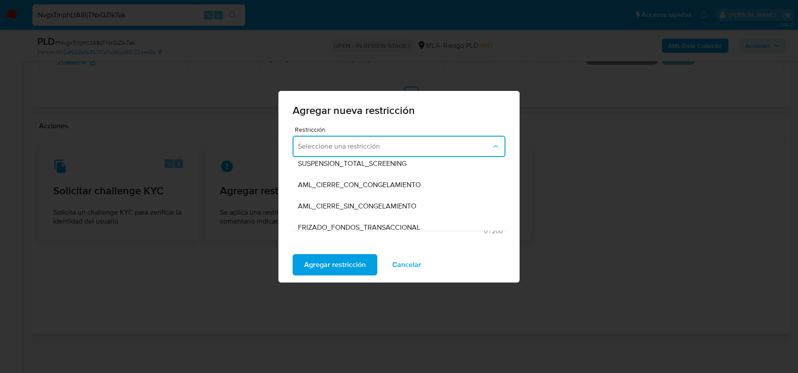
scroll to position [50, 0]
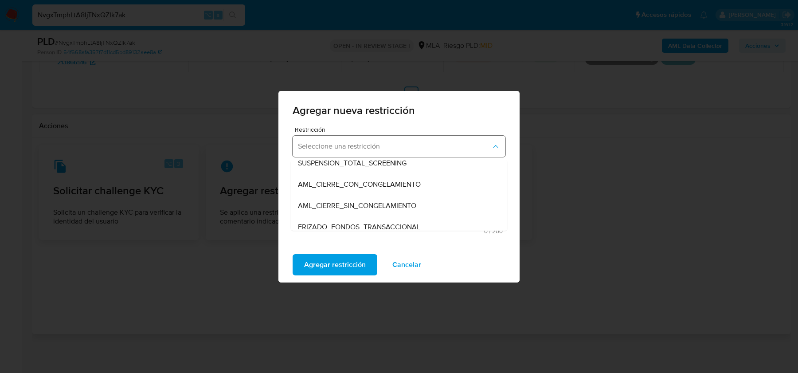
click at [339, 141] on button "Seleccione una restricción" at bounding box center [399, 146] width 213 height 21
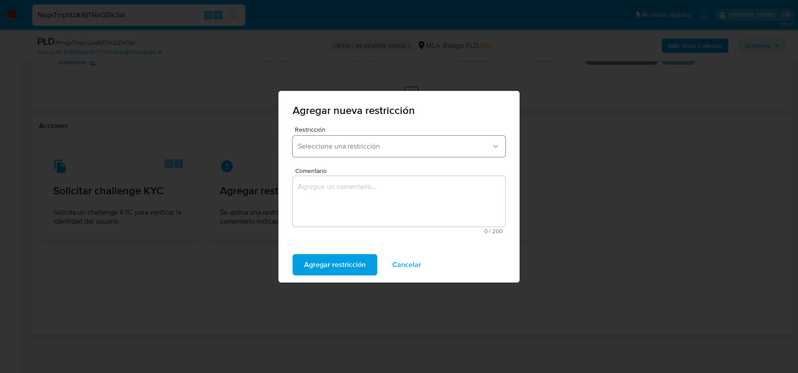
click at [352, 145] on span "Seleccione una restricción" at bounding box center [394, 146] width 193 height 9
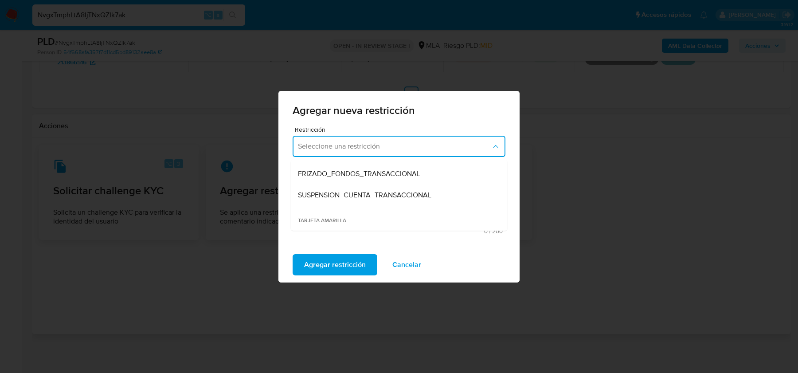
scroll to position [105, 0]
click at [416, 191] on span "SUSPENSION_CUENTA_TRANSACCIONAL" at bounding box center [364, 192] width 133 height 9
click at [395, 195] on textarea "Comentario" at bounding box center [399, 201] width 213 height 51
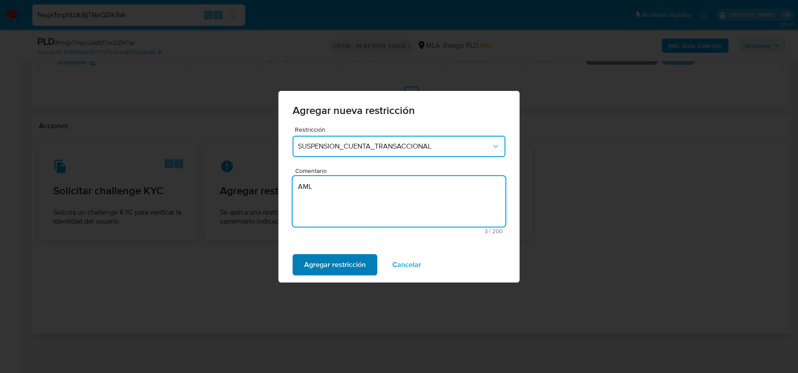
type textarea "AML"
click at [341, 263] on span "Agregar restricción" at bounding box center [335, 265] width 62 height 20
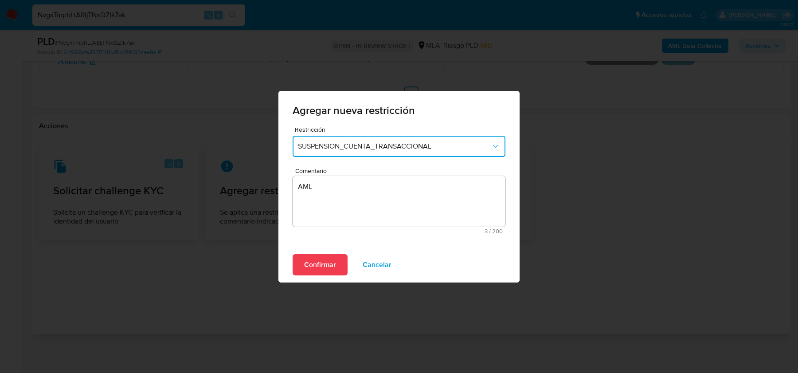
click at [451, 200] on textarea "AML" at bounding box center [399, 201] width 213 height 51
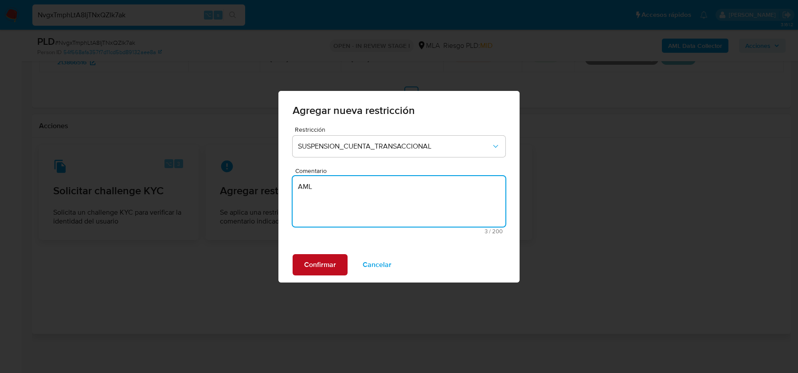
click at [303, 263] on button "Confirmar" at bounding box center [320, 264] width 55 height 21
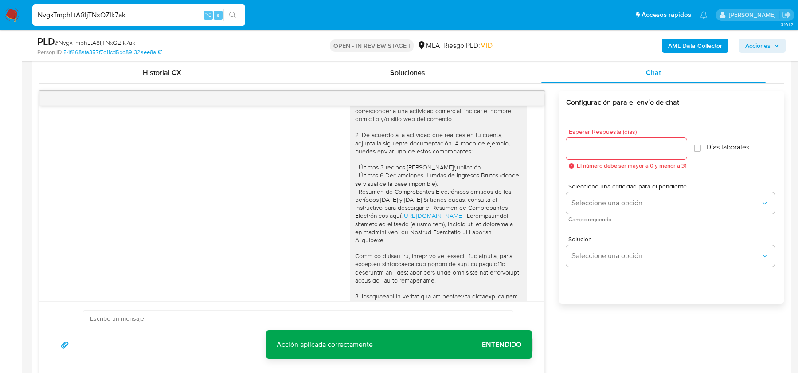
scroll to position [529, 0]
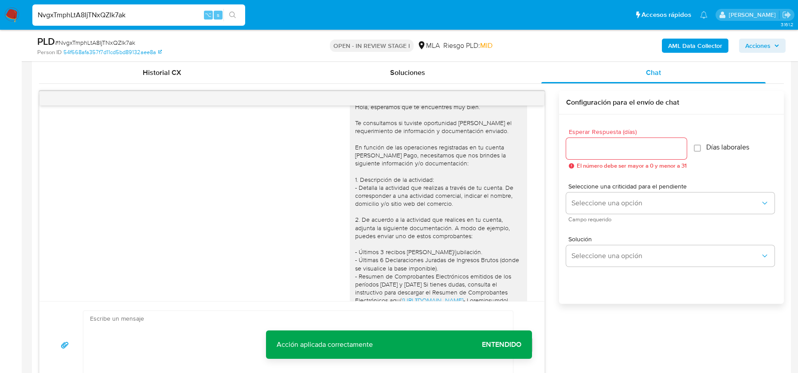
click at [508, 344] on span "Entendido" at bounding box center [501, 344] width 39 height 0
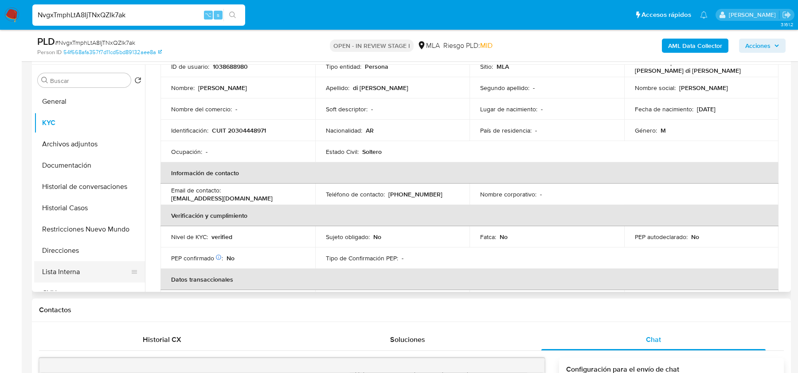
scroll to position [85, 0]
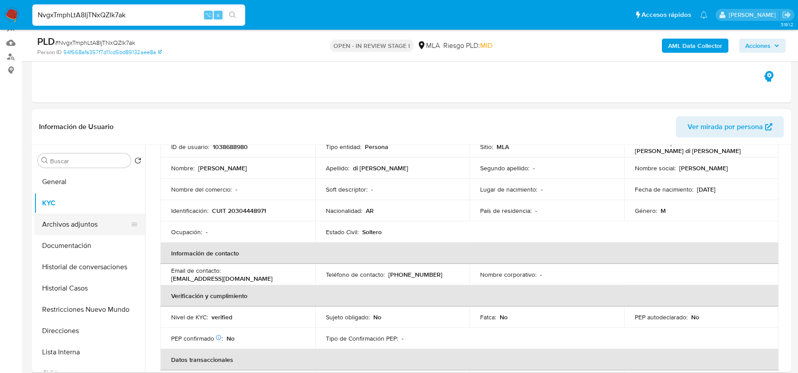
click at [68, 230] on button "Archivos adjuntos" at bounding box center [86, 224] width 104 height 21
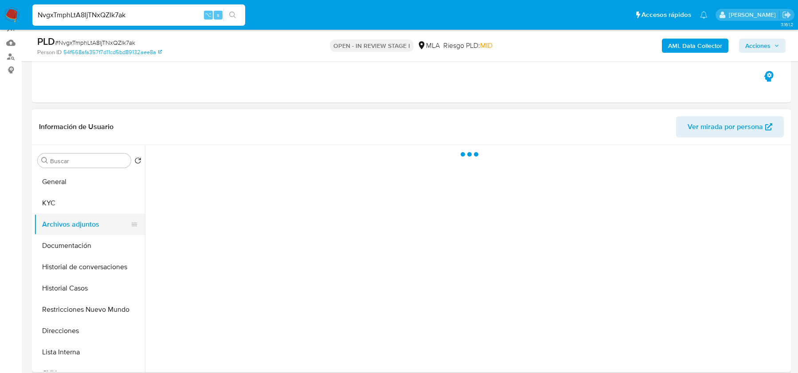
scroll to position [0, 0]
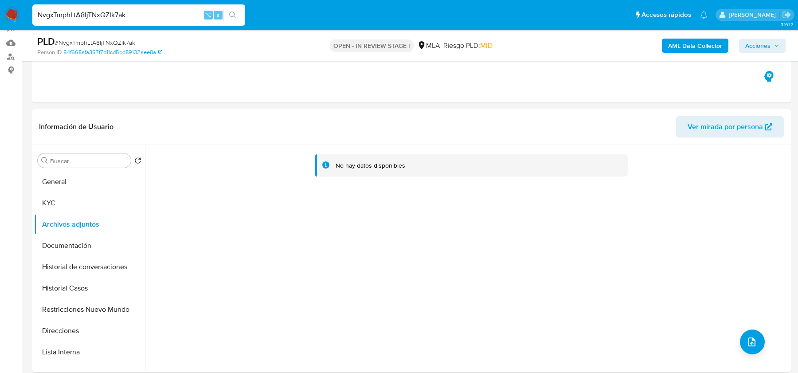
click at [693, 51] on b "AML Data Collector" at bounding box center [695, 46] width 54 height 14
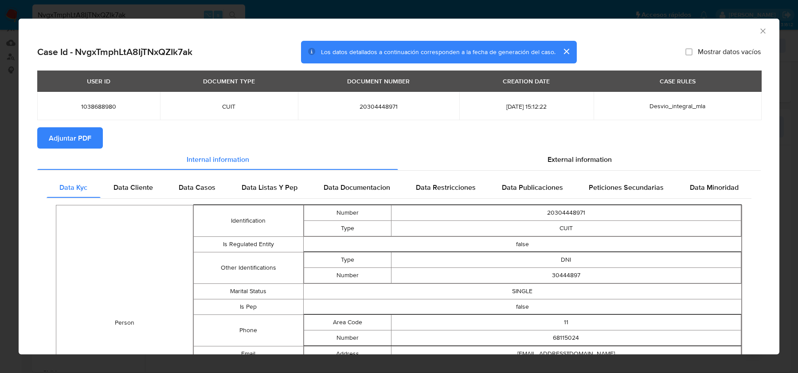
click at [69, 138] on span "Adjuntar PDF" at bounding box center [70, 138] width 43 height 20
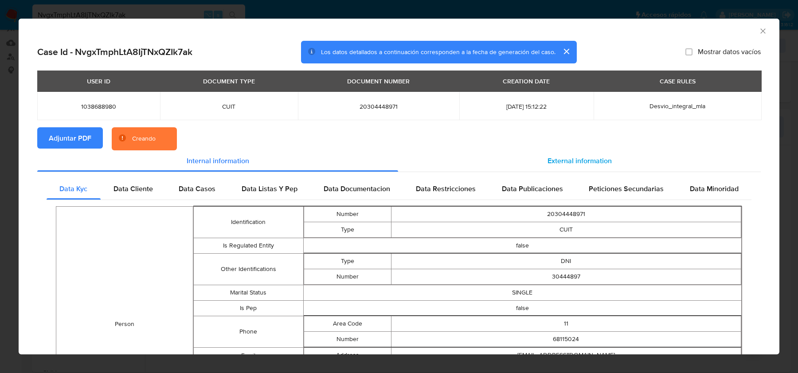
click at [596, 165] on span "External information" at bounding box center [579, 161] width 64 height 10
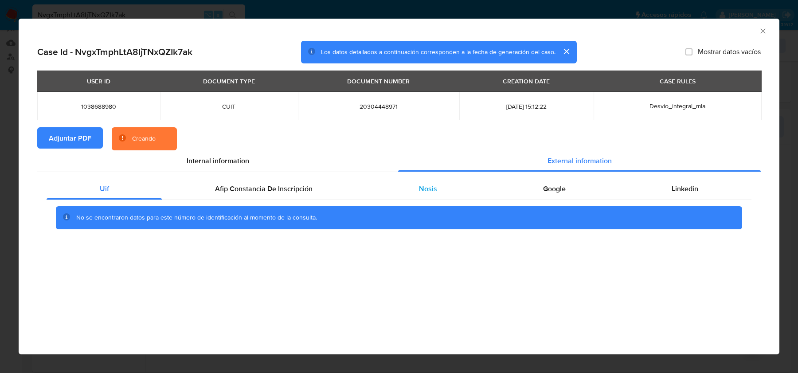
click at [455, 185] on div "Nosis" at bounding box center [428, 188] width 124 height 21
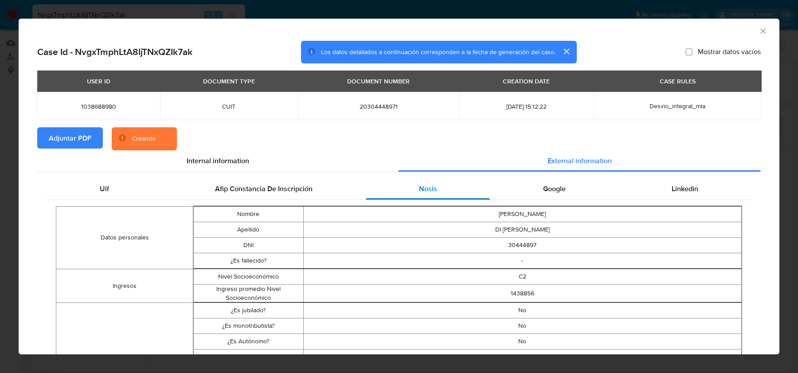
click at [455, 185] on div "Nosis" at bounding box center [428, 188] width 124 height 21
click at [561, 188] on span "Google" at bounding box center [554, 188] width 23 height 10
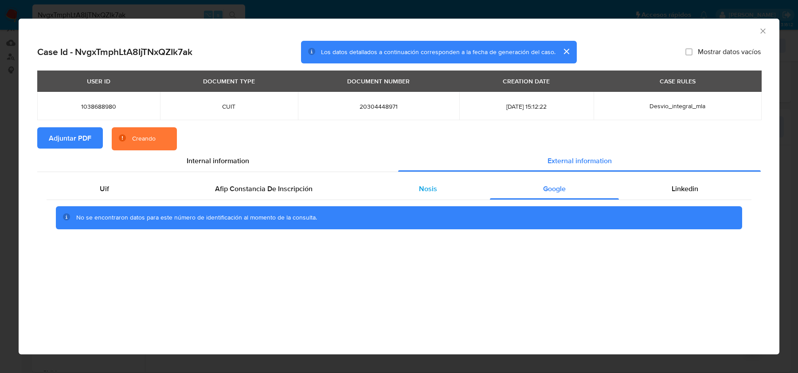
click at [408, 181] on div "Nosis" at bounding box center [428, 188] width 124 height 21
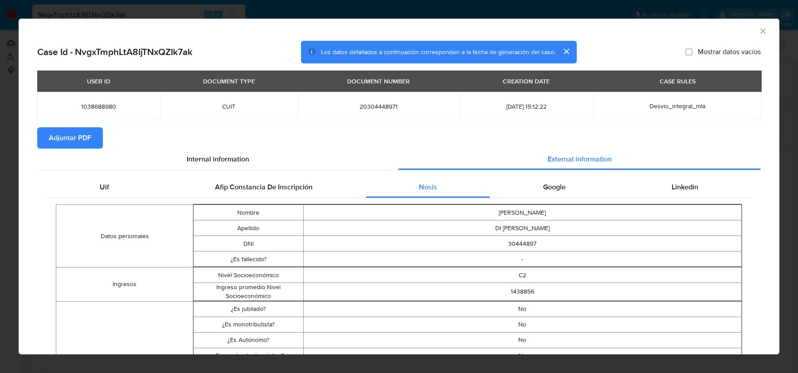
click at [759, 29] on icon "Cerrar ventana" at bounding box center [762, 31] width 9 height 9
click at [759, 29] on div "AML Data Collector" at bounding box center [399, 30] width 761 height 22
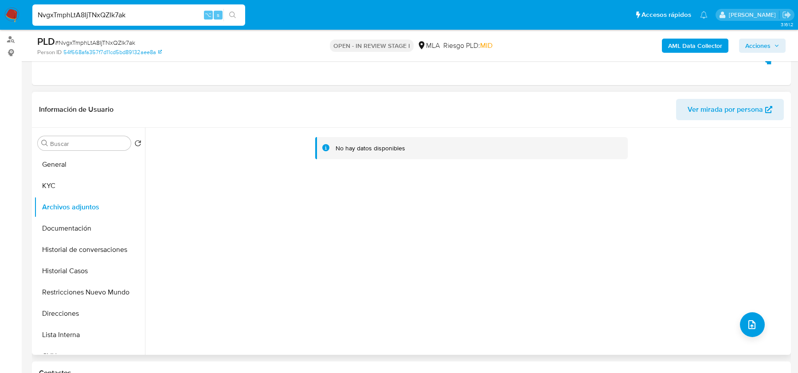
scroll to position [125, 0]
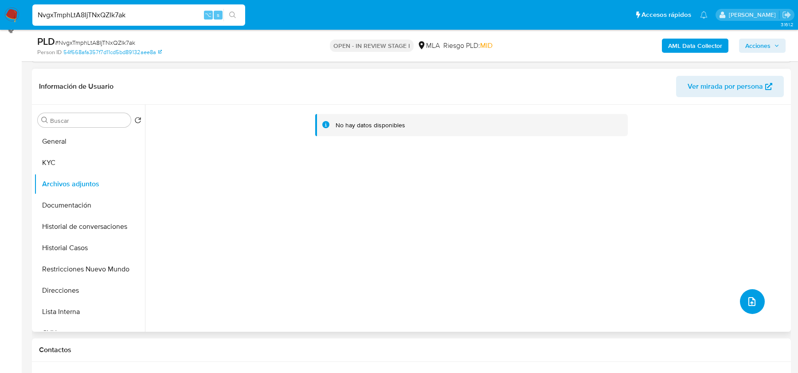
click at [740, 296] on button "upload-file" at bounding box center [752, 301] width 25 height 25
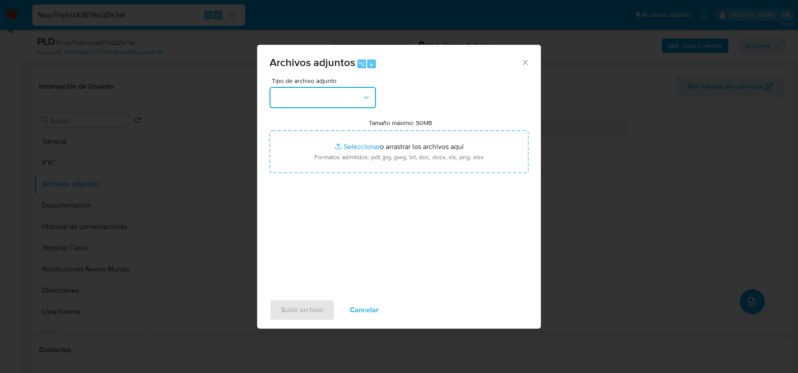
click at [319, 94] on button "button" at bounding box center [322, 97] width 106 height 21
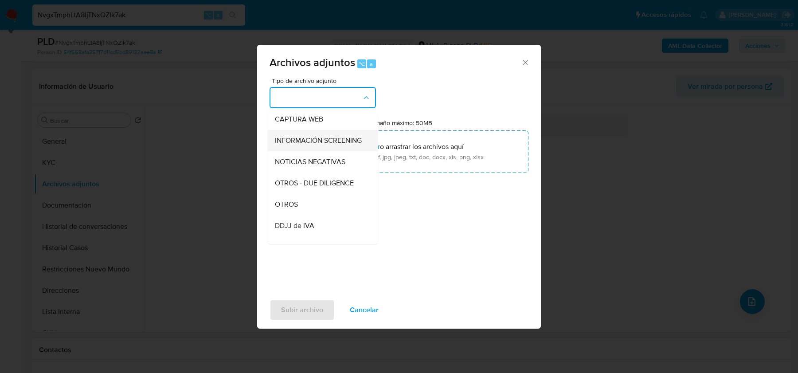
scroll to position [89, 0]
click at [309, 199] on div "OTROS" at bounding box center [320, 202] width 90 height 21
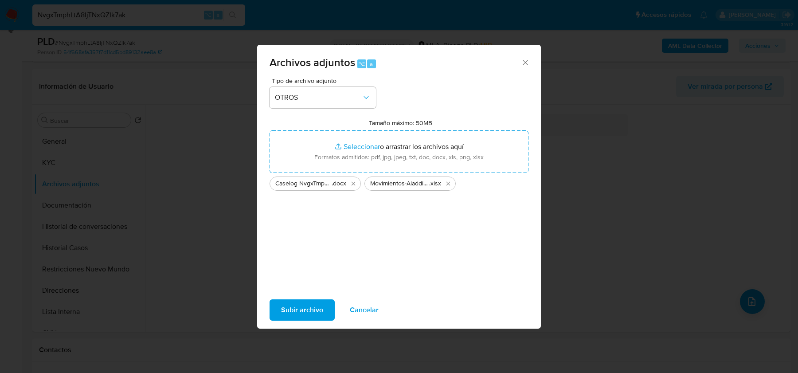
click at [297, 311] on span "Subir archivo" at bounding box center [302, 310] width 42 height 20
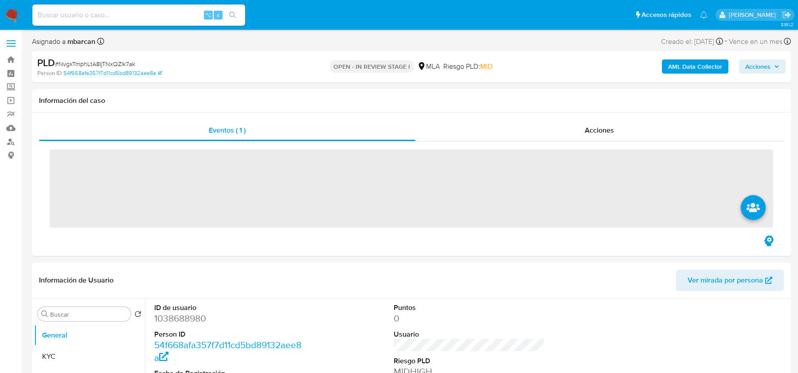
select select "10"
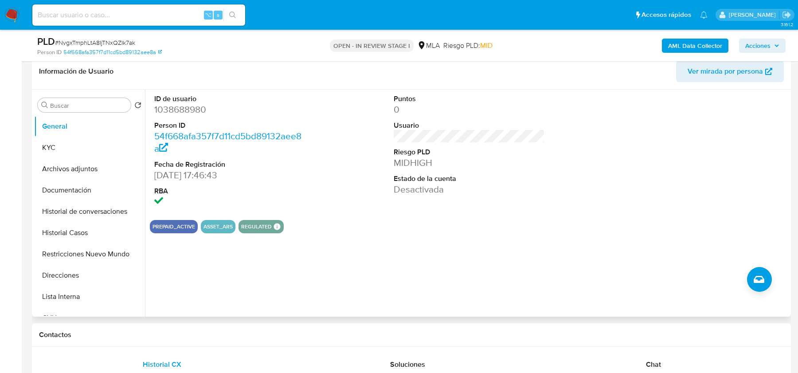
scroll to position [211, 0]
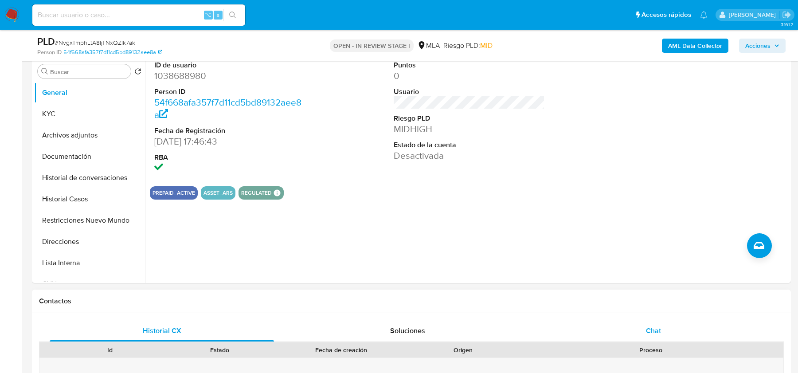
click at [652, 325] on span "Chat" at bounding box center [653, 330] width 15 height 10
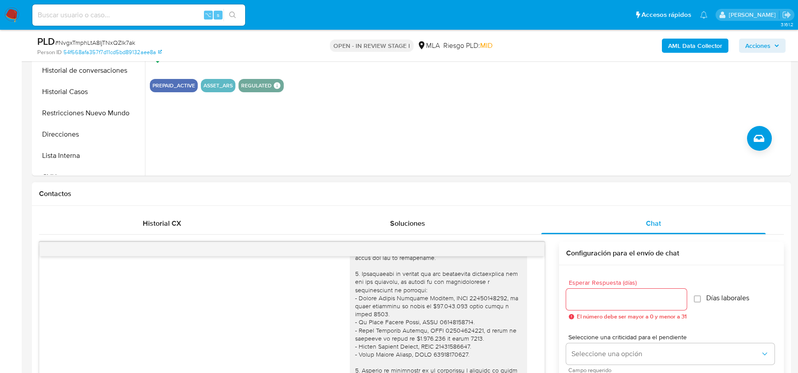
scroll to position [148, 0]
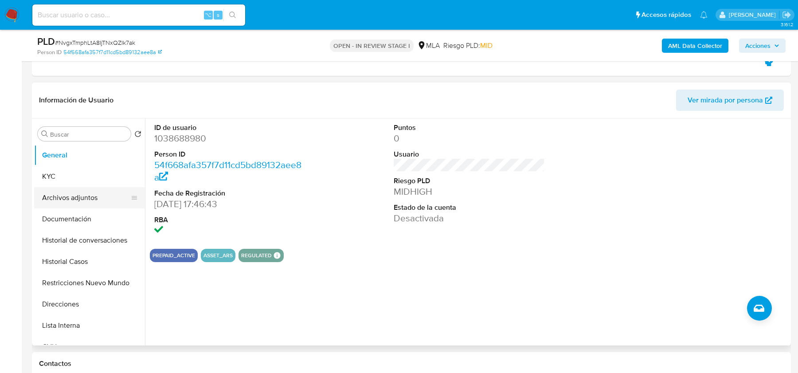
drag, startPoint x: 55, startPoint y: 214, endPoint x: 55, endPoint y: 203, distance: 10.2
click at [55, 214] on button "Documentación" at bounding box center [89, 218] width 111 height 21
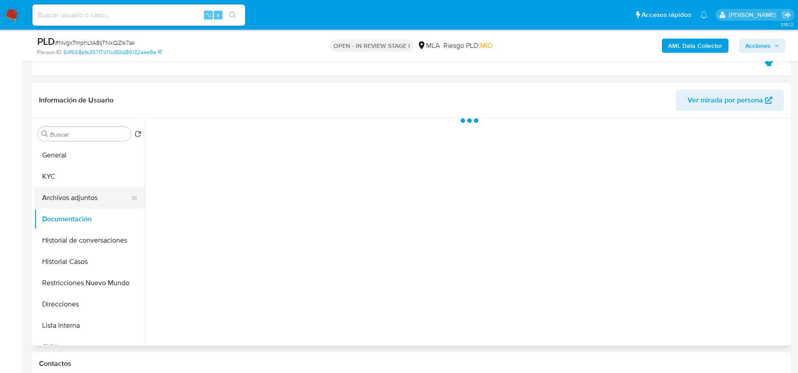
click at [55, 194] on button "Archivos adjuntos" at bounding box center [86, 197] width 104 height 21
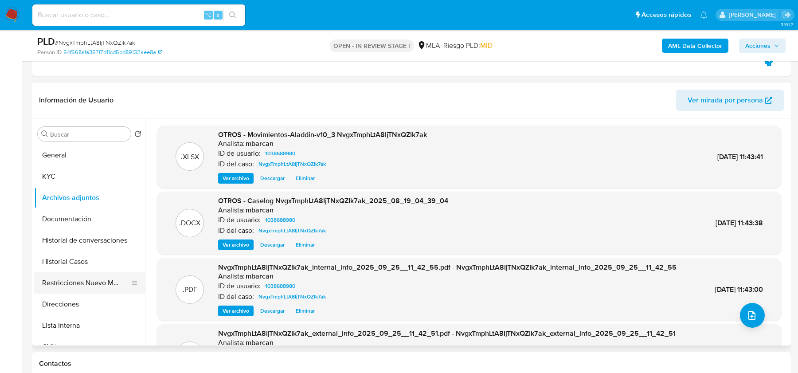
click at [84, 280] on button "Restricciones Nuevo Mundo" at bounding box center [86, 282] width 104 height 21
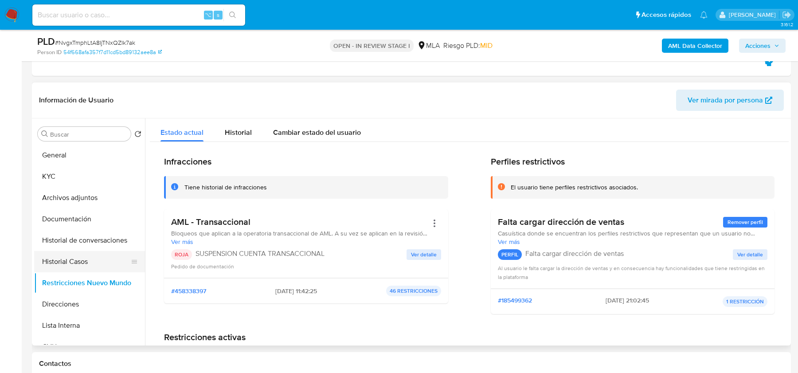
click at [67, 258] on button "Historial Casos" at bounding box center [86, 261] width 104 height 21
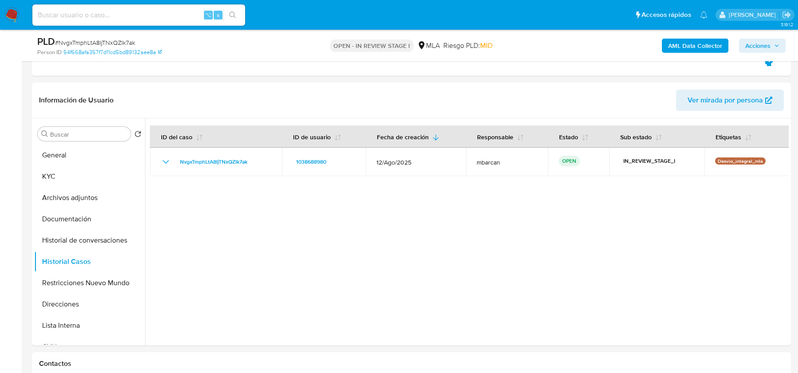
click at [758, 54] on div "AML Data Collector Acciones" at bounding box center [661, 45] width 247 height 21
click at [758, 50] on span "Acciones" at bounding box center [757, 46] width 25 height 14
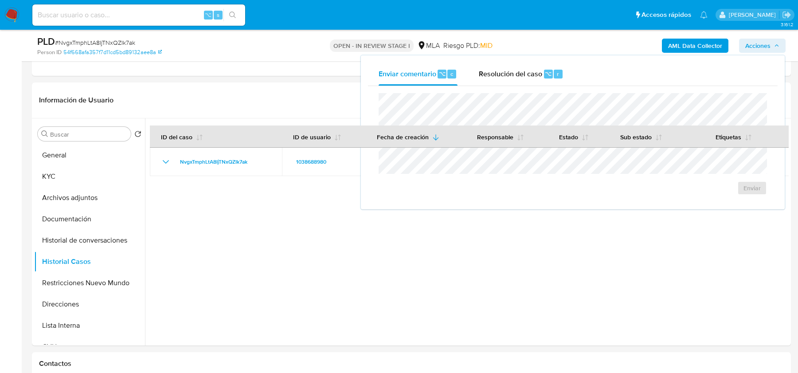
drag, startPoint x: 498, startPoint y: 78, endPoint x: 496, endPoint y: 86, distance: 7.9
click at [498, 78] on div "Resolución del caso ⌥ r" at bounding box center [521, 73] width 85 height 23
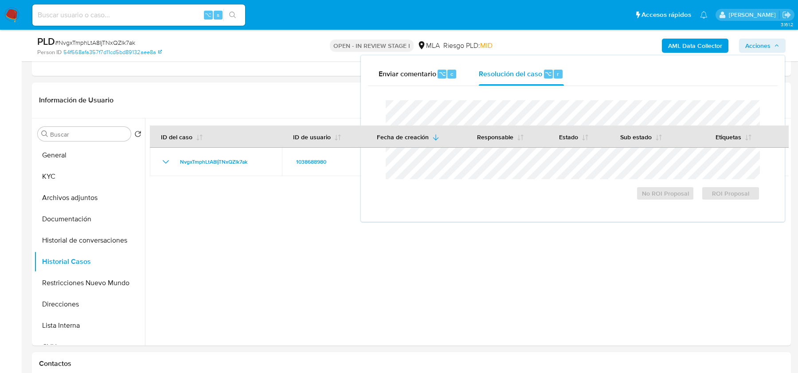
scroll to position [0, 0]
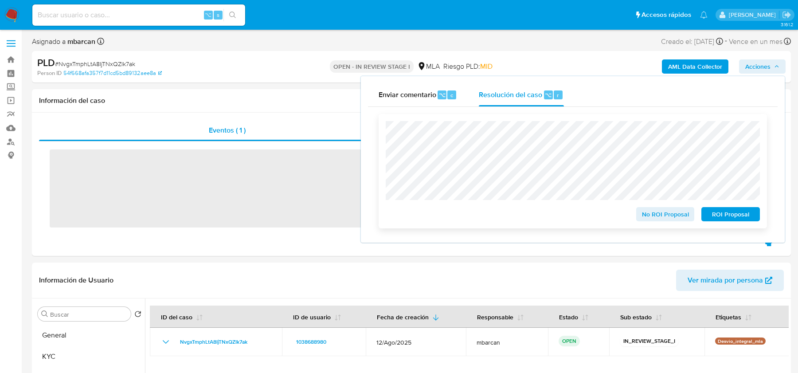
click at [741, 215] on span "ROI Proposal" at bounding box center [730, 214] width 46 height 12
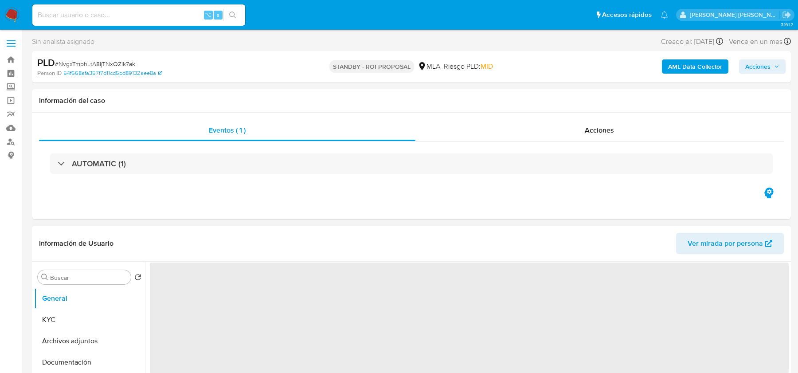
select select "10"
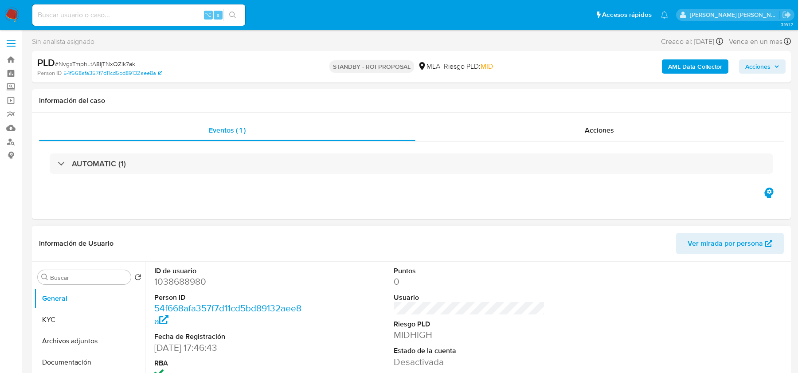
click at [82, 16] on input at bounding box center [138, 15] width 213 height 12
paste input "06YW10aQhYhOvX285A3E9XJM"
type input "06YW10aQhYhOvX285A3E9XJM"
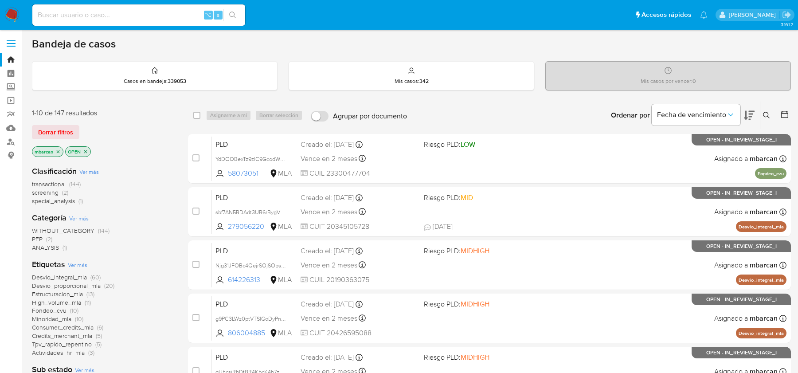
click at [766, 113] on icon at bounding box center [766, 115] width 7 height 7
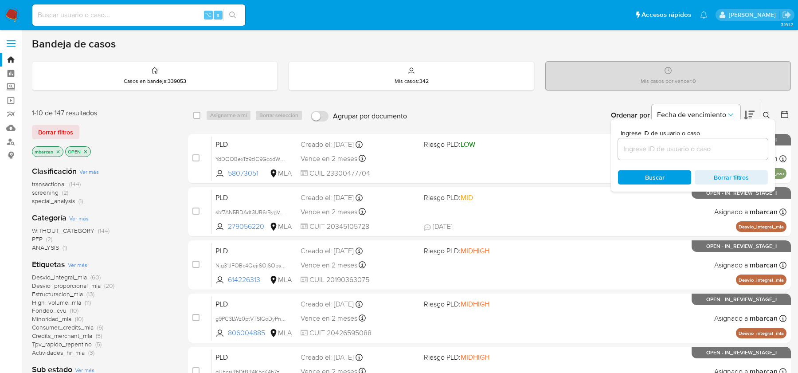
click at [686, 150] on input at bounding box center [693, 149] width 150 height 12
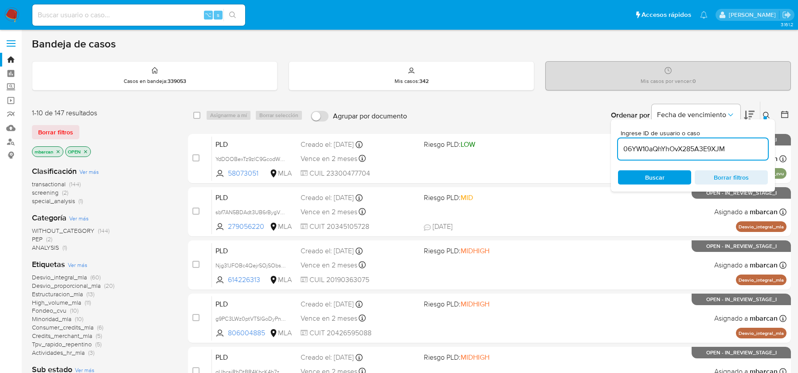
type input "06YW10aQhYhOvX285A3E9XJM"
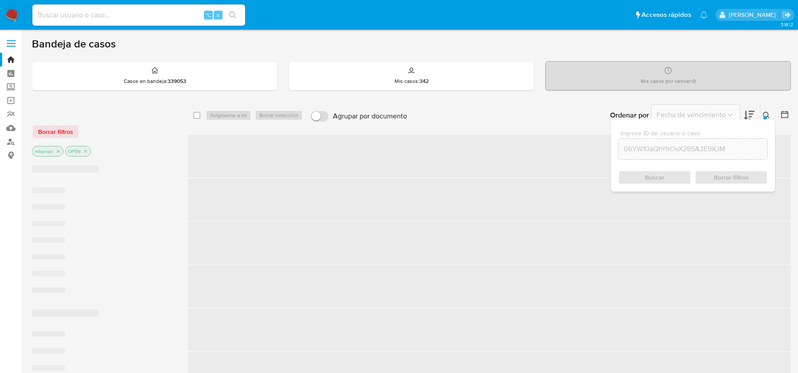
click at [761, 113] on button at bounding box center [767, 115] width 15 height 11
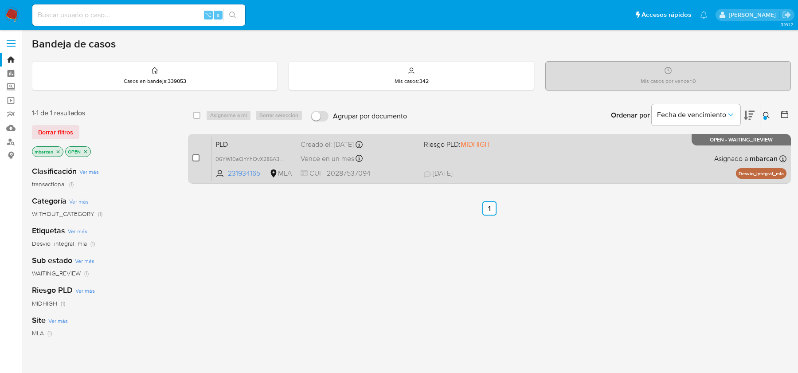
click at [196, 158] on input "checkbox" at bounding box center [195, 157] width 7 height 7
checkbox input "true"
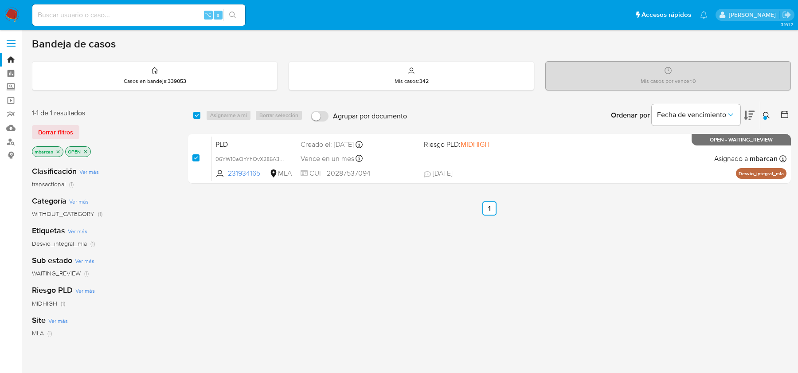
checkbox input "true"
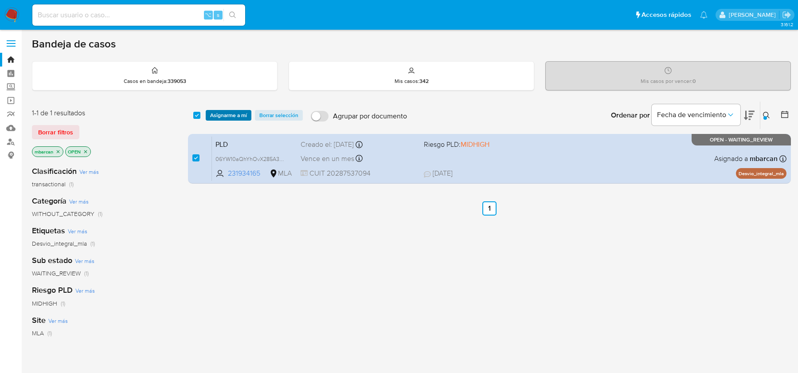
click at [235, 113] on span "Asignarme a mí" at bounding box center [228, 115] width 37 height 9
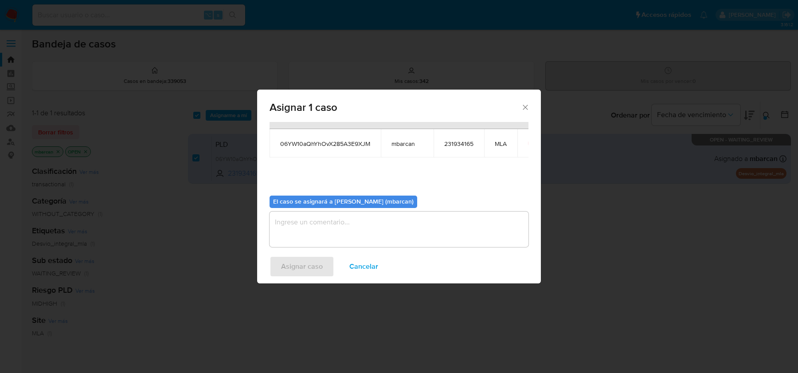
scroll to position [45, 0]
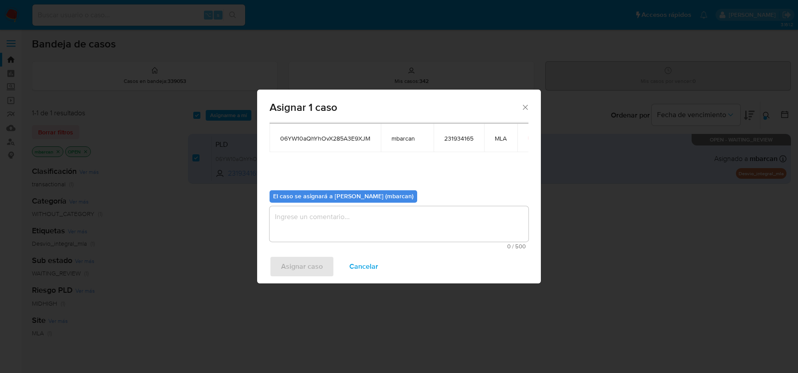
click at [372, 216] on textarea "assign-modal" at bounding box center [398, 223] width 259 height 35
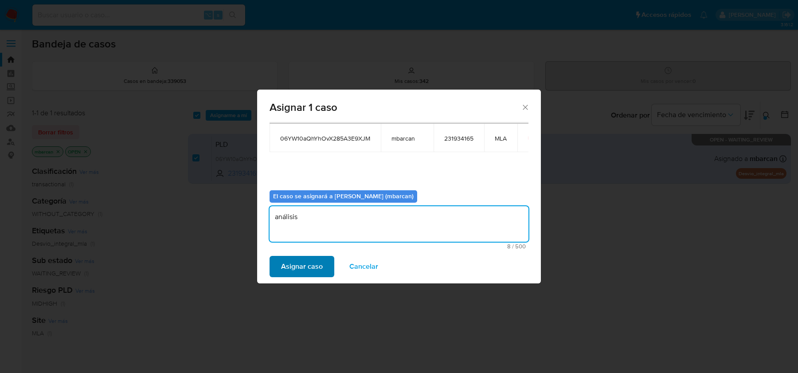
type textarea "análisis"
click at [318, 260] on span "Asignar caso" at bounding box center [302, 267] width 42 height 20
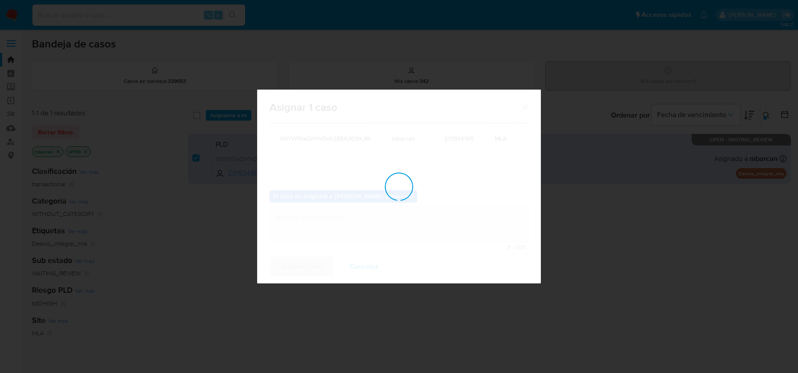
checkbox input "false"
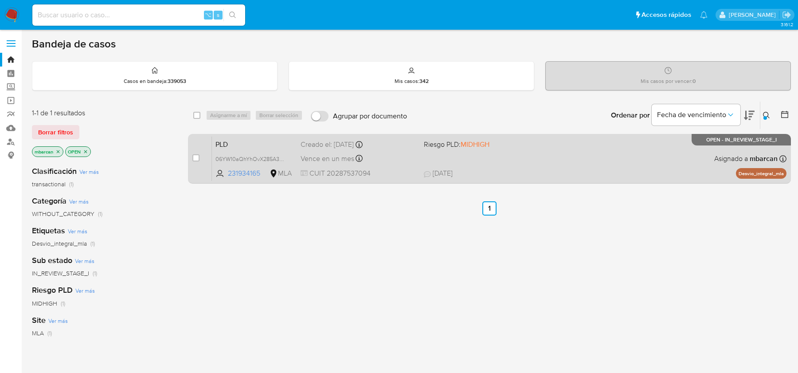
click at [269, 151] on div "PLD 06YW10aQhYhOvX285A3E9XJM 231934165 MLA Riesgo PLD: MIDHIGH Creado el: [DATE…" at bounding box center [499, 158] width 574 height 45
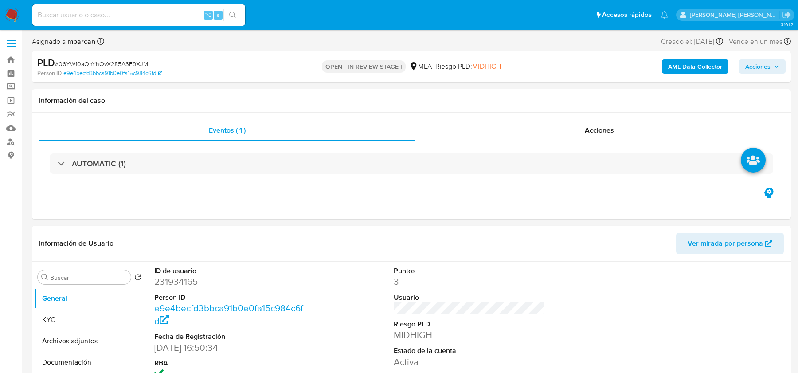
select select "10"
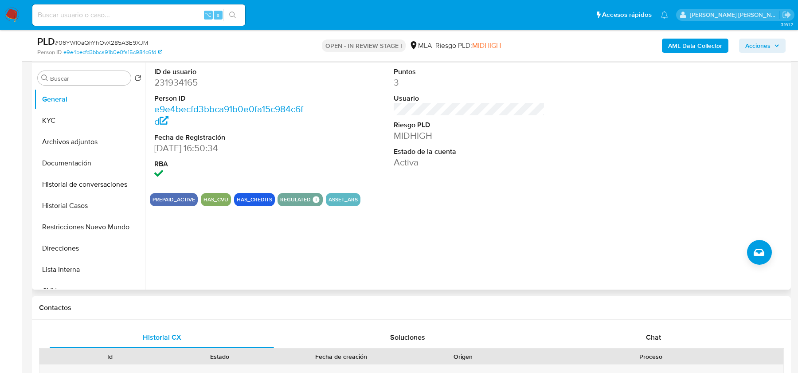
scroll to position [264, 0]
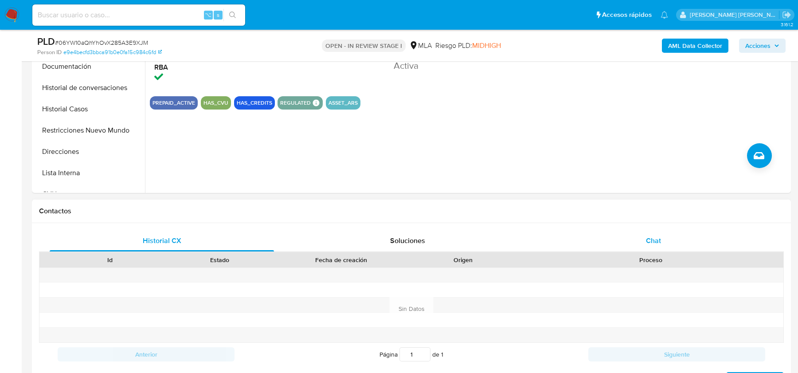
click at [629, 232] on div "Chat" at bounding box center [653, 240] width 224 height 21
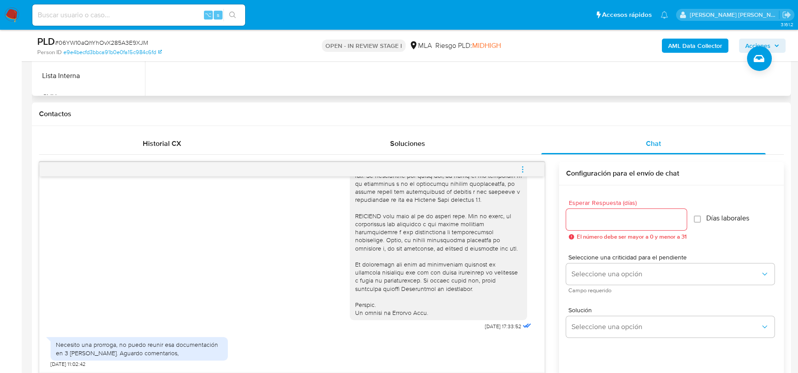
scroll to position [144, 0]
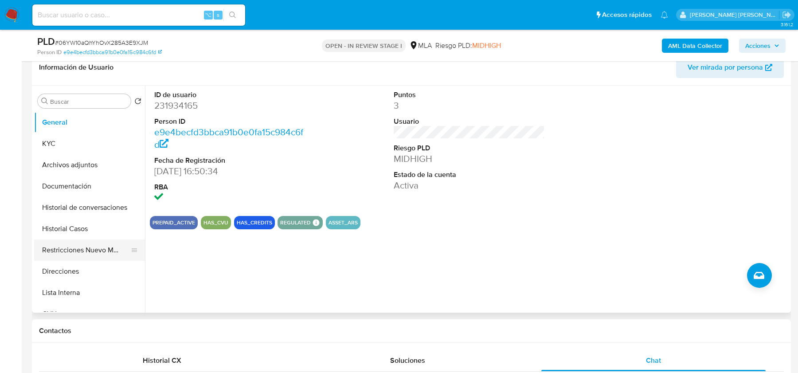
click at [88, 259] on button "Restricciones Nuevo Mundo" at bounding box center [86, 249] width 104 height 21
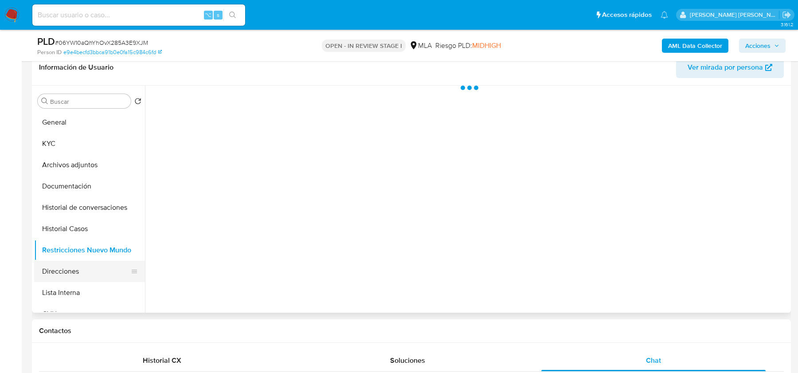
click at [82, 269] on button "Direcciones" at bounding box center [86, 271] width 104 height 21
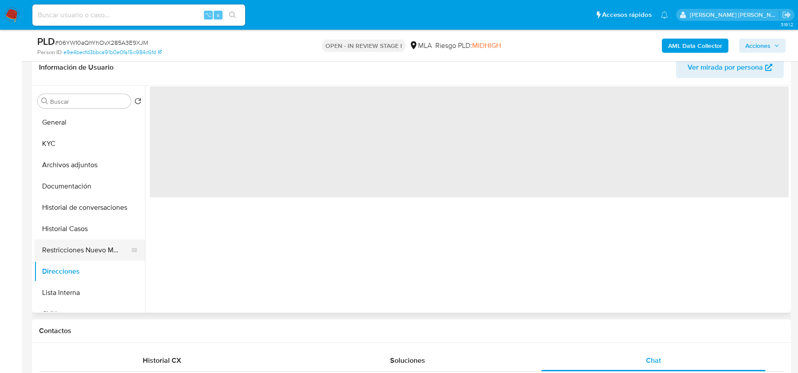
click at [83, 245] on button "Restricciones Nuevo Mundo" at bounding box center [86, 249] width 104 height 21
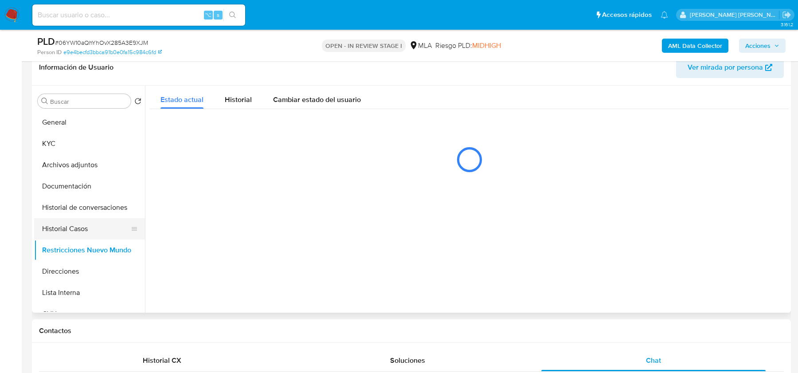
click at [66, 232] on button "Historial Casos" at bounding box center [86, 228] width 104 height 21
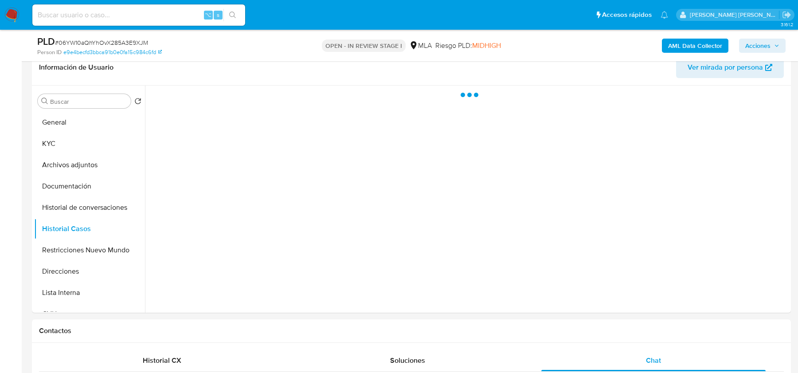
click at [92, 46] on span "# 06YW10aQhYhOvX285A3E9XJM" at bounding box center [101, 42] width 93 height 9
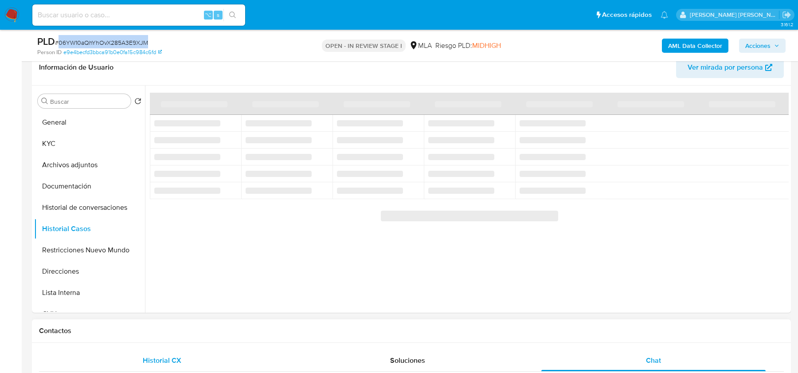
copy span "06YW10aQhYhOvX285A3E9XJM"
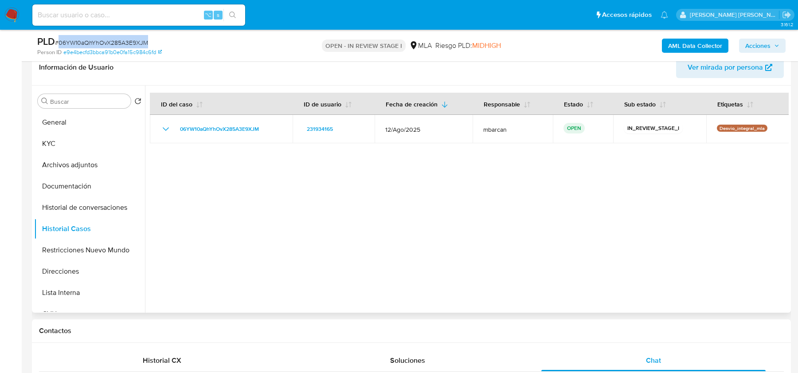
copy span "06YW10aQhYhOvX285A3E9XJM"
click at [81, 114] on button "General" at bounding box center [86, 122] width 104 height 21
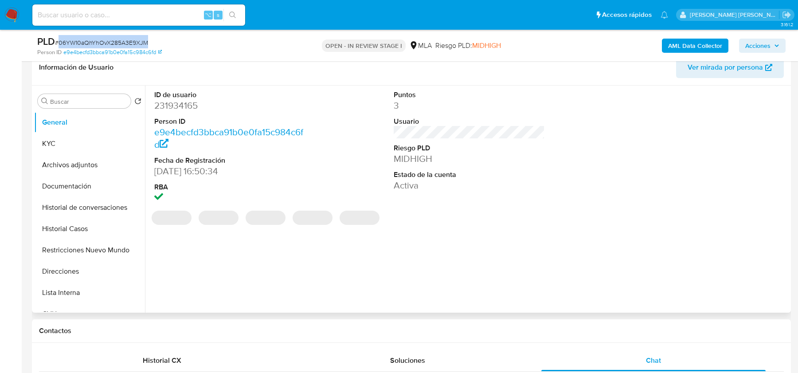
click at [181, 101] on dd "231934165" at bounding box center [229, 105] width 151 height 12
copy dd "231934165"
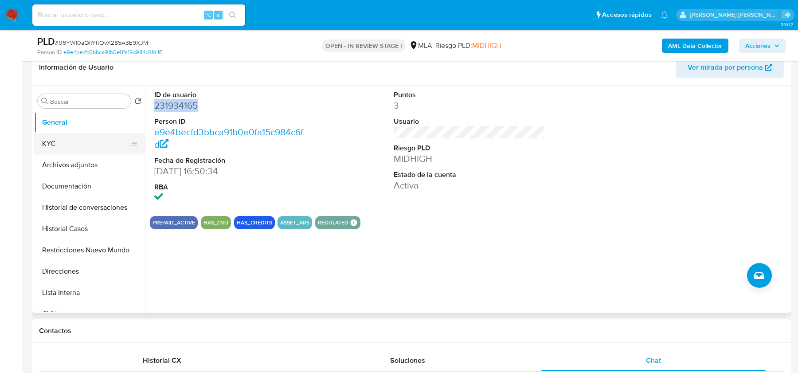
click at [64, 141] on button "KYC" at bounding box center [86, 143] width 104 height 21
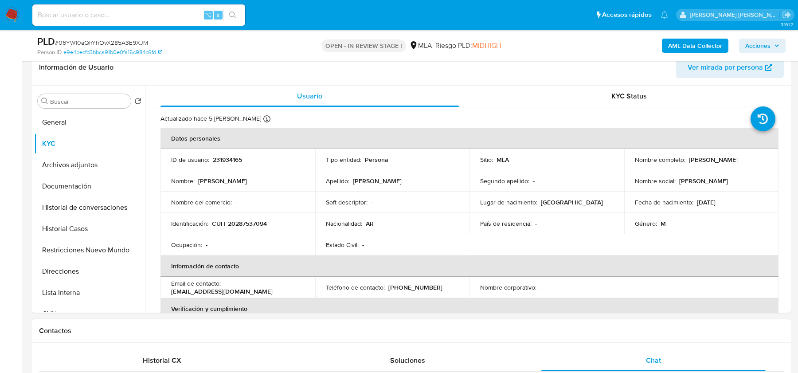
scroll to position [408, 0]
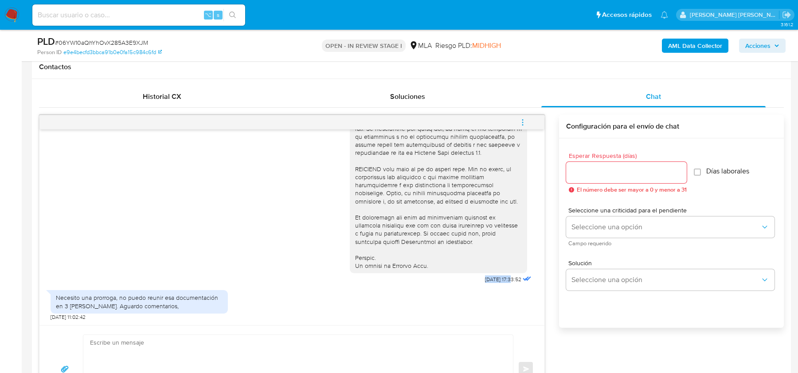
drag, startPoint x: 472, startPoint y: 278, endPoint x: 503, endPoint y: 278, distance: 30.1
click at [503, 278] on div "18/08/2025 17:33:52" at bounding box center [441, 43] width 183 height 485
copy span "18/08/2025"
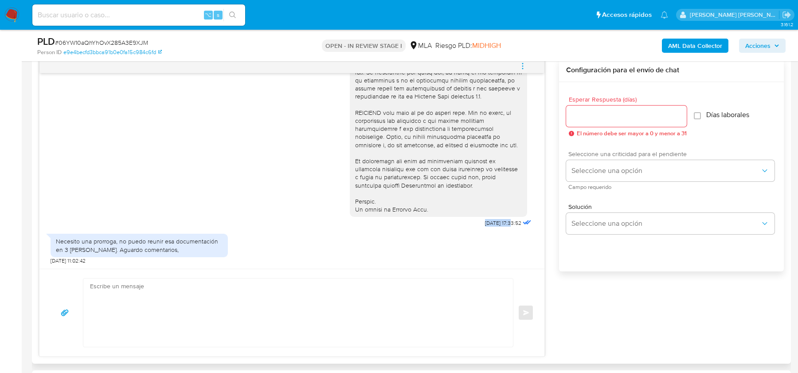
scroll to position [468, 0]
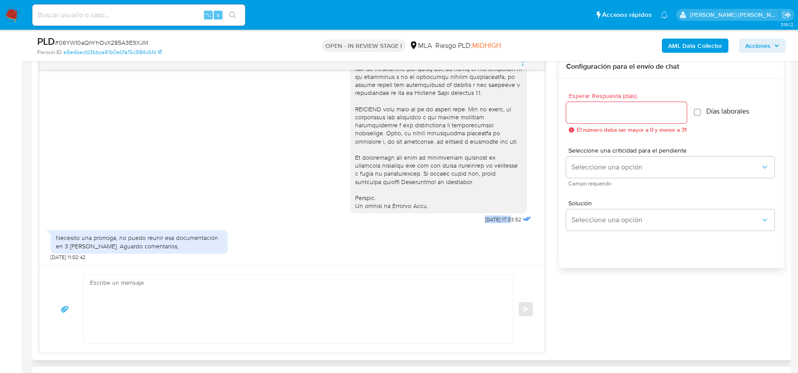
click at [246, 278] on textarea at bounding box center [296, 309] width 412 height 68
paste textarea "Hola , En función de las operaciones registradas en tu cuenta de Mercado Pago, …"
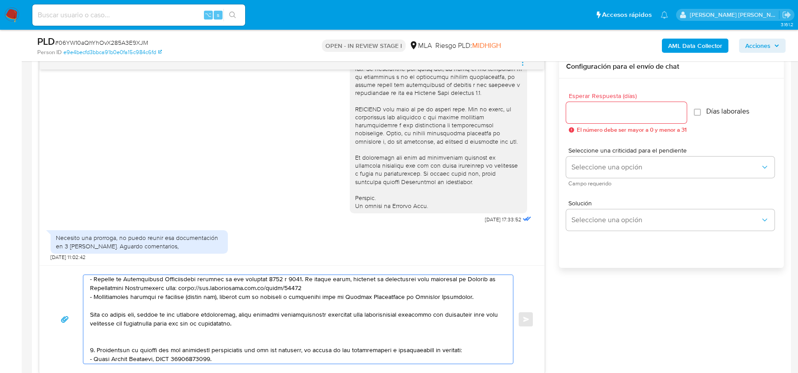
scroll to position [117, 0]
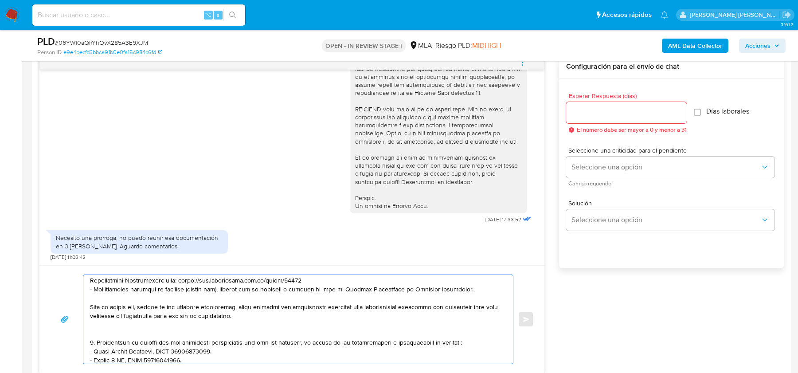
click at [205, 330] on textarea at bounding box center [296, 319] width 412 height 89
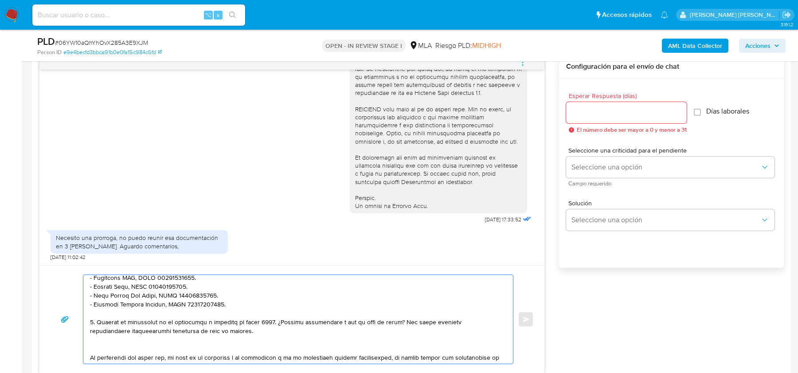
scroll to position [213, 0]
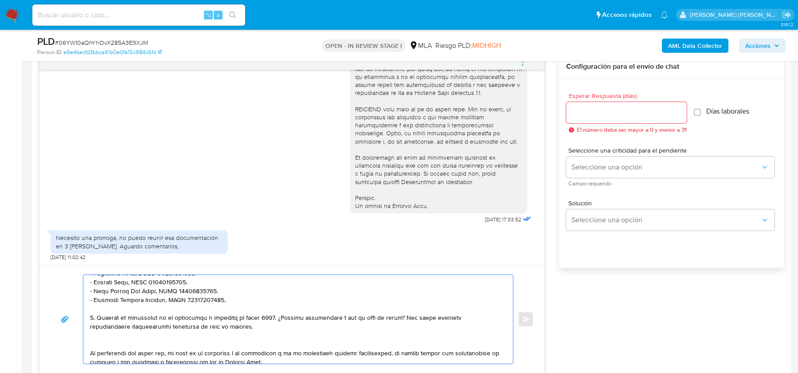
click at [152, 346] on textarea at bounding box center [296, 319] width 412 height 89
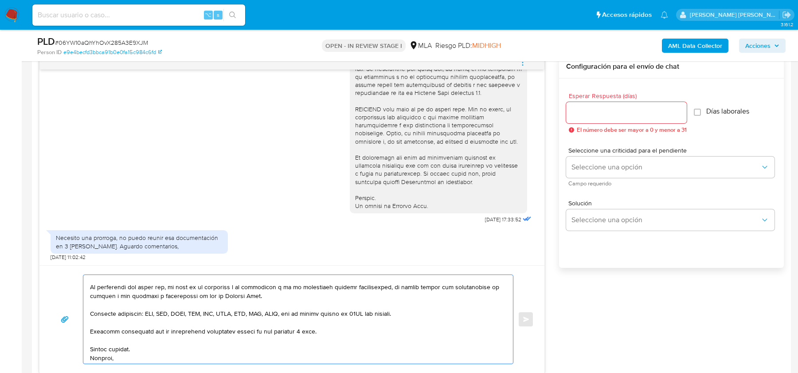
scroll to position [281, 0]
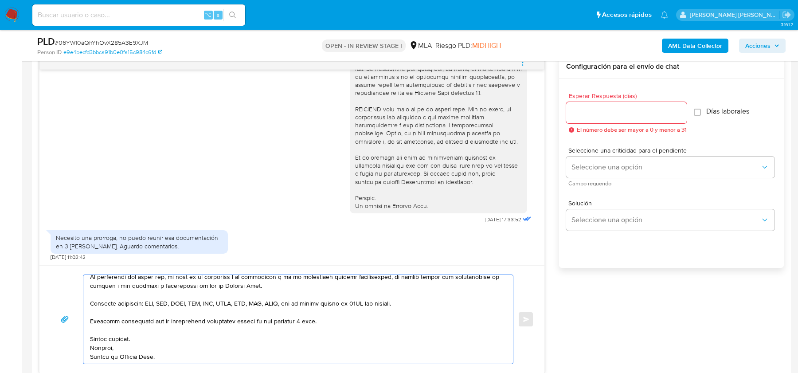
type textarea "Hola , En función de las operaciones registradas en tu cuenta de Mercado Pago, …"
click at [654, 107] on input "Esperar Respuesta (días)" at bounding box center [626, 113] width 121 height 12
type input "2"
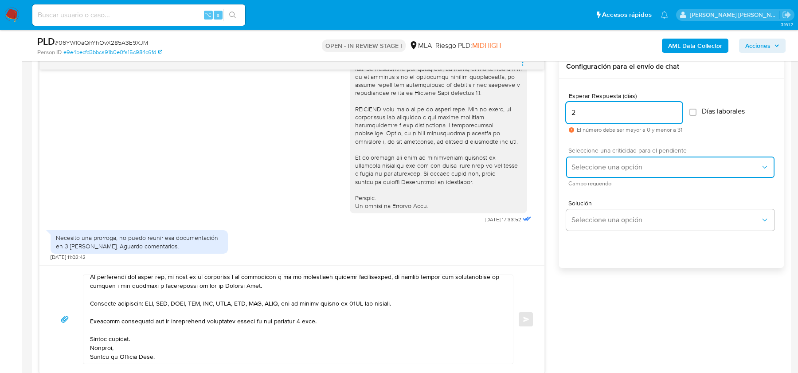
click at [642, 163] on span "Seleccione una opción" at bounding box center [665, 167] width 189 height 9
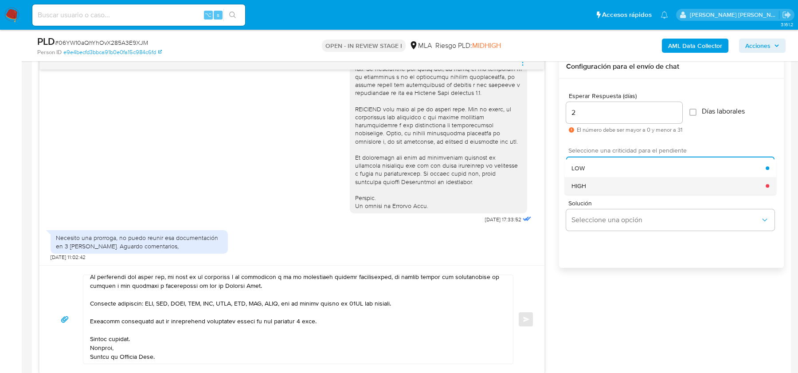
click at [619, 192] on div "HIGH" at bounding box center [668, 186] width 194 height 18
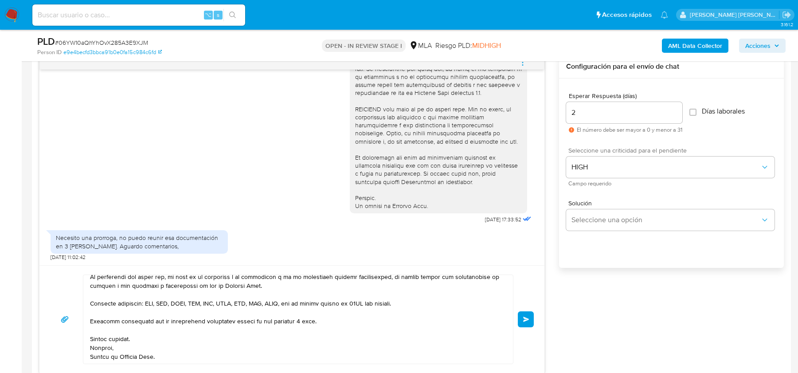
click at [519, 320] on button "Enviar" at bounding box center [526, 319] width 16 height 16
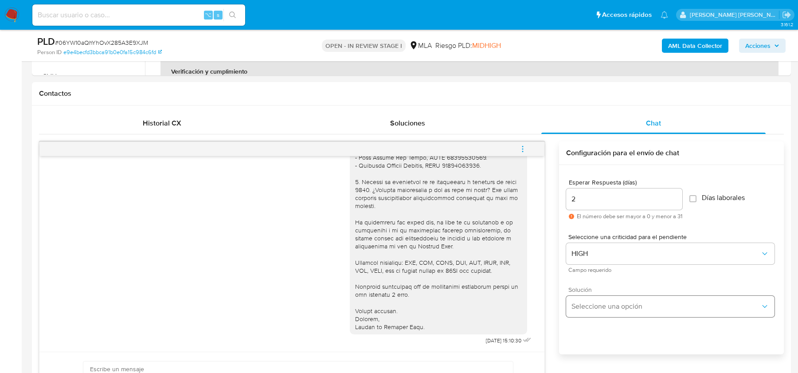
scroll to position [378, 0]
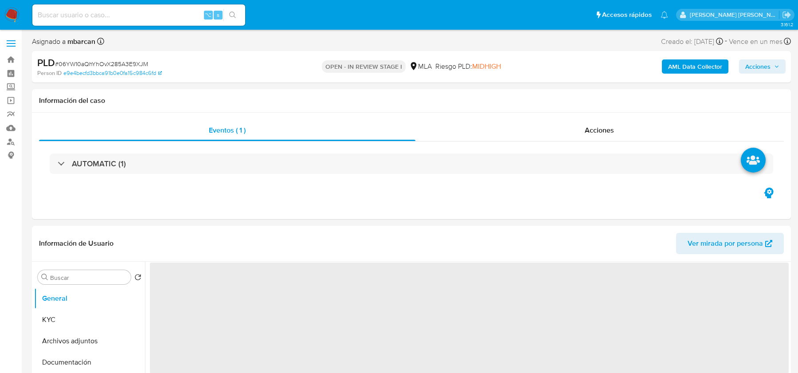
select select "10"
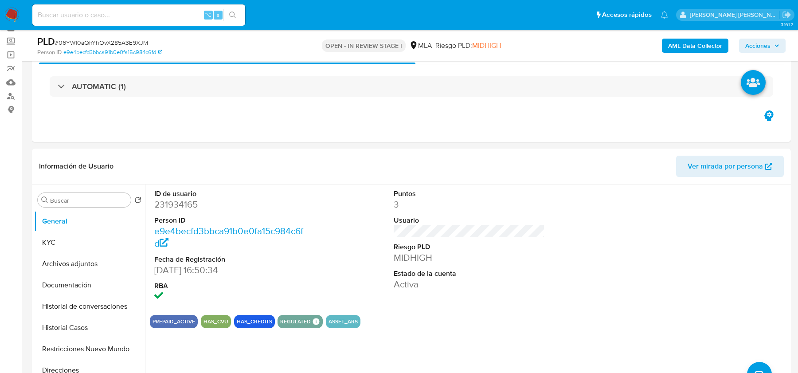
scroll to position [96, 0]
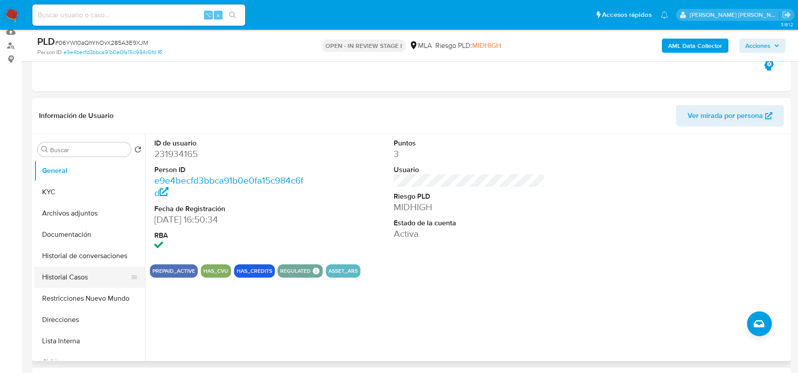
click at [90, 275] on button "Historial Casos" at bounding box center [86, 276] width 104 height 21
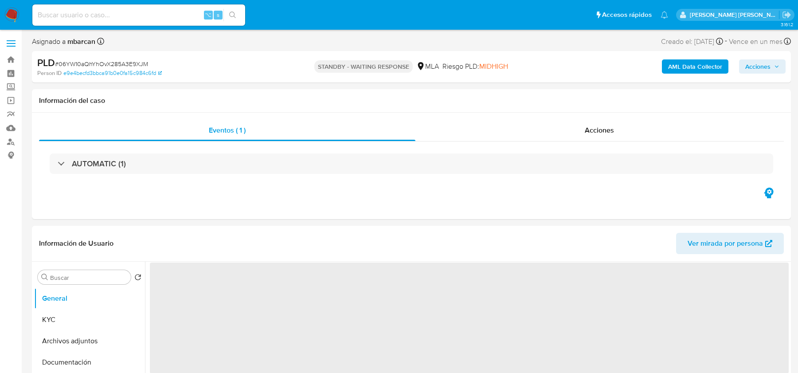
select select "10"
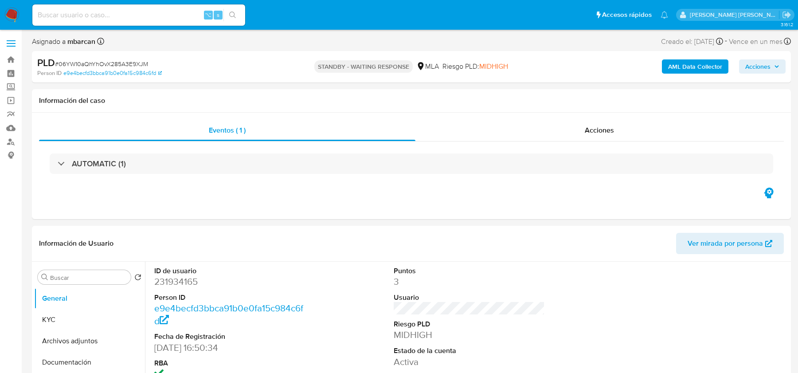
click at [10, 16] on img at bounding box center [11, 15] width 15 height 15
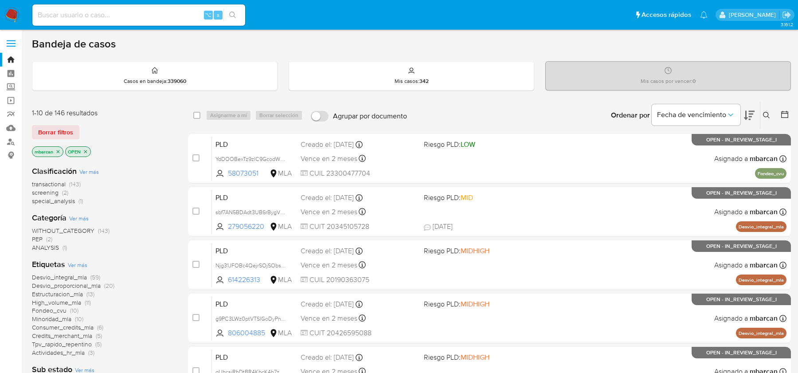
click at [59, 150] on icon "close-filter" at bounding box center [57, 151] width 5 height 5
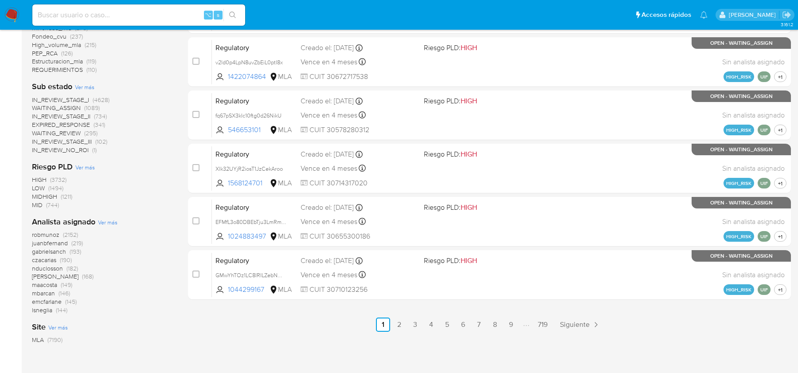
scroll to position [366, 0]
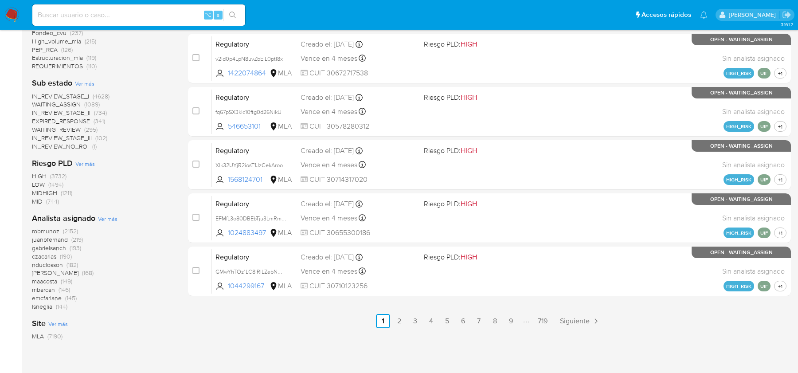
click at [63, 14] on input at bounding box center [138, 15] width 213 height 12
paste input "CNJJUjYSAkMtE1ebsiCQXKfv"
type input "CNJJUjYSAkMtE1ebsiCQXKfv"
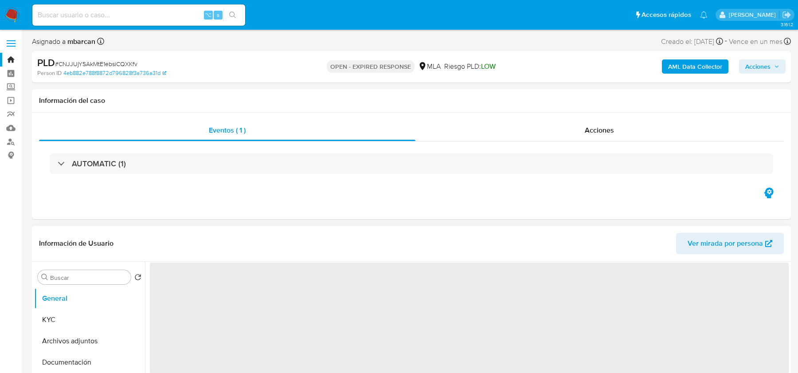
select select "10"
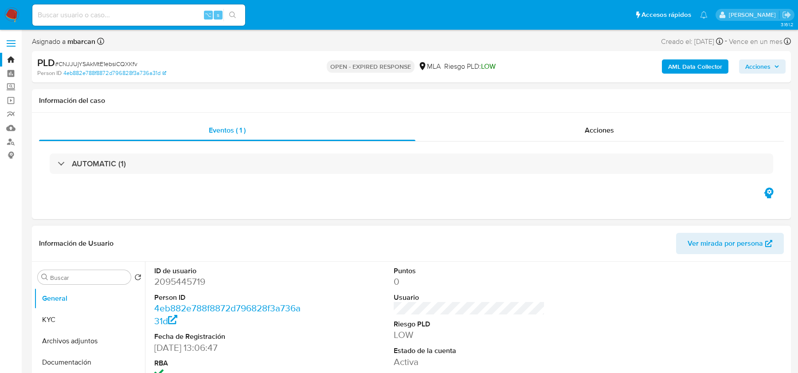
click at [74, 62] on span "# CNJJUjYSAkMtE1ebsiCQXKfv" at bounding box center [96, 63] width 82 height 9
copy span "CNJJUjYSAkMtE1ebsiCQXKfv"
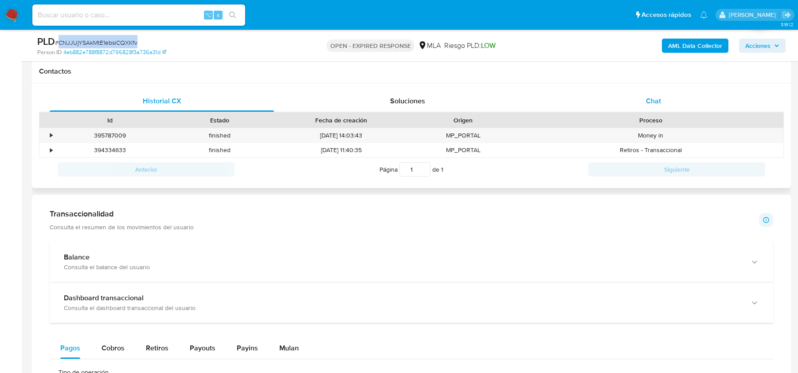
click at [663, 97] on div "Chat" at bounding box center [653, 100] width 224 height 21
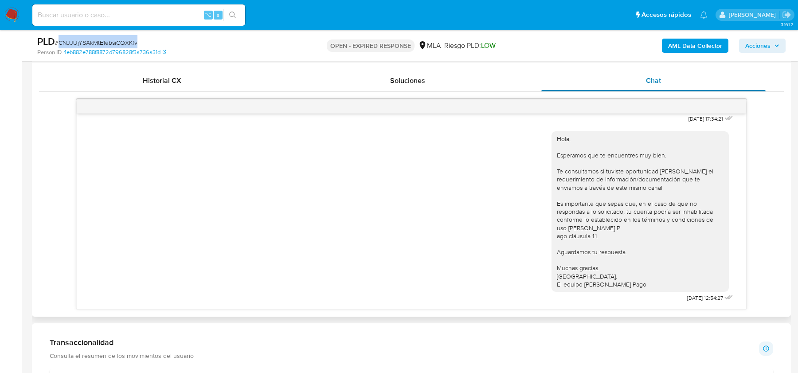
scroll to position [433, 0]
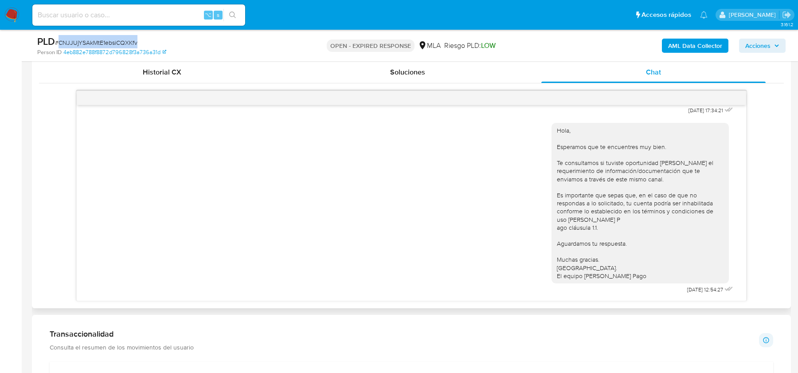
copy span "CNJJUjYSAkMtE1ebsiCQXKfv"
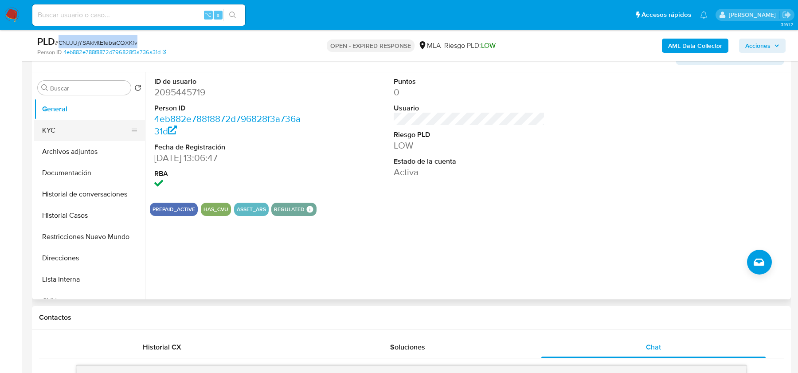
scroll to position [125, 0]
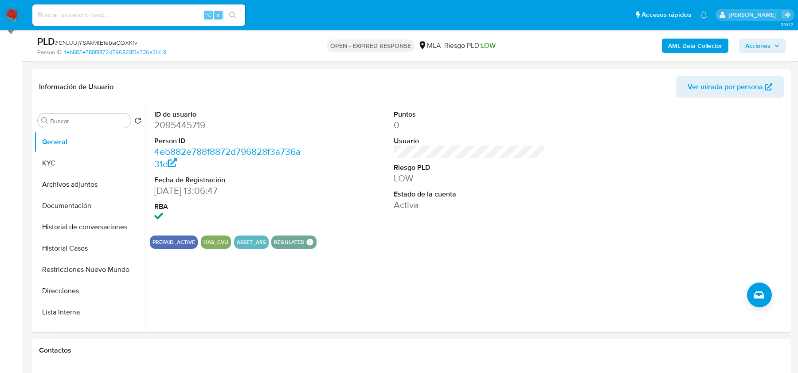
click at [187, 122] on dd "2095445719" at bounding box center [229, 125] width 151 height 12
copy dd "2095445719"
click at [73, 259] on button "Restricciones Nuevo Mundo" at bounding box center [86, 269] width 104 height 21
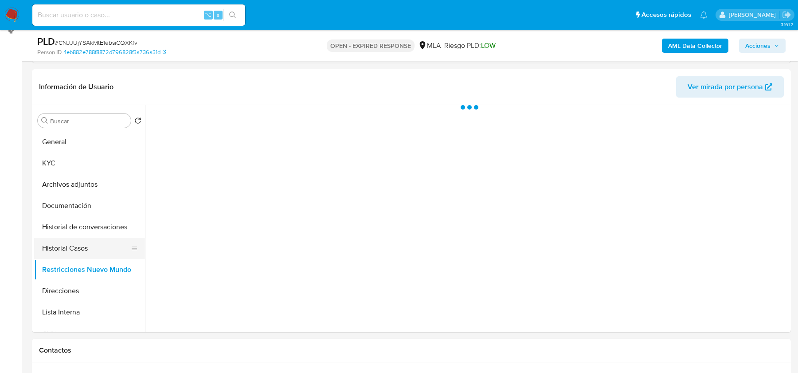
click at [76, 244] on button "Historial Casos" at bounding box center [86, 248] width 104 height 21
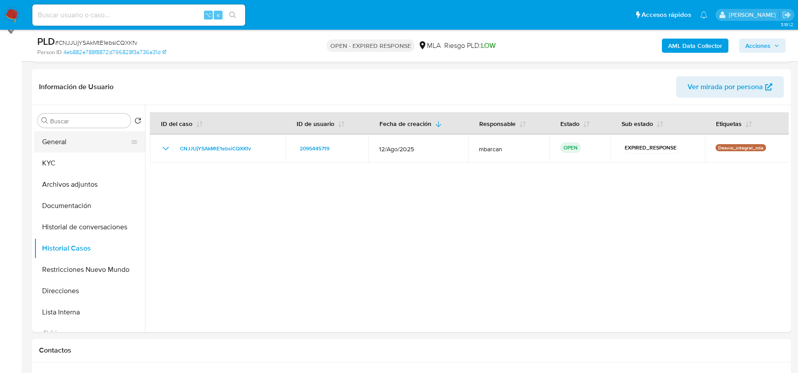
click at [87, 149] on button "General" at bounding box center [86, 141] width 104 height 21
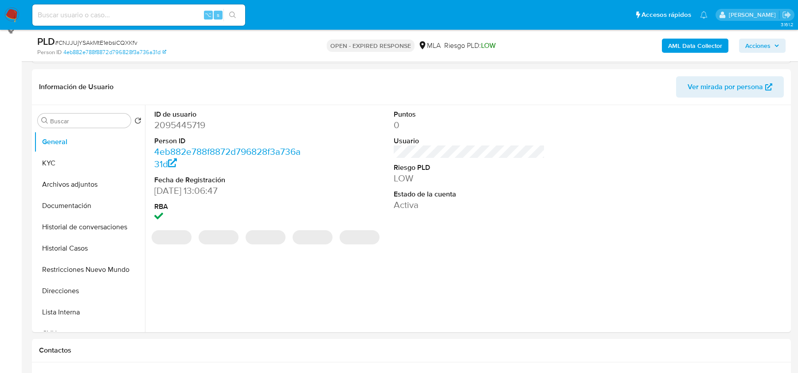
click at [250, 131] on dl "ID de usuario 2095445719 Person ID 4eb882e788f8872d796828f3a736a31d Fecha de Re…" at bounding box center [229, 166] width 151 height 114
click at [198, 129] on dd "2095445719" at bounding box center [229, 125] width 151 height 12
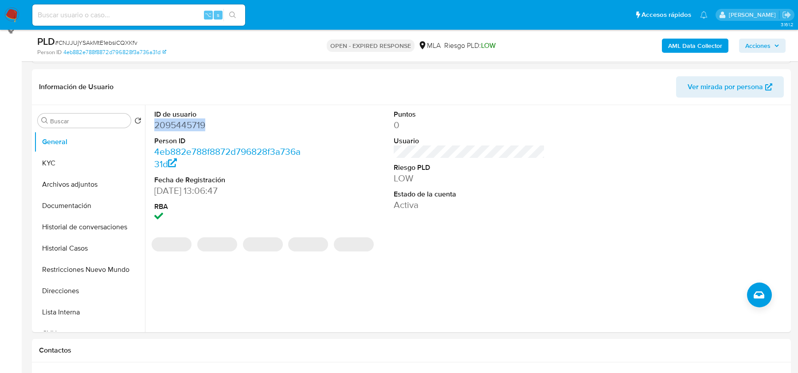
copy dd "2095445719"
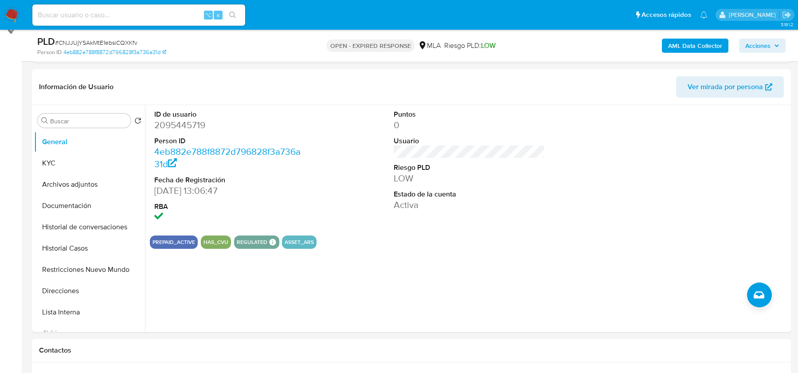
click at [110, 39] on span "# CNJJUjYSAkMtE1ebsiCQXKfv" at bounding box center [96, 42] width 82 height 9
copy span "CNJJUjYSAkMtE1ebsiCQXKfv"
click at [75, 177] on button "Archivos adjuntos" at bounding box center [86, 184] width 104 height 21
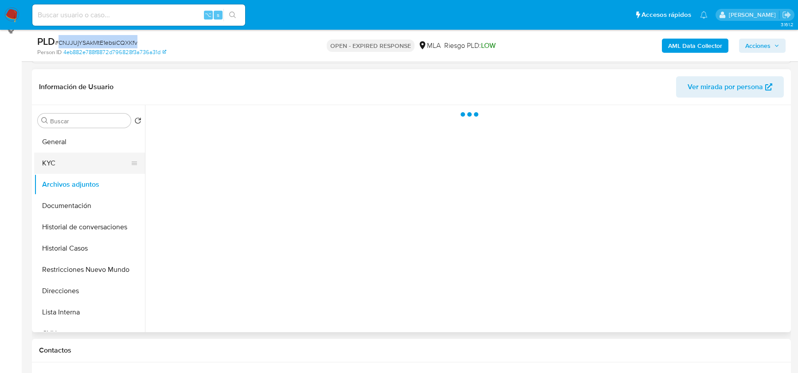
click at [75, 168] on button "KYC" at bounding box center [86, 162] width 104 height 21
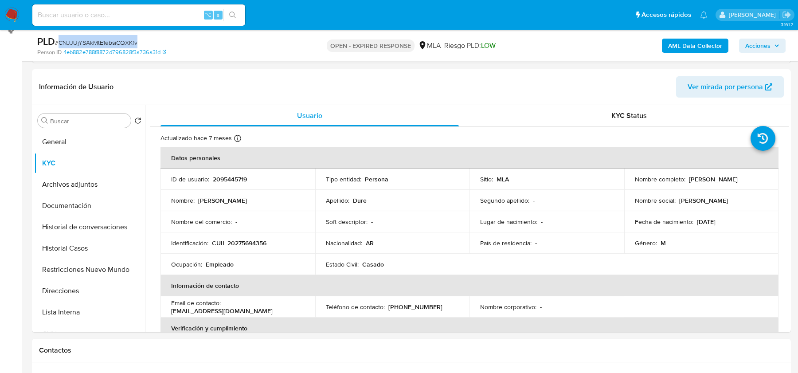
click at [678, 47] on b "AML Data Collector" at bounding box center [695, 46] width 54 height 14
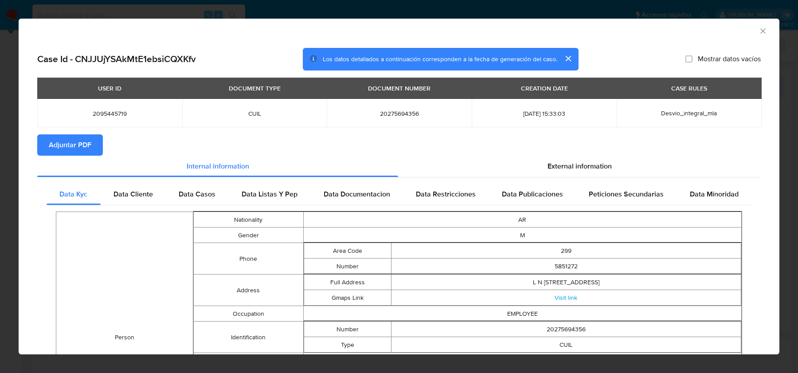
click at [70, 152] on span "Adjuntar PDF" at bounding box center [70, 145] width 43 height 20
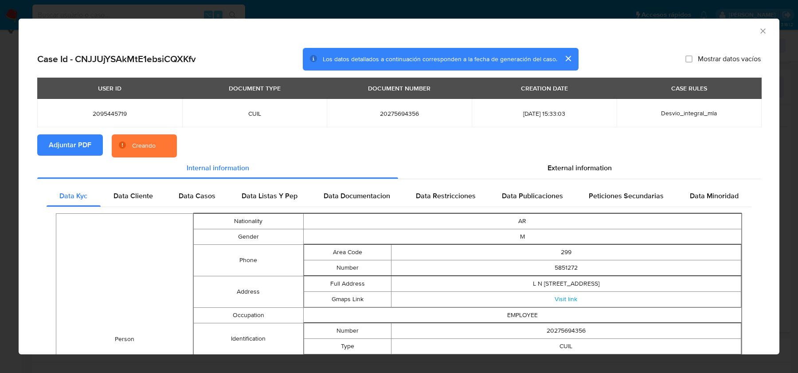
click at [549, 156] on section "Adjuntar PDF Creando" at bounding box center [398, 145] width 723 height 23
click at [572, 159] on div "External information" at bounding box center [579, 167] width 363 height 21
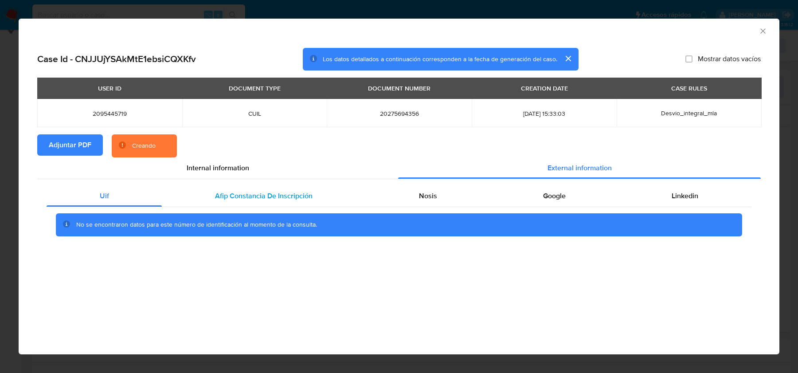
click at [212, 191] on div "Afip Constancia De Inscripción" at bounding box center [263, 195] width 203 height 21
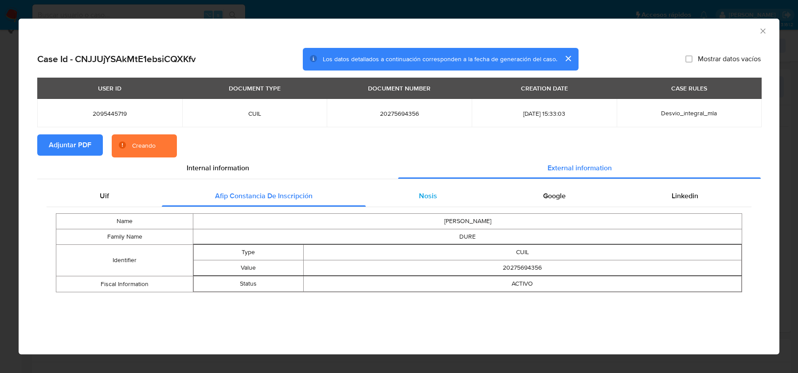
click at [461, 195] on div "Nosis" at bounding box center [428, 195] width 124 height 21
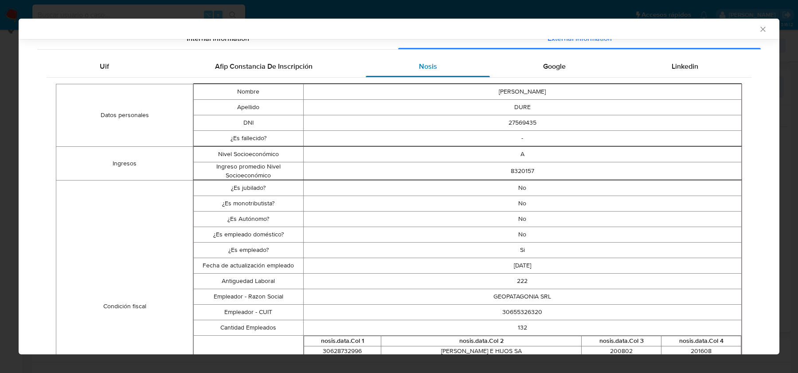
scroll to position [147, 0]
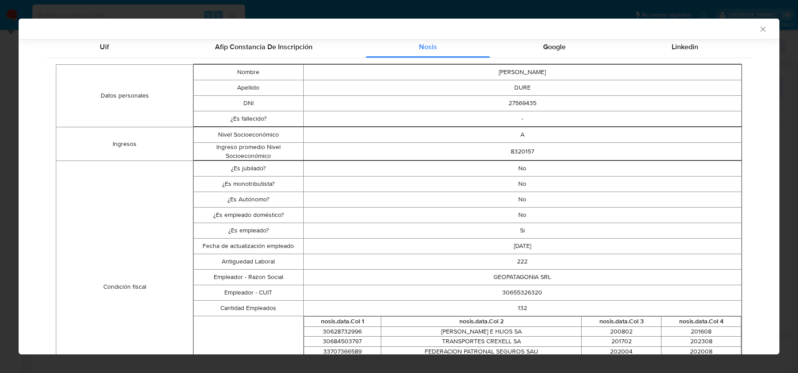
click at [515, 291] on td "30655326320" at bounding box center [522, 293] width 438 height 16
copy td "30655326320"
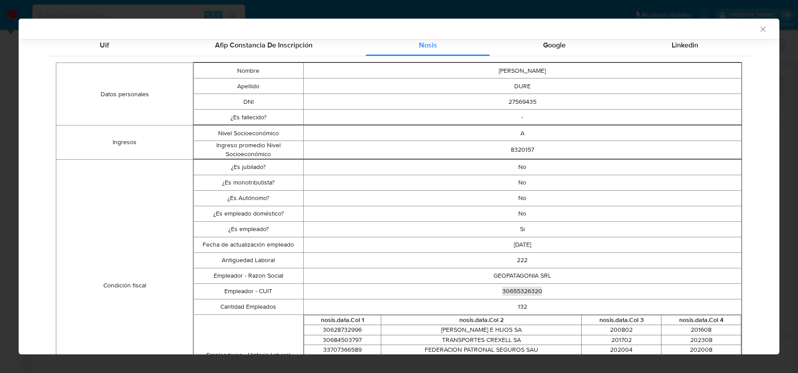
scroll to position [145, 0]
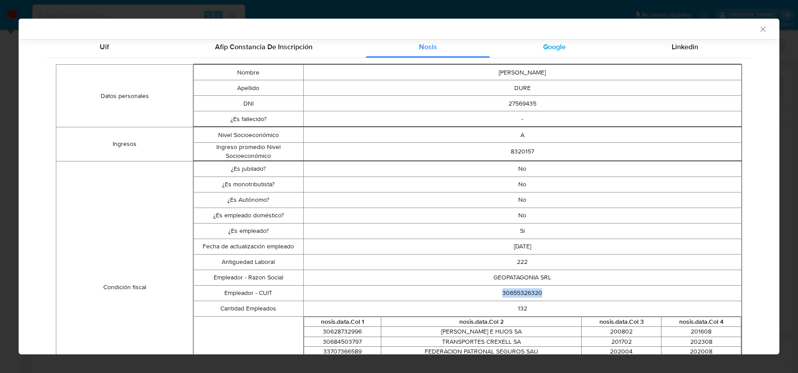
click at [554, 48] on span "Google" at bounding box center [554, 47] width 23 height 10
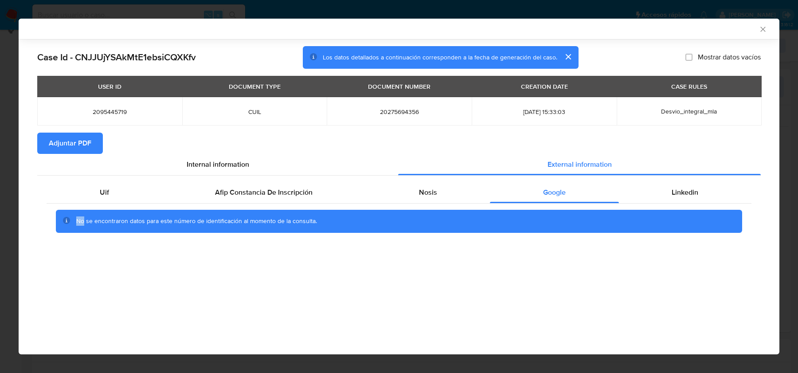
click at [666, 213] on div "No se encontraron datos para este número de identificación al momento de la con…" at bounding box center [399, 221] width 686 height 23
click at [666, 207] on div "No se encontraron datos para este número de identificación al momento de la con…" at bounding box center [399, 220] width 705 height 35
click at [677, 193] on span "Linkedin" at bounding box center [684, 192] width 27 height 10
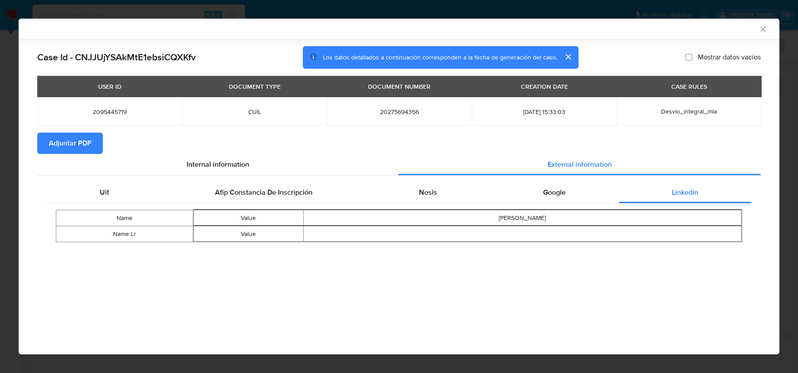
click at [761, 28] on icon "Cerrar ventana" at bounding box center [762, 29] width 5 height 5
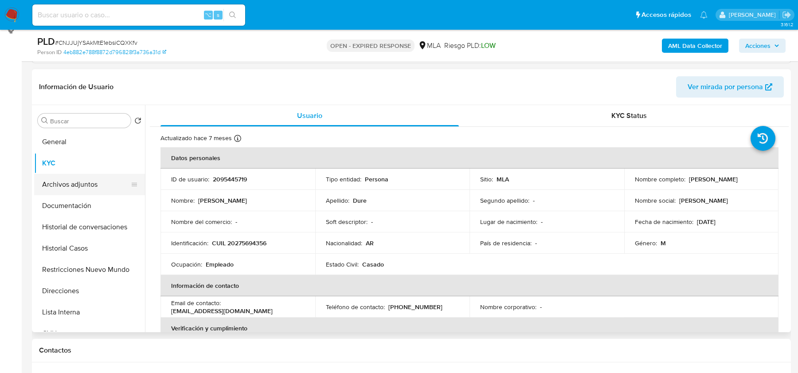
click at [86, 189] on button "Archivos adjuntos" at bounding box center [86, 184] width 104 height 21
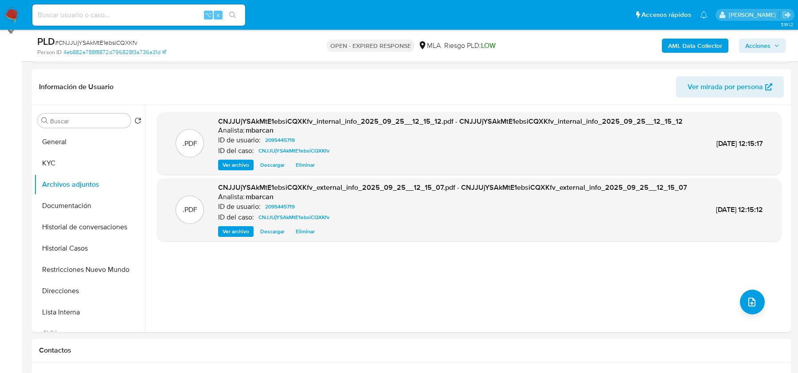
click at [671, 48] on b "AML Data Collector" at bounding box center [695, 46] width 54 height 14
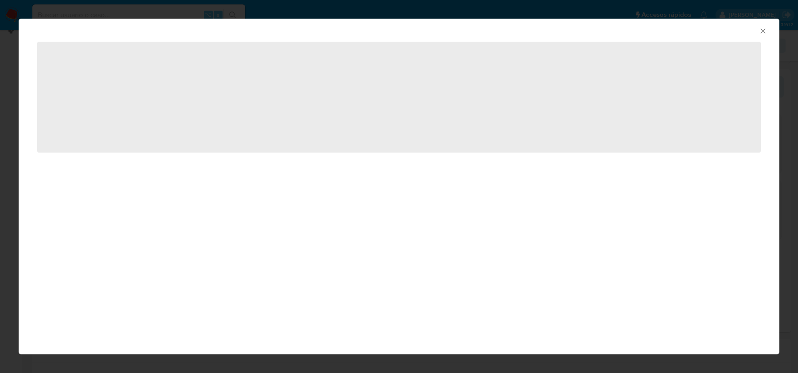
click at [766, 28] on icon "Cerrar ventana" at bounding box center [762, 31] width 9 height 9
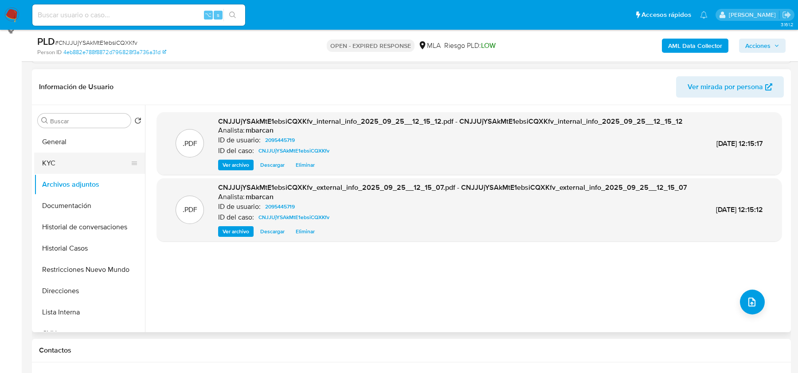
click at [93, 158] on button "KYC" at bounding box center [86, 162] width 104 height 21
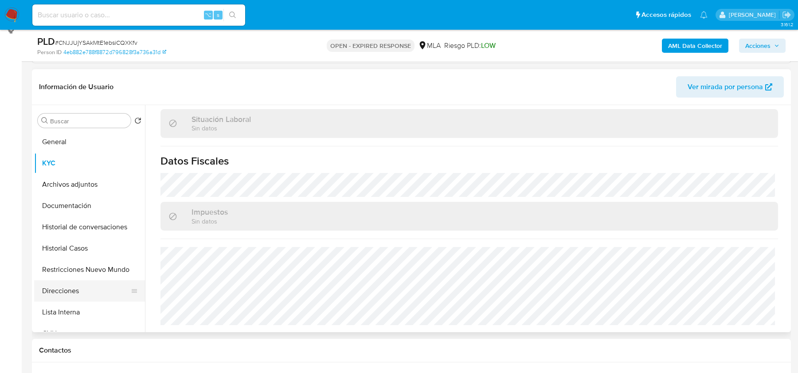
scroll to position [466, 0]
click at [78, 288] on button "Direcciones" at bounding box center [86, 290] width 104 height 21
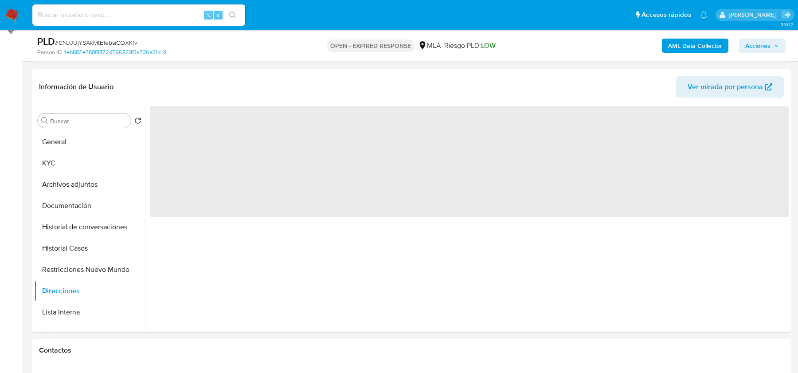
scroll to position [0, 0]
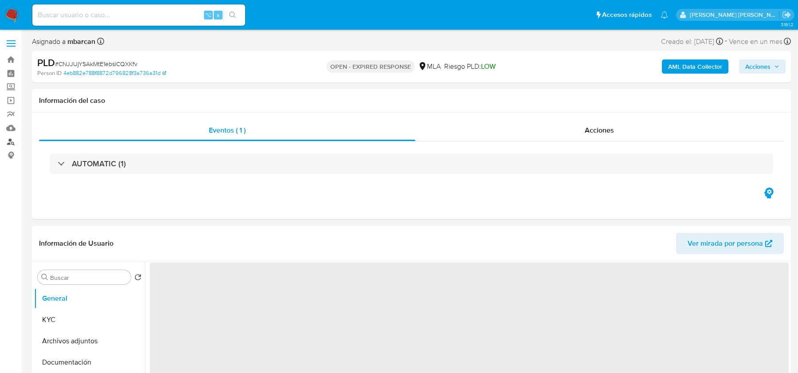
click at [9, 141] on link "Buscador de personas" at bounding box center [52, 142] width 105 height 14
select select "10"
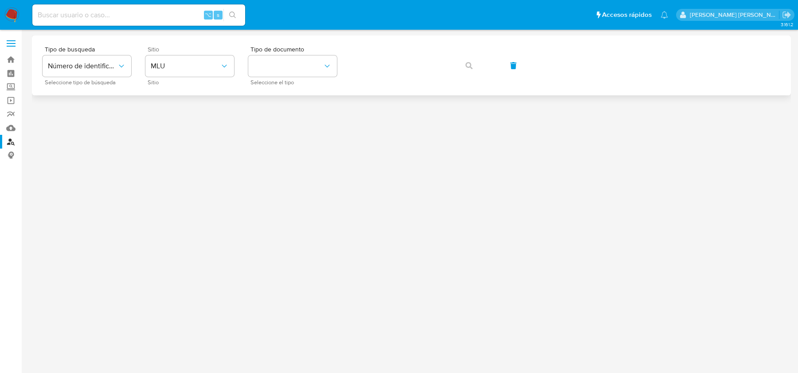
click at [160, 77] on div "Sitio MLU Sitio" at bounding box center [189, 65] width 89 height 39
click at [162, 65] on span "MLU" at bounding box center [185, 66] width 69 height 9
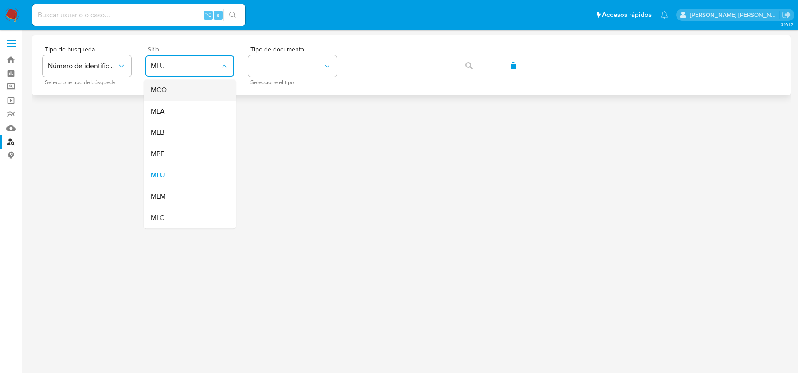
click at [162, 97] on div "MCO" at bounding box center [187, 89] width 73 height 21
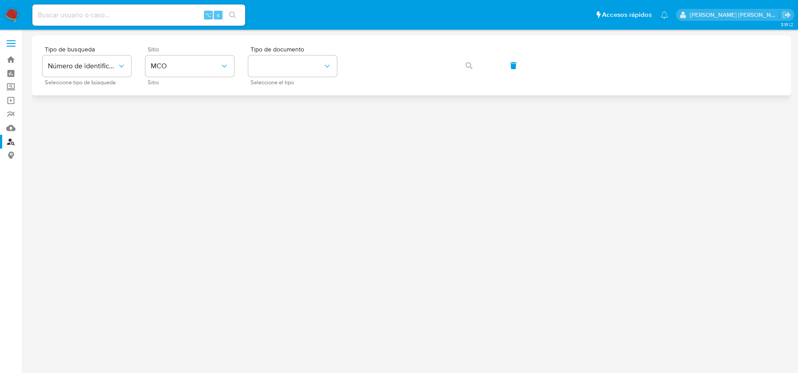
click at [167, 77] on div "Sitio MCO Sitio" at bounding box center [189, 65] width 89 height 39
click at [171, 66] on span "MCO" at bounding box center [185, 66] width 69 height 9
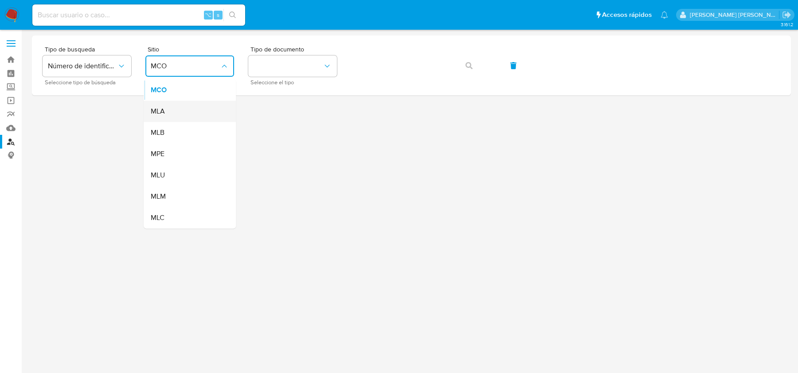
click at [169, 116] on div "MLA" at bounding box center [187, 111] width 73 height 21
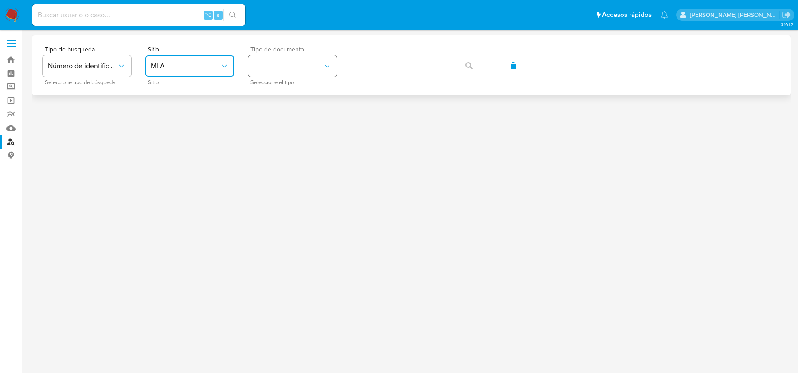
click at [327, 67] on icon "identificationType" at bounding box center [327, 66] width 9 height 9
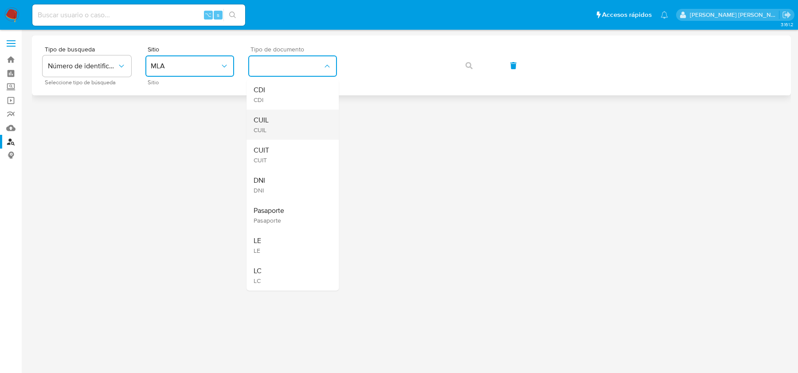
click at [282, 132] on div "CUIL CUIL" at bounding box center [290, 124] width 73 height 30
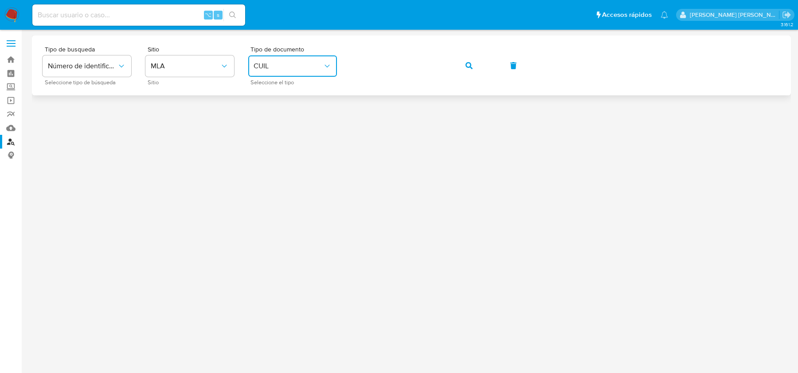
click at [487, 77] on div "Tipo de busqueda Número de identificación Seleccione tipo de búsqueda Sitio MLA…" at bounding box center [411, 65] width 737 height 39
click at [475, 63] on button "button" at bounding box center [469, 65] width 30 height 21
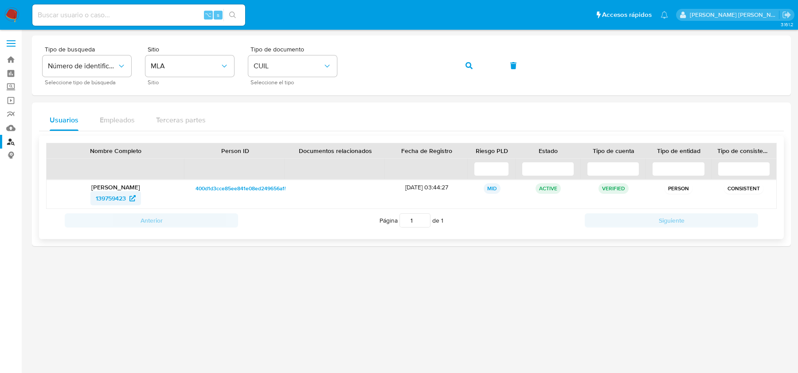
click at [118, 202] on span "139759423" at bounding box center [111, 198] width 30 height 14
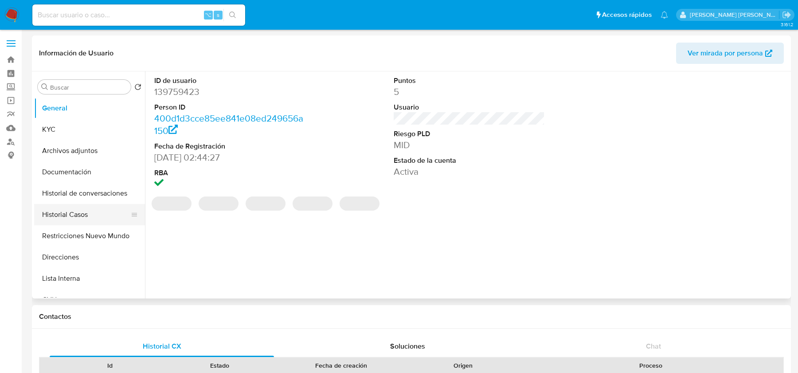
select select "10"
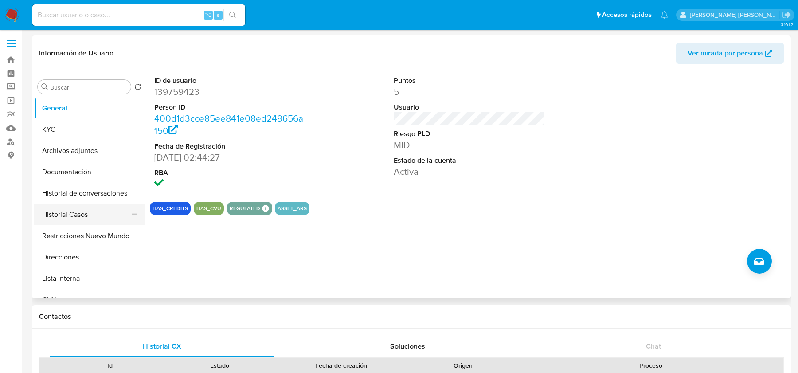
click at [68, 211] on button "Historial Casos" at bounding box center [86, 214] width 104 height 21
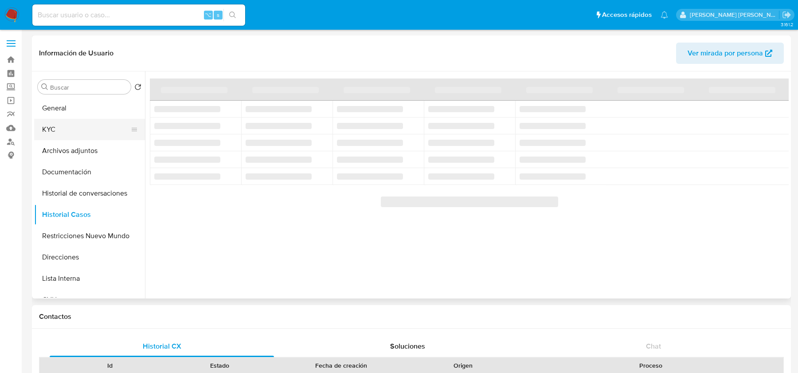
click at [106, 130] on button "KYC" at bounding box center [86, 129] width 104 height 21
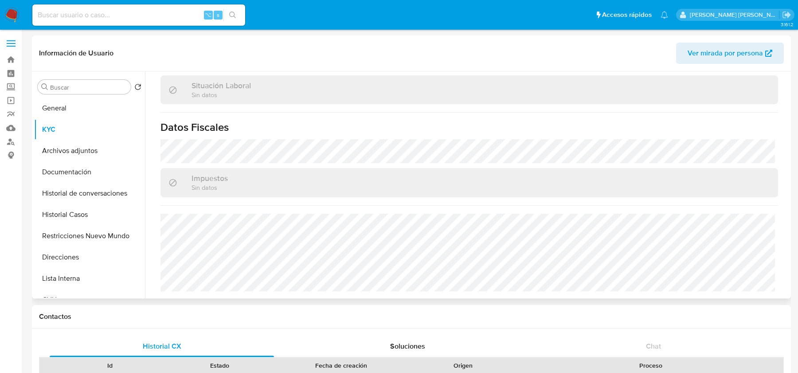
scroll to position [466, 0]
click at [58, 255] on button "Direcciones" at bounding box center [86, 256] width 104 height 21
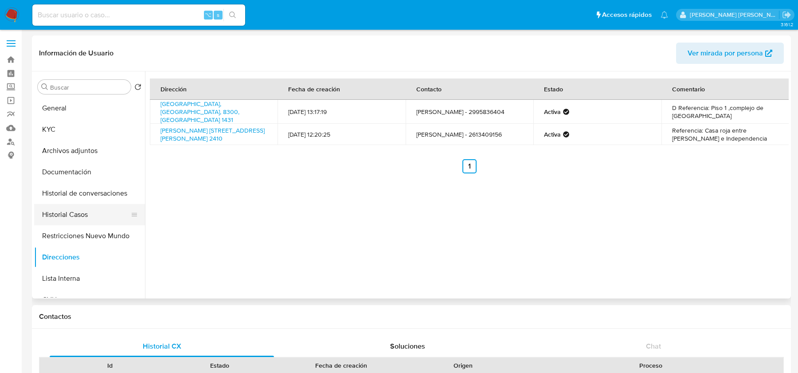
click at [63, 223] on button "Historial Casos" at bounding box center [86, 214] width 104 height 21
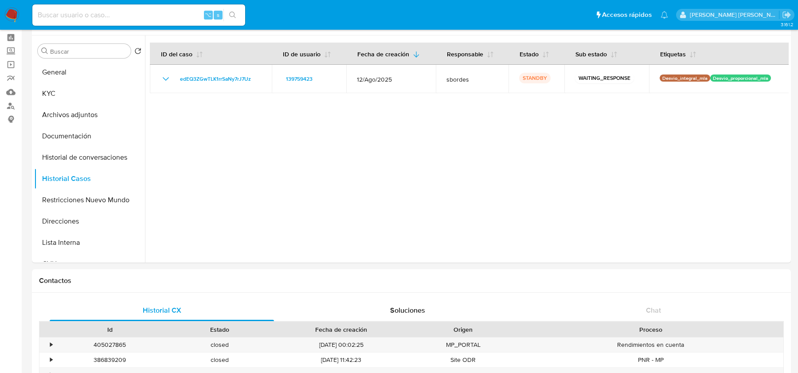
scroll to position [16, 0]
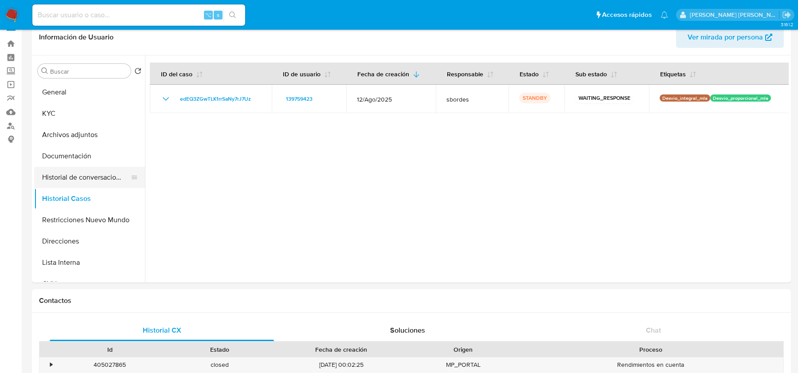
click at [88, 174] on button "Historial de conversaciones" at bounding box center [86, 177] width 104 height 21
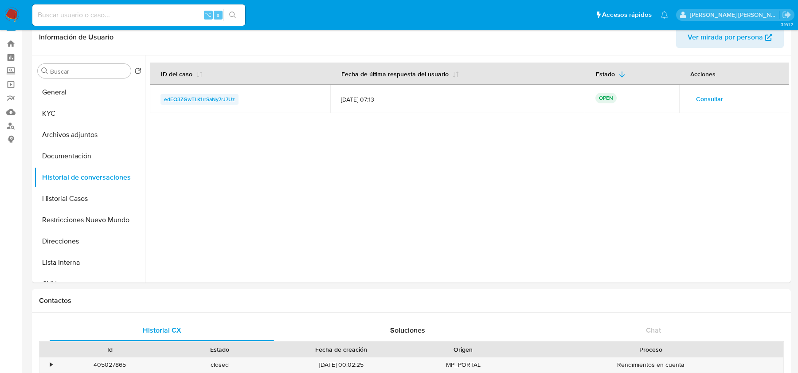
click at [219, 98] on span "edEQ3ZGwTLK1rrSaNy7rJ7Uz" at bounding box center [199, 99] width 71 height 11
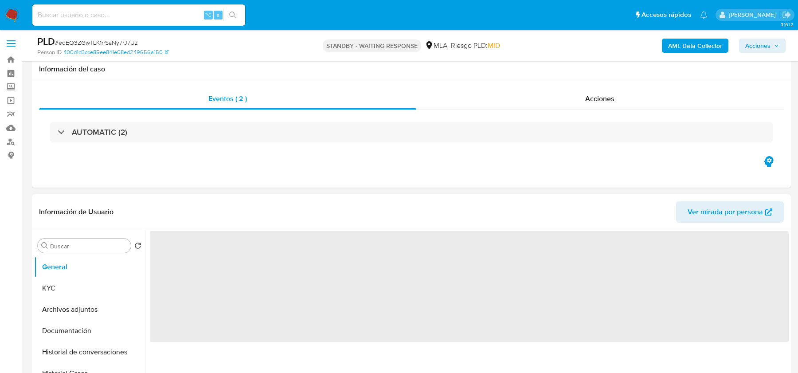
scroll to position [299, 0]
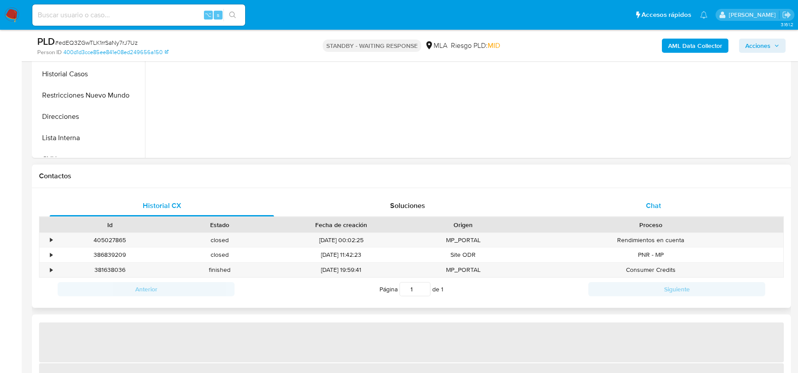
click at [644, 213] on div "Chat" at bounding box center [653, 205] width 224 height 21
select select "10"
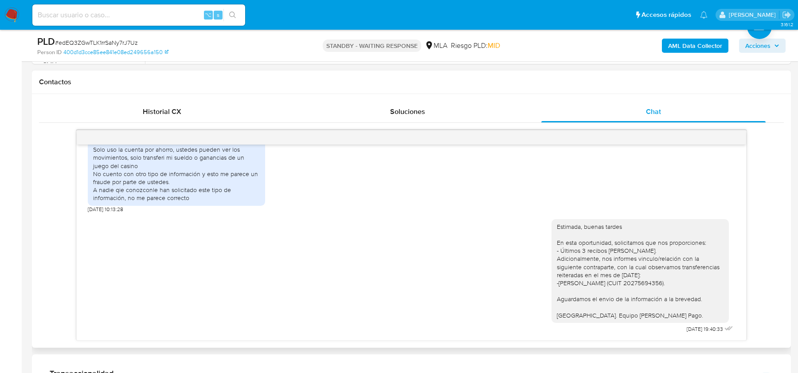
scroll to position [194, 0]
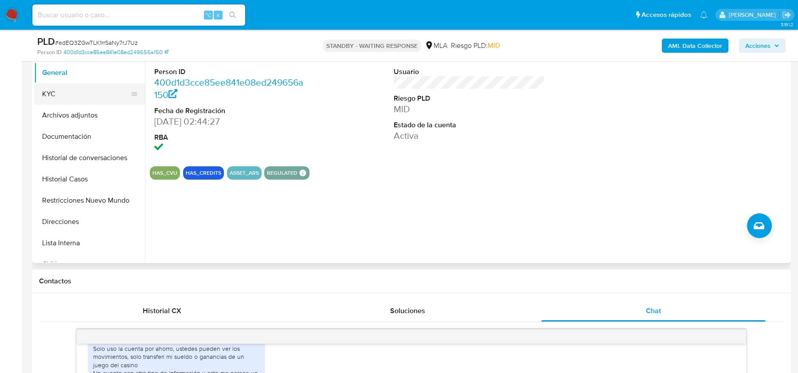
click at [84, 97] on button "KYC" at bounding box center [86, 93] width 104 height 21
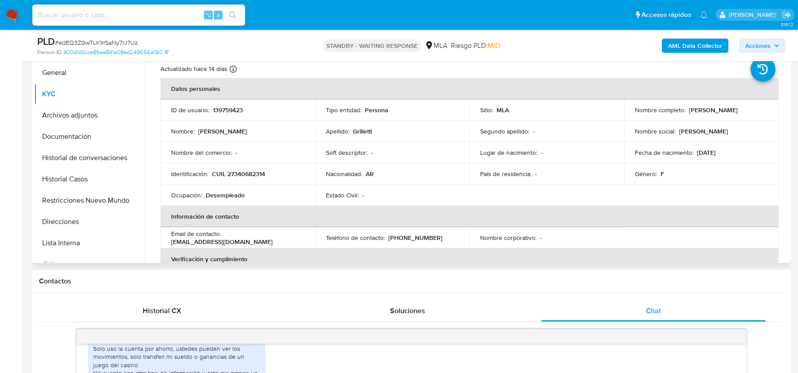
click at [246, 176] on p "CUIL 27340682314" at bounding box center [238, 174] width 53 height 8
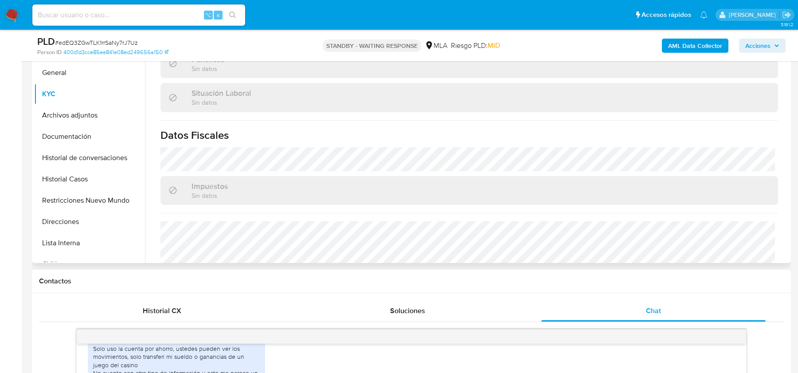
scroll to position [466, 0]
